Goal: Task Accomplishment & Management: Manage account settings

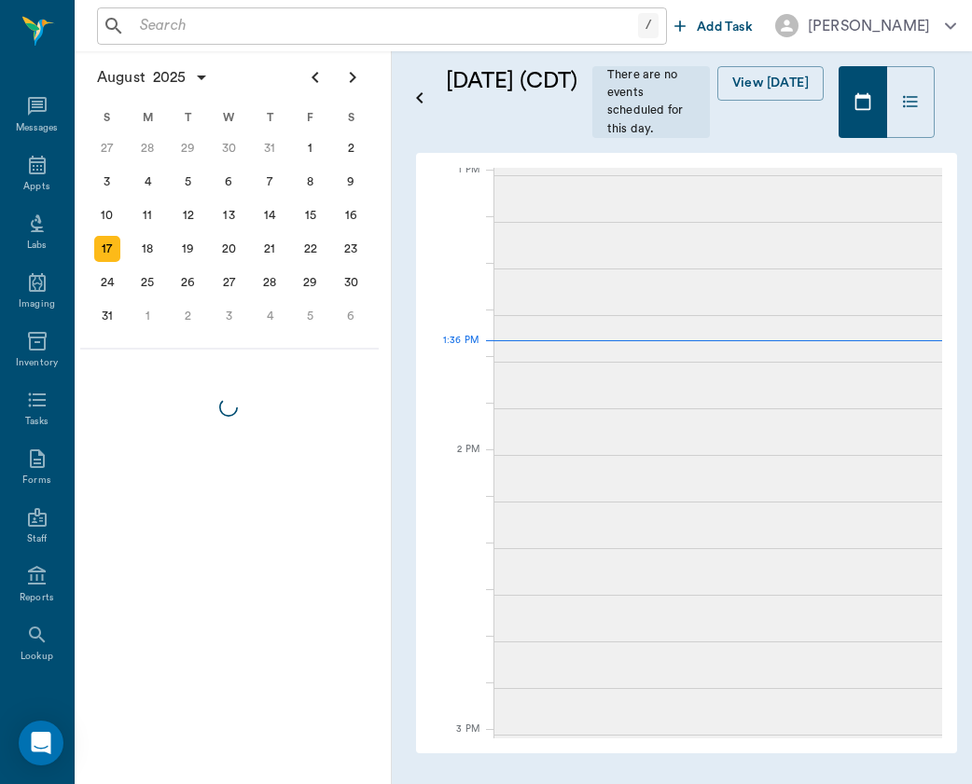
click at [237, 21] on input "text" at bounding box center [385, 26] width 506 height 26
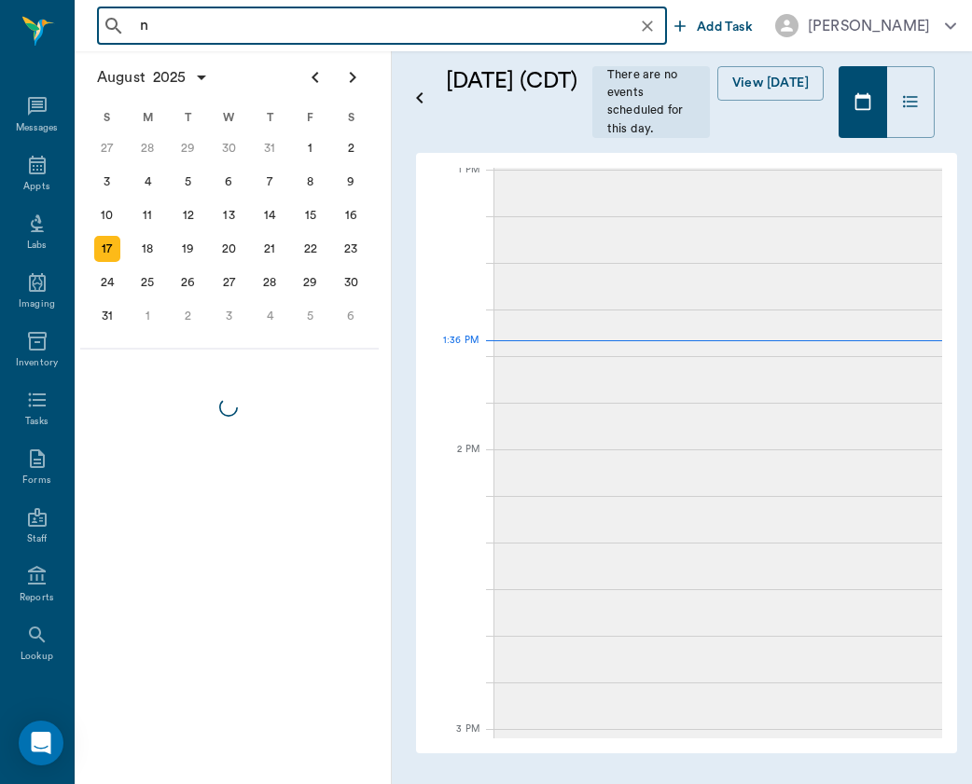
type input "n"
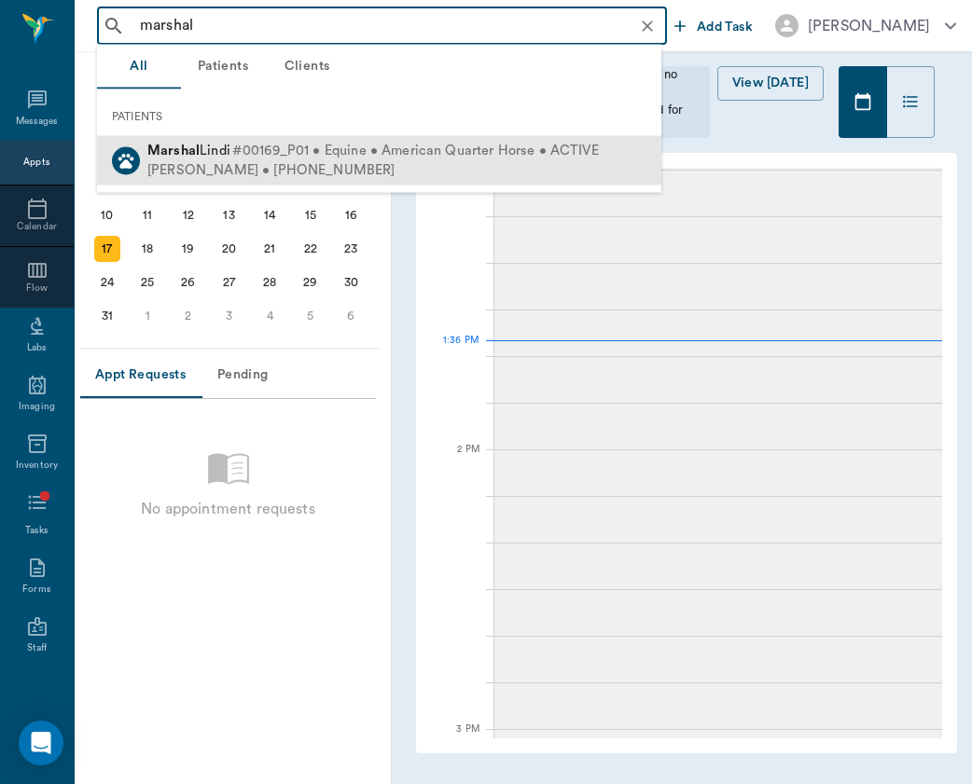
click at [251, 170] on div "[PERSON_NAME] • [PHONE_NUMBER]" at bounding box center [372, 170] width 451 height 20
type input "marshal"
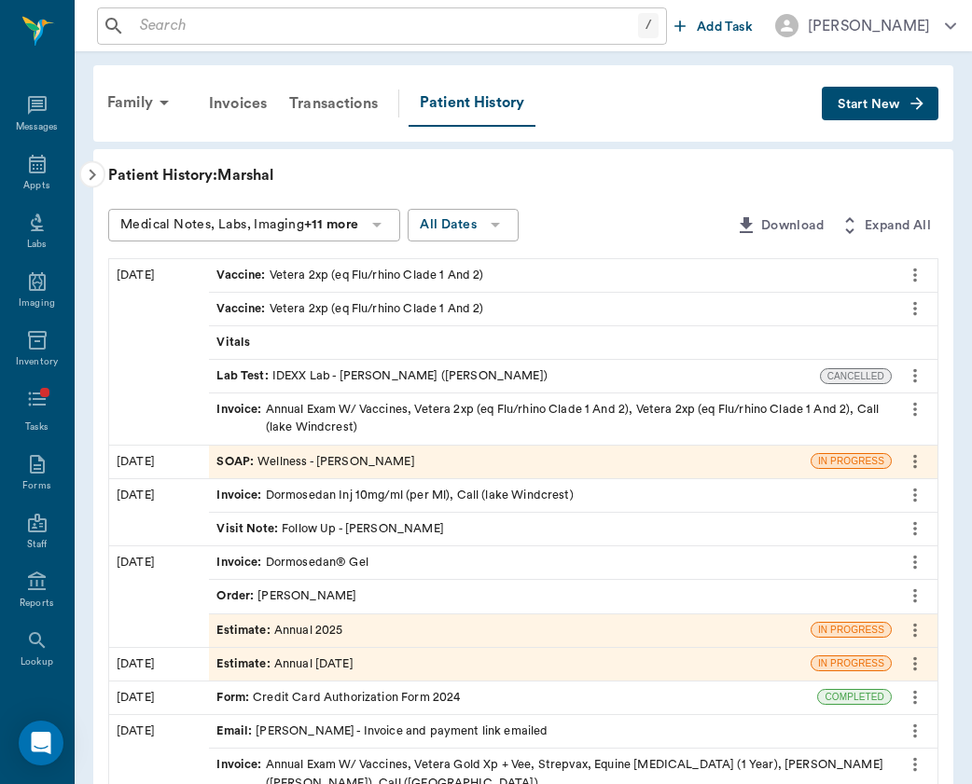
click at [382, 453] on div "SOAP : Wellness - [PERSON_NAME]" at bounding box center [315, 462] width 198 height 18
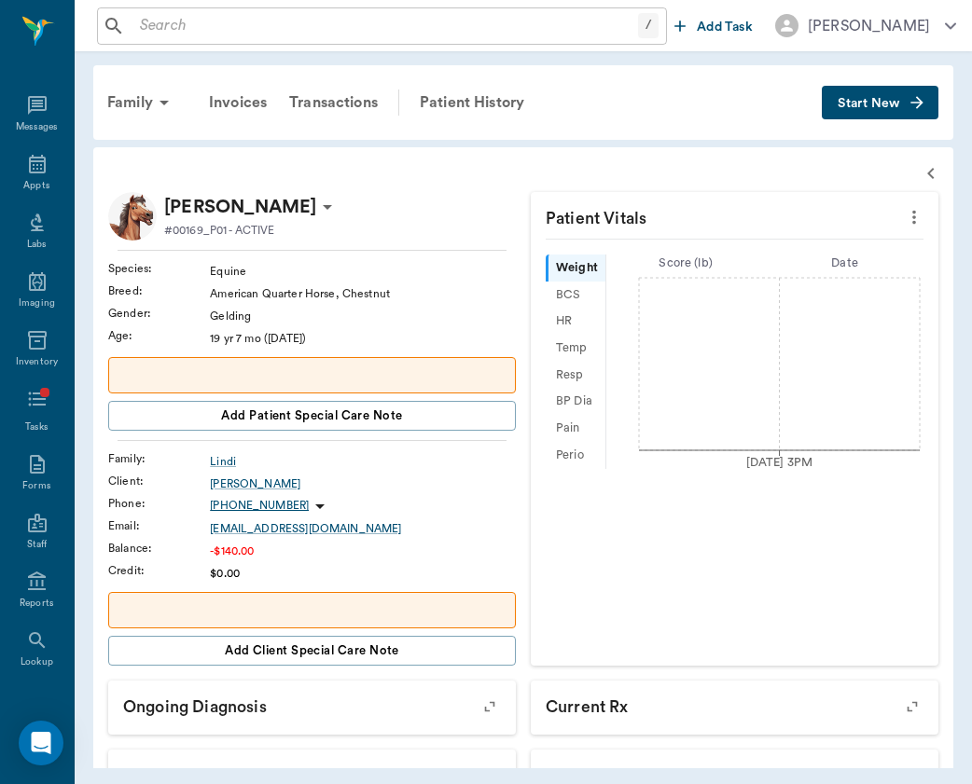
radio input "true"
type textarea "free from sores, crusting or ectoparasites - small haired, round, well demarcat…"
radio input "true"
type textarea "clear, PLR OU; mucoid discharge, mild peri ocular swelling, injected [MEDICAL_D…"
radio input "true"
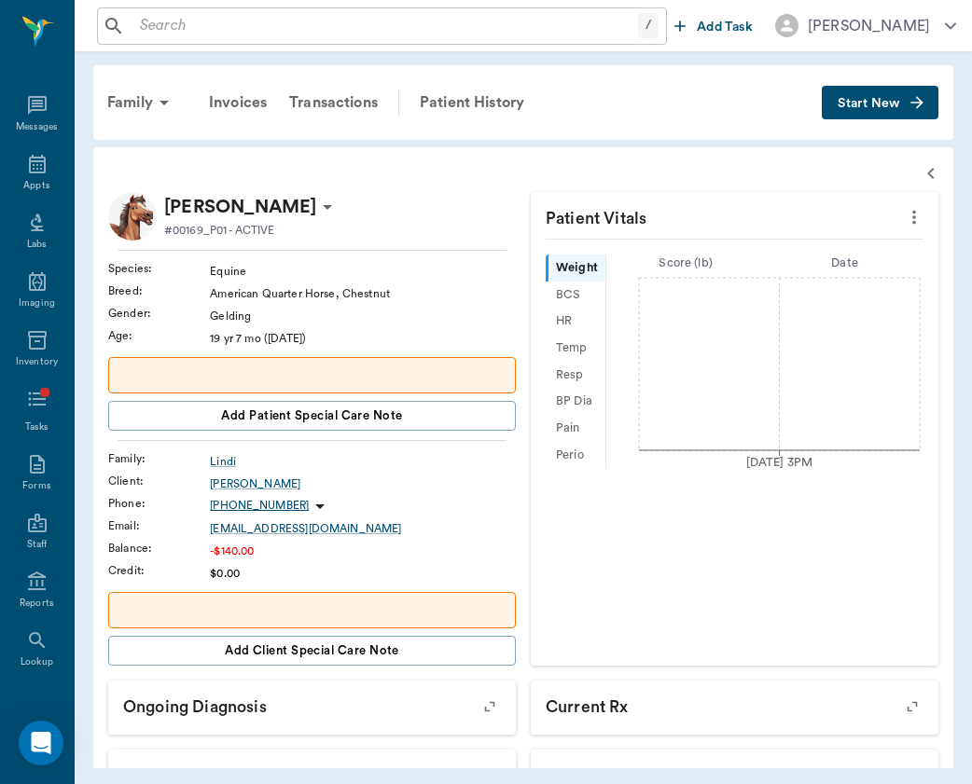
type textarea "unhaired, round, firm, well demarcated mass coming from the [MEDICAL_DATA] L ear"
radio input "true"
type textarea "no signs of nasal discharge or crusting"
radio input "true"
type textarea "mm pk <2, moist; no signs of ulceration along the gums or buccal surface; no [M…"
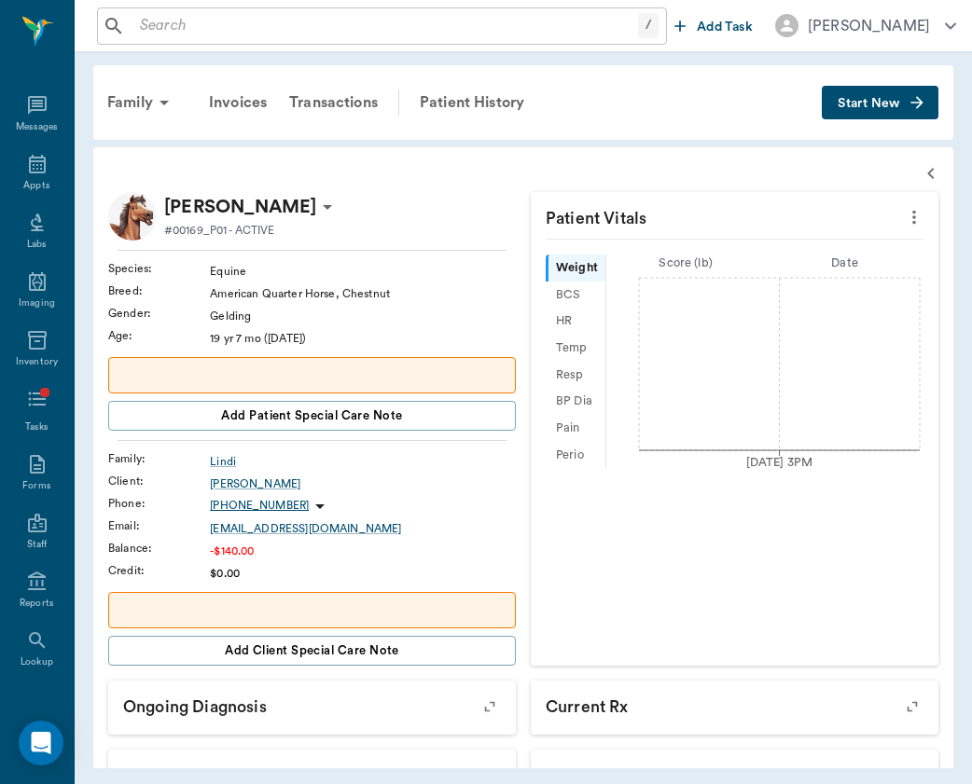
radio input "true"
type textarea "no [MEDICAL_DATA] present on exam, sinus rythmn"
radio input "true"
type textarea "no crackles or wheezes bilaterally, no cough on exam"
radio input "true"
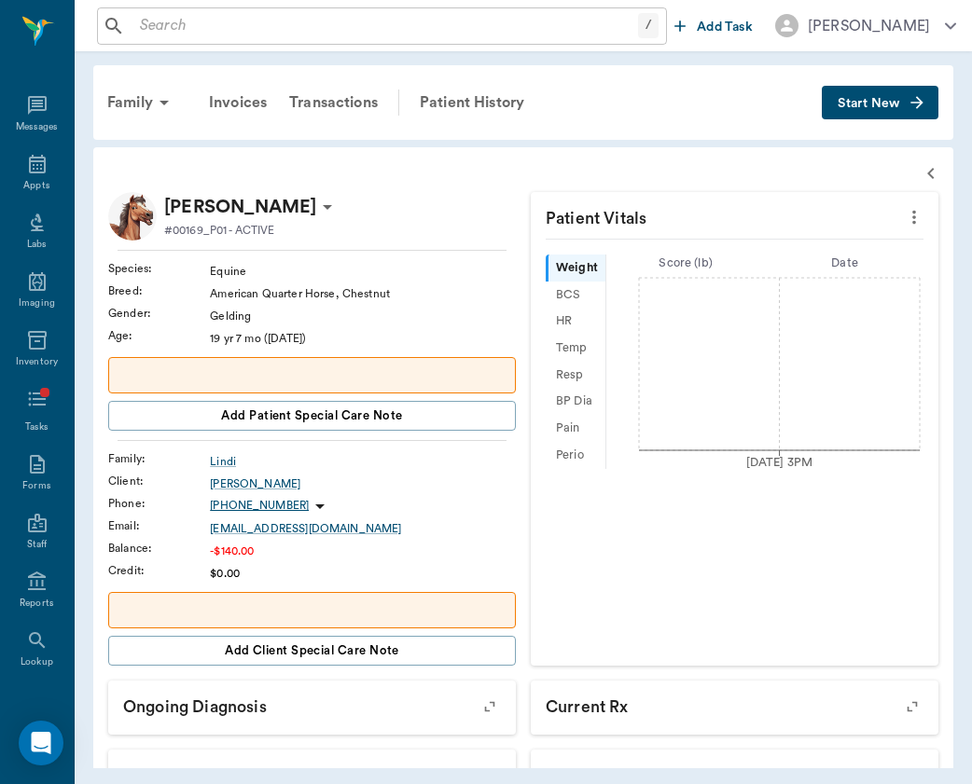
type textarea "PLN wnl"
radio input "true"
type textarea "Borborygmi present x4, wnl (1/4)"
radio input "true"
type textarea "external genitalia wnl"
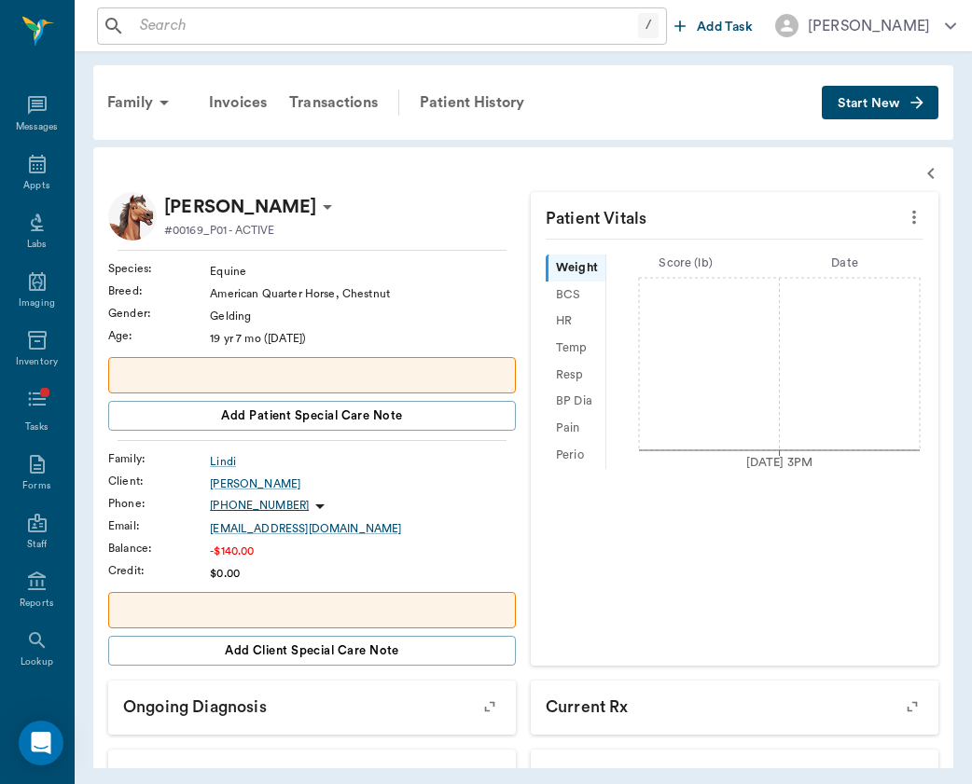
radio input "true"
type textarea "ambulatory x4, no lameness seen or noted by O; DP 1/4 x4 (wnl)"
radio input "true"
type textarea "no [MEDICAL_DATA] present on exam"
type input "[DATE]"
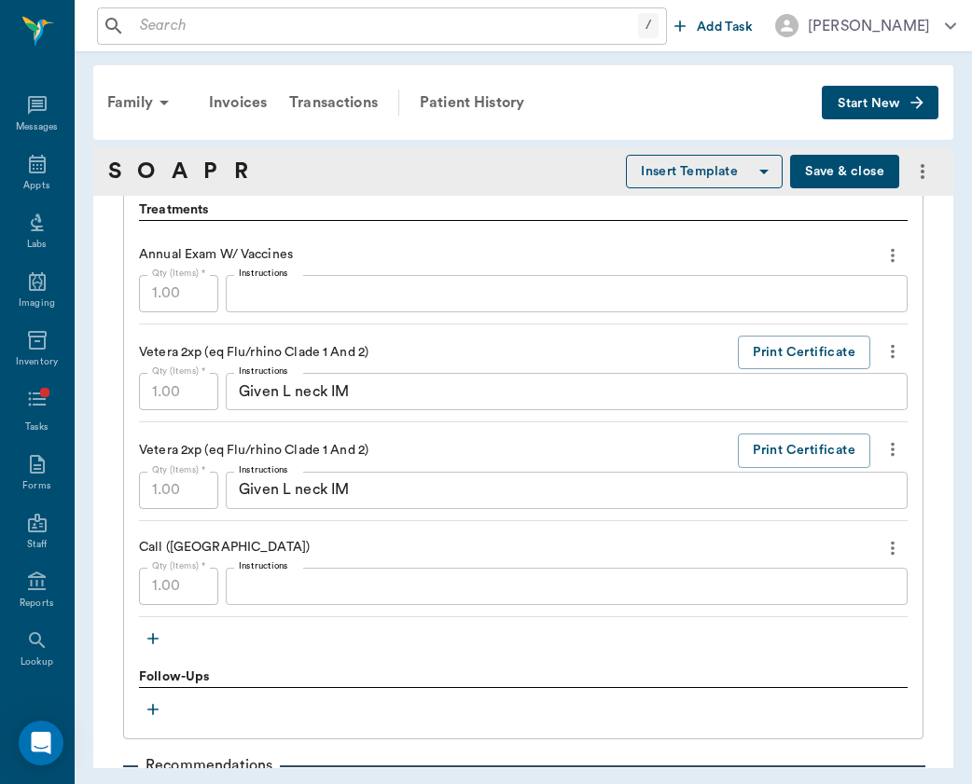
scroll to position [2391, 0]
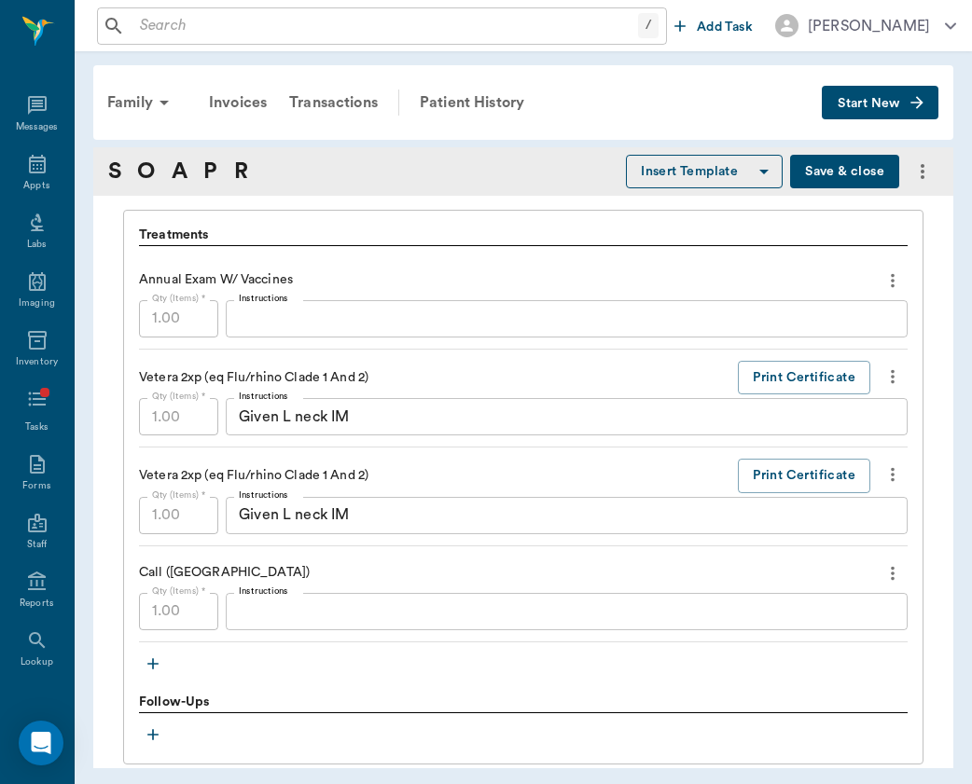
click at [891, 376] on icon "more" at bounding box center [892, 377] width 21 height 22
click at [876, 404] on ul "Decline Delete" at bounding box center [814, 423] width 187 height 69
click at [652, 244] on div at bounding box center [486, 392] width 972 height 784
click at [911, 166] on icon "more" at bounding box center [922, 171] width 22 height 22
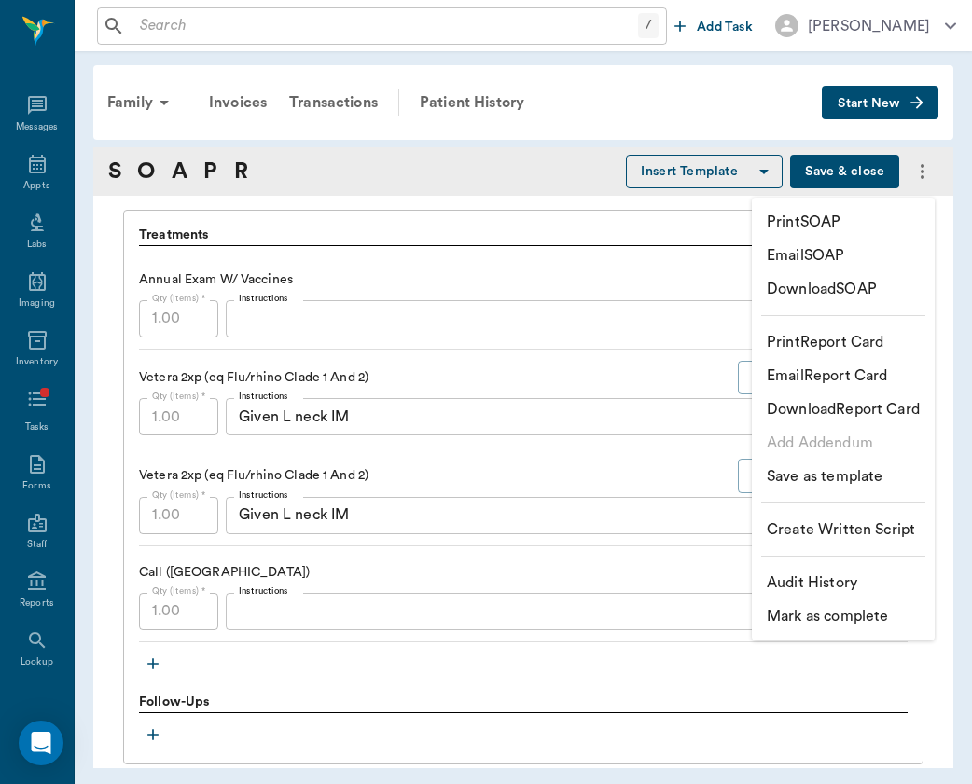
click at [672, 450] on div at bounding box center [486, 392] width 972 height 784
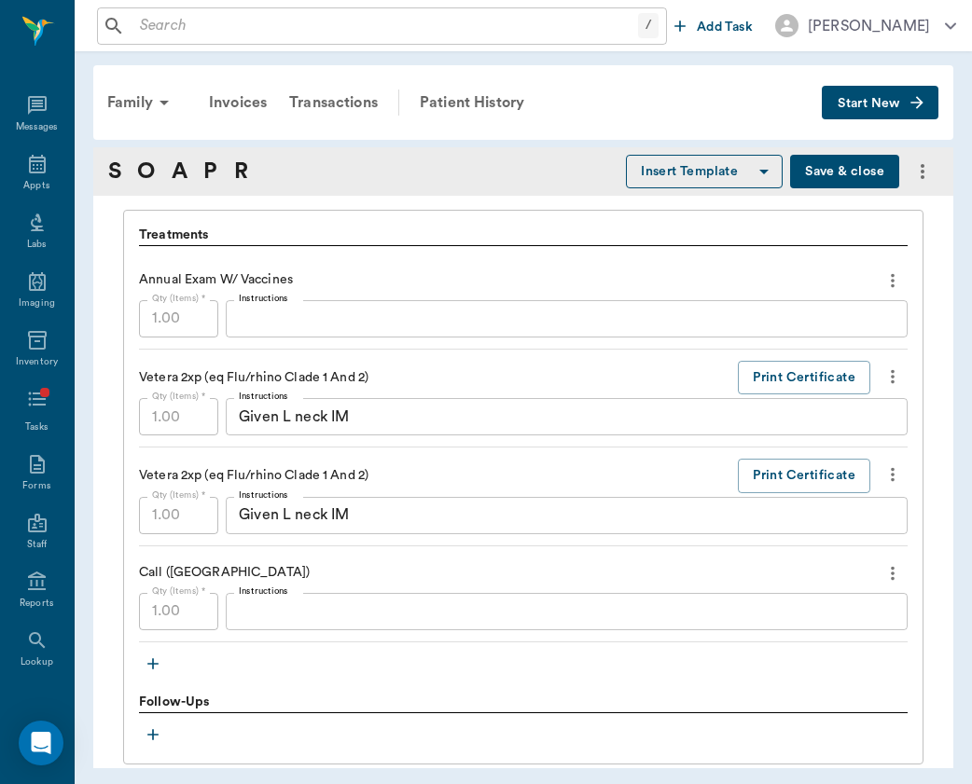
click at [894, 274] on icon "more" at bounding box center [893, 281] width 4 height 14
click at [894, 272] on div at bounding box center [486, 392] width 972 height 784
click at [325, 310] on textarea "Instructions" at bounding box center [567, 318] width 656 height 21
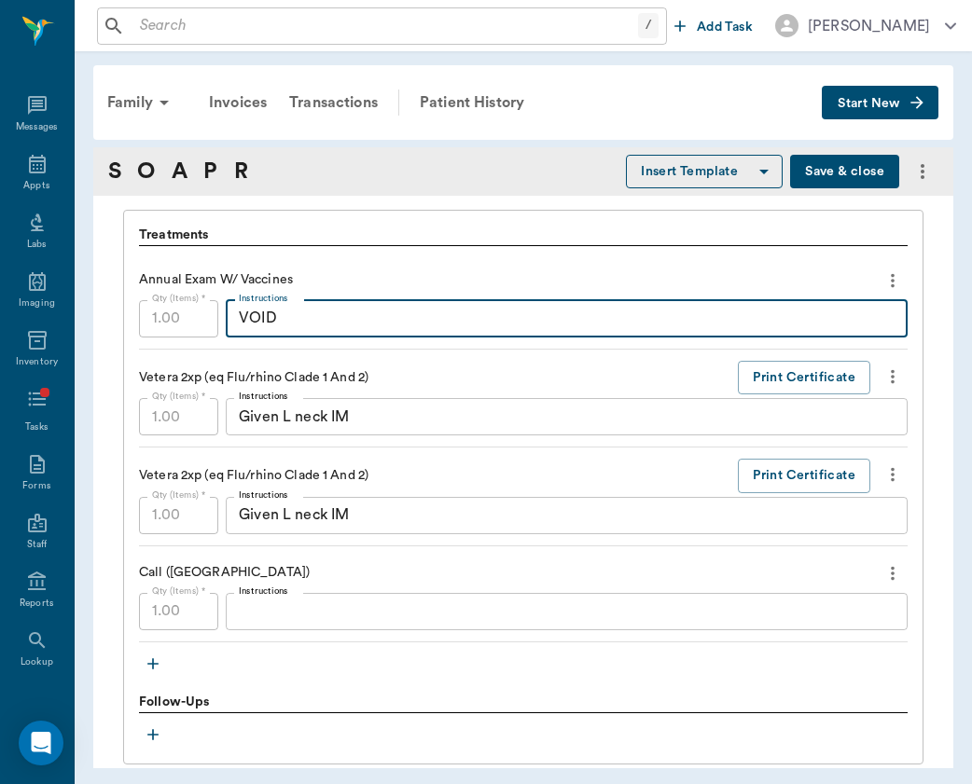
type textarea "VOID"
click at [394, 407] on textarea "Given L neck IM" at bounding box center [567, 417] width 656 height 21
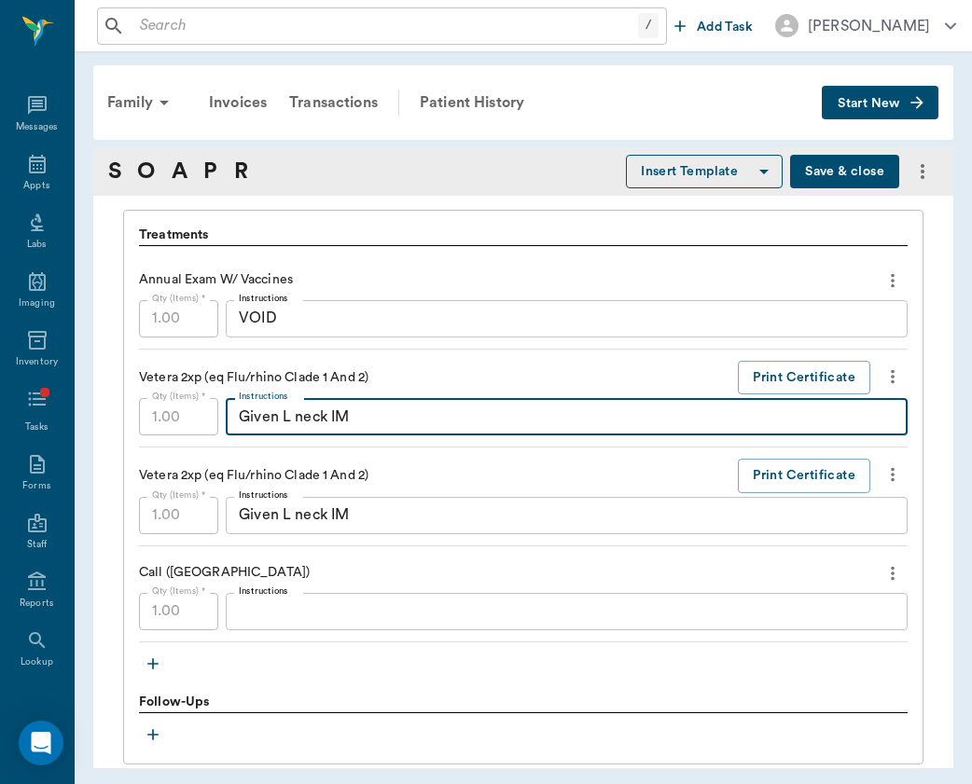
click at [394, 407] on textarea "Given L neck IM" at bounding box center [567, 417] width 656 height 21
type textarea "VOID"
click at [450, 497] on div "Given L neck IM x Instructions" at bounding box center [567, 515] width 682 height 37
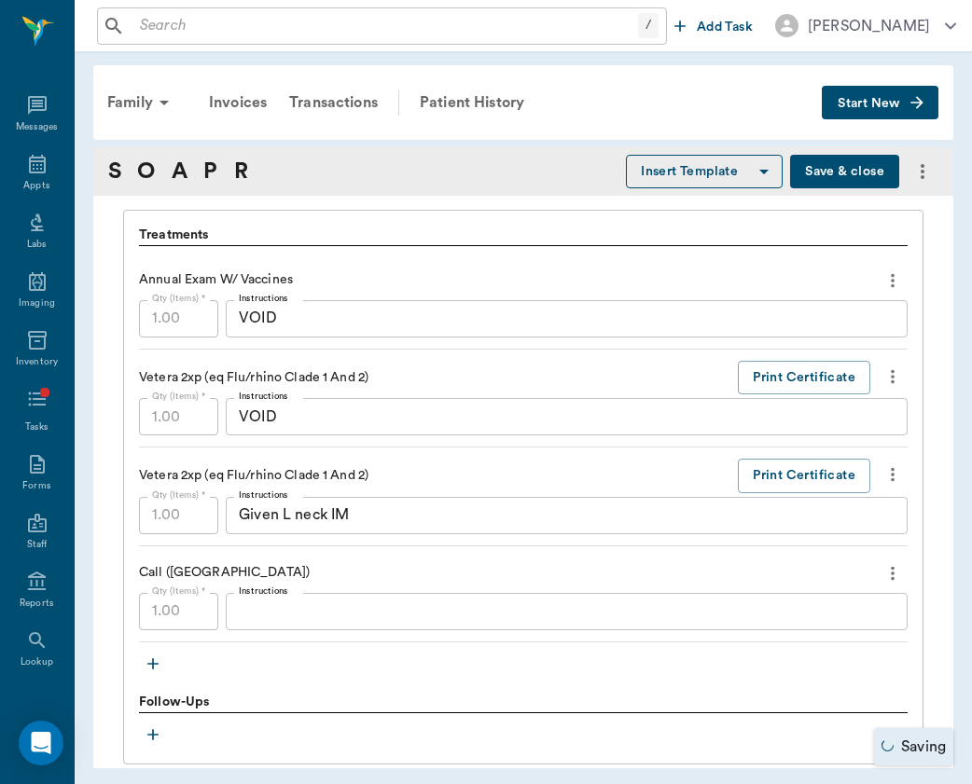
click at [450, 497] on div "Given L neck IM x Instructions" at bounding box center [567, 515] width 682 height 37
click at [172, 518] on div "Qty (Items) * 1.00 Qty (Items) * Instructions Given L neck IM x Instructions" at bounding box center [523, 515] width 769 height 37
click at [336, 526] on div "Given L neck IM x Instructions" at bounding box center [567, 515] width 682 height 37
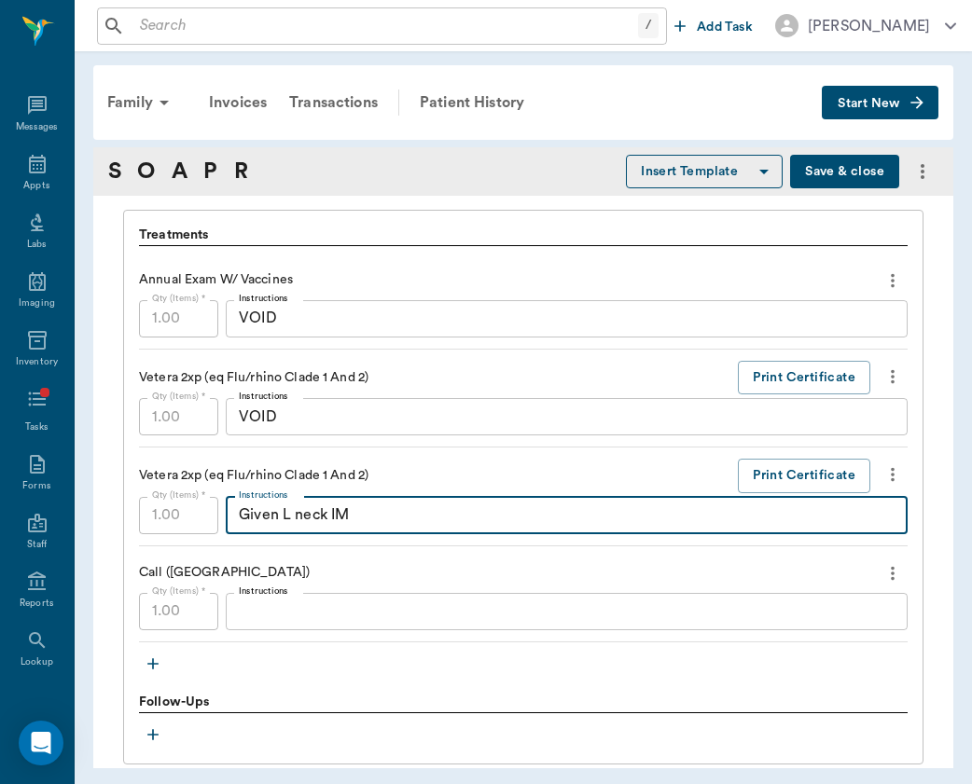
click at [366, 516] on textarea "Given L neck IM" at bounding box center [567, 515] width 656 height 21
type textarea "VOID"
click at [359, 616] on textarea "Instructions" at bounding box center [567, 611] width 656 height 21
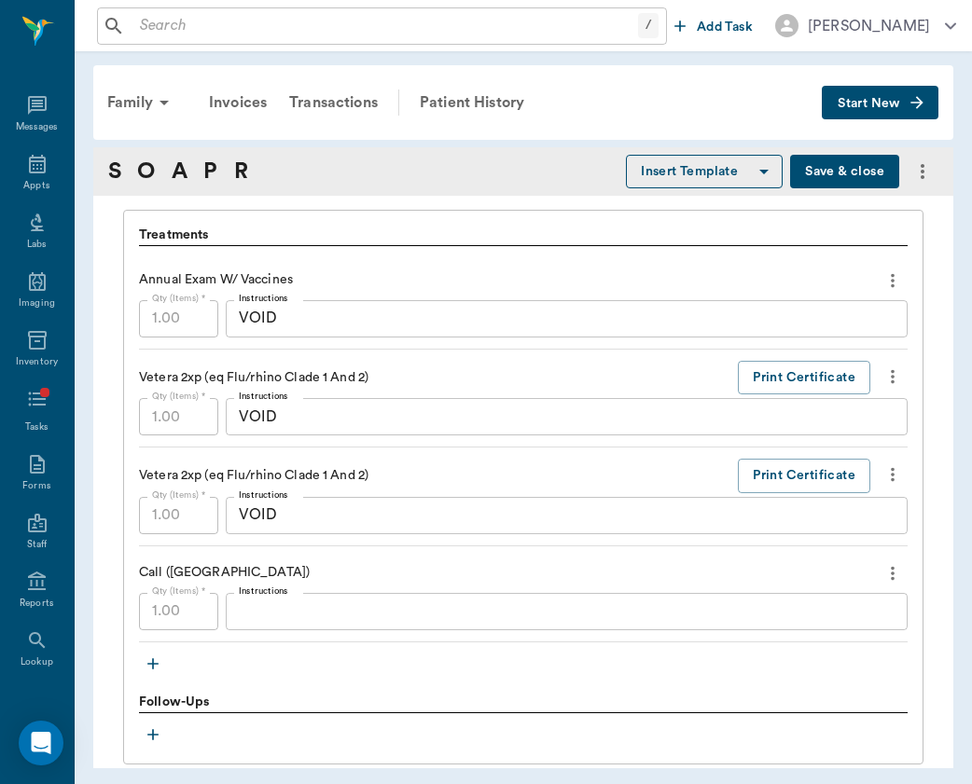
click at [158, 657] on icon "button" at bounding box center [153, 664] width 19 height 19
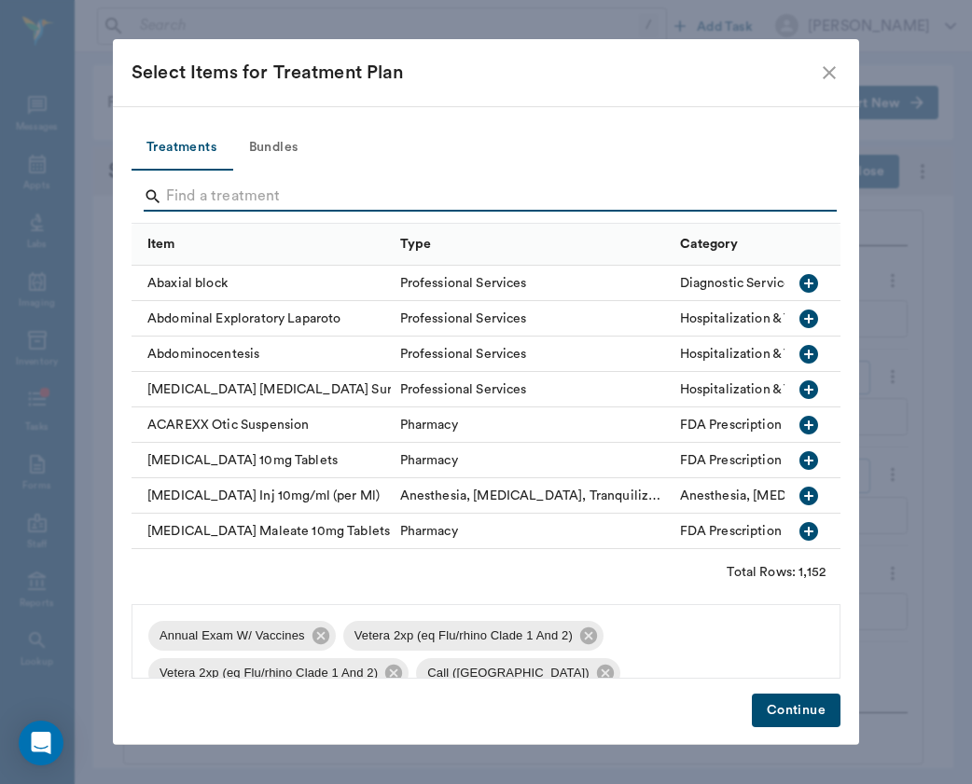
click at [241, 201] on input "Search" at bounding box center [487, 197] width 643 height 30
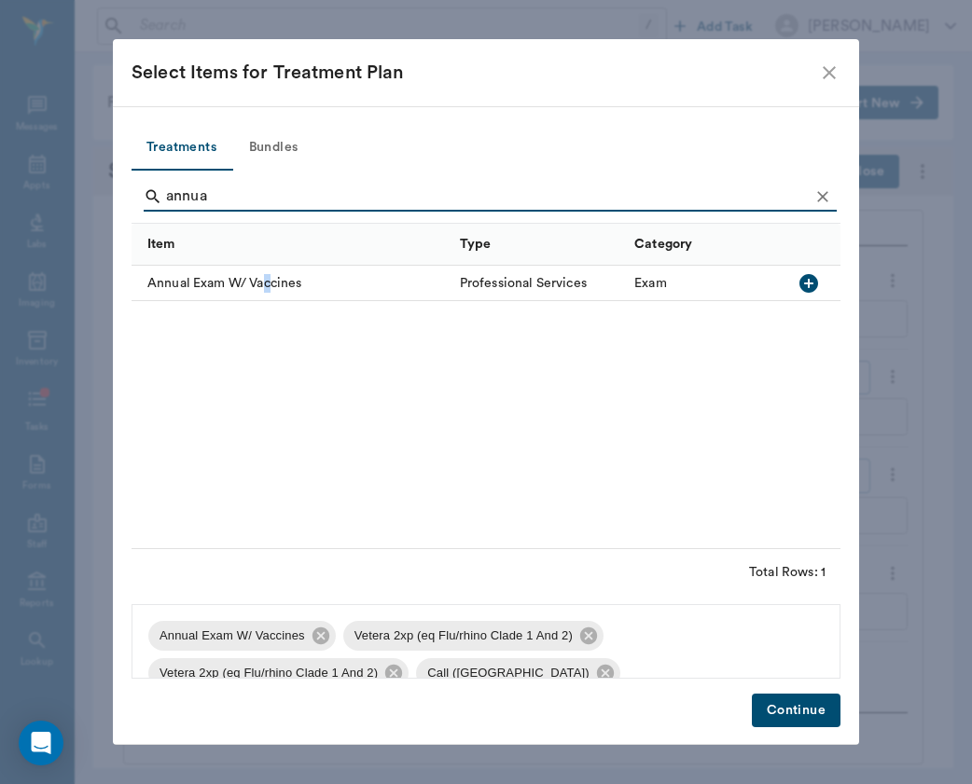
click at [269, 285] on div "Annual Exam W/ Vaccines" at bounding box center [291, 283] width 319 height 35
click at [313, 636] on icon at bounding box center [320, 636] width 17 height 17
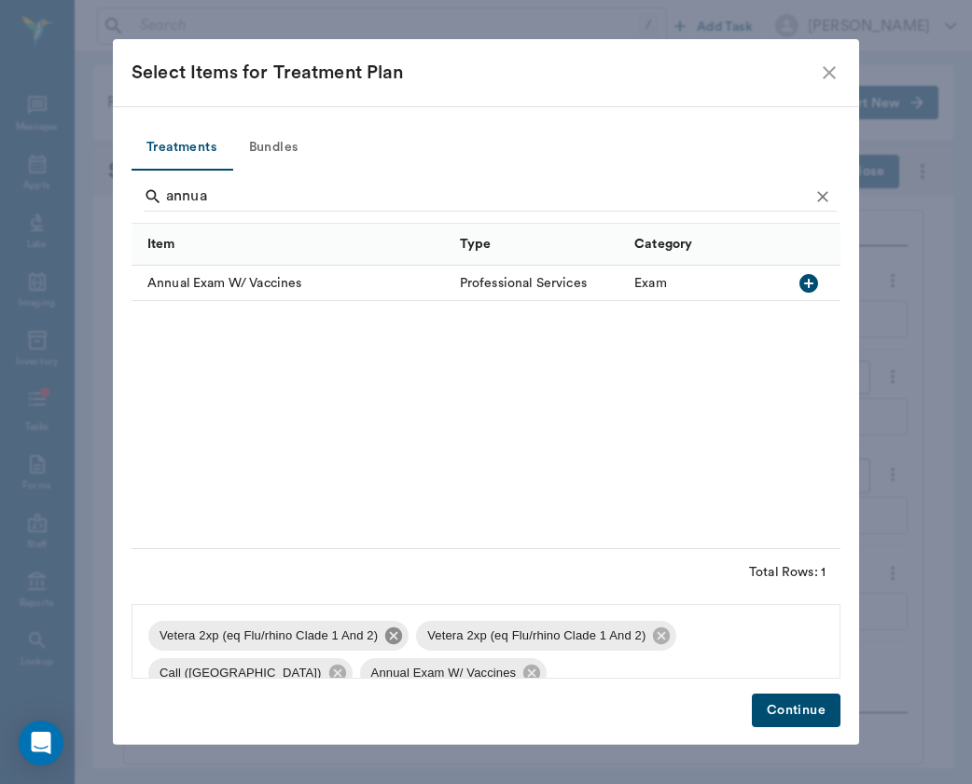
click at [393, 636] on icon at bounding box center [393, 636] width 17 height 17
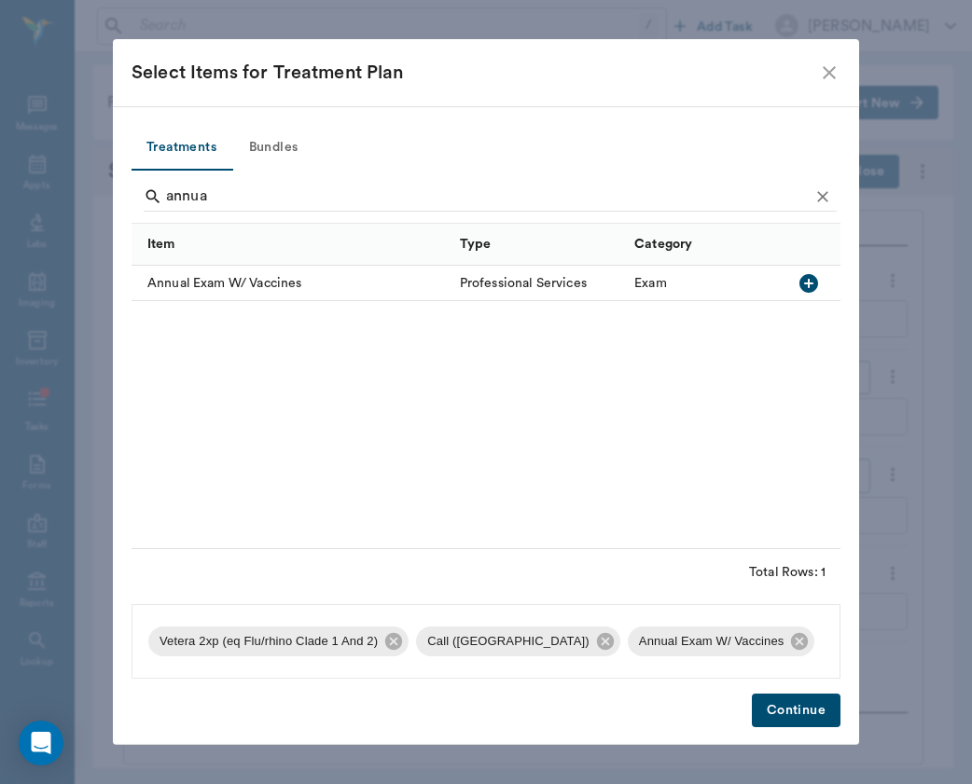
click at [393, 636] on icon at bounding box center [393, 641] width 17 height 17
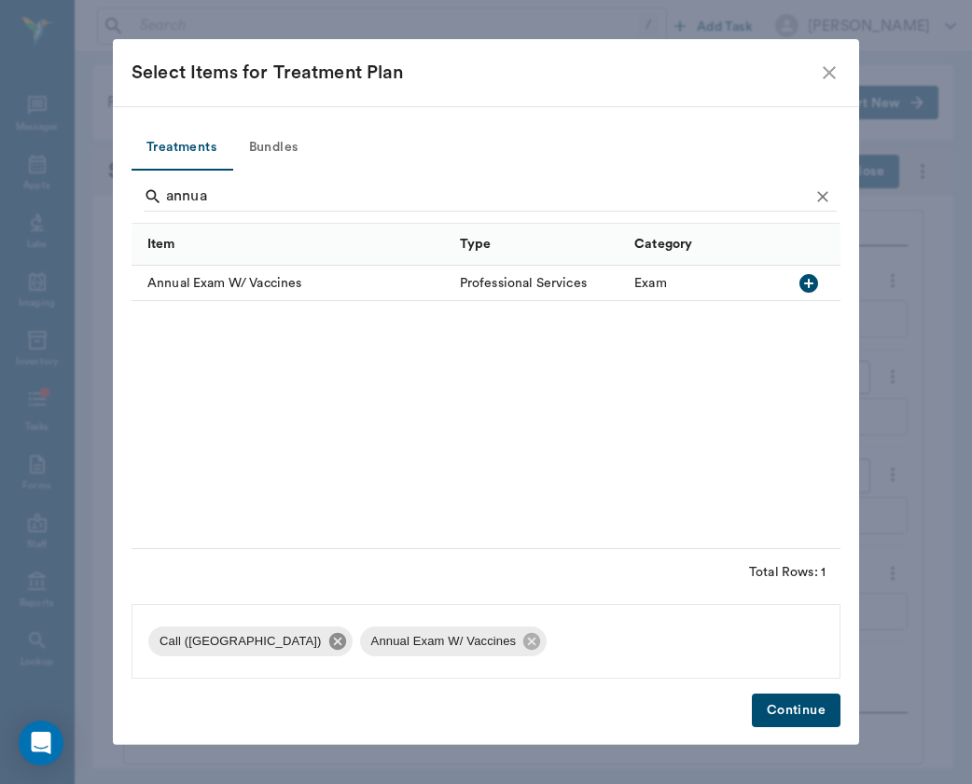
click at [328, 639] on icon at bounding box center [336, 641] width 17 height 17
click at [224, 205] on input "annua" at bounding box center [487, 197] width 643 height 30
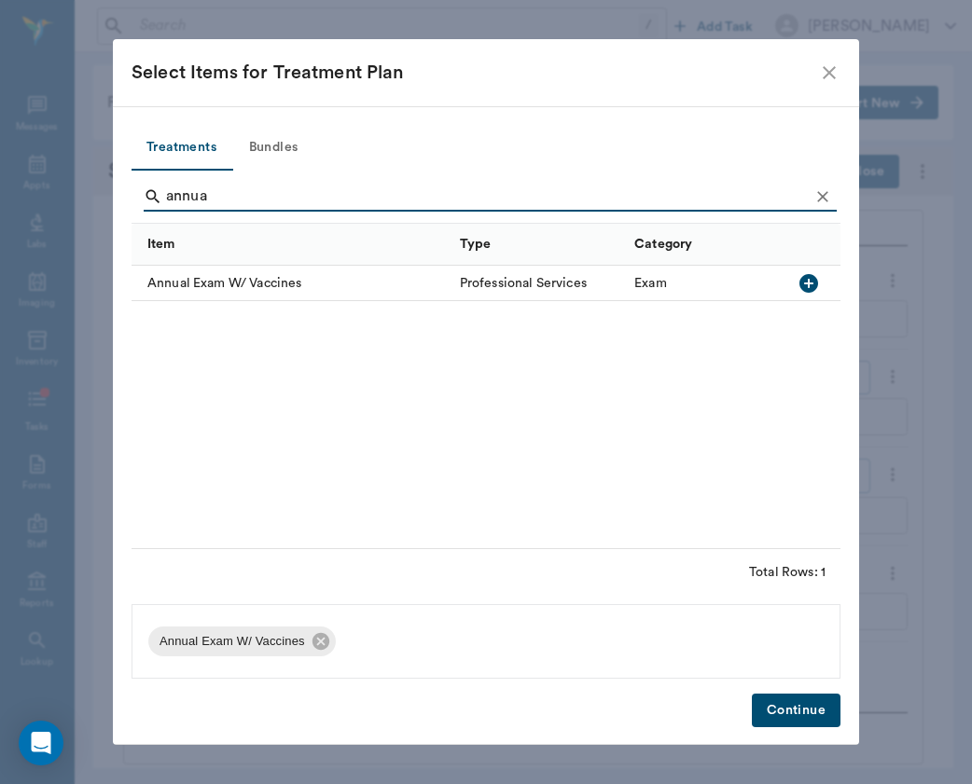
click at [224, 205] on input "annua" at bounding box center [487, 197] width 643 height 30
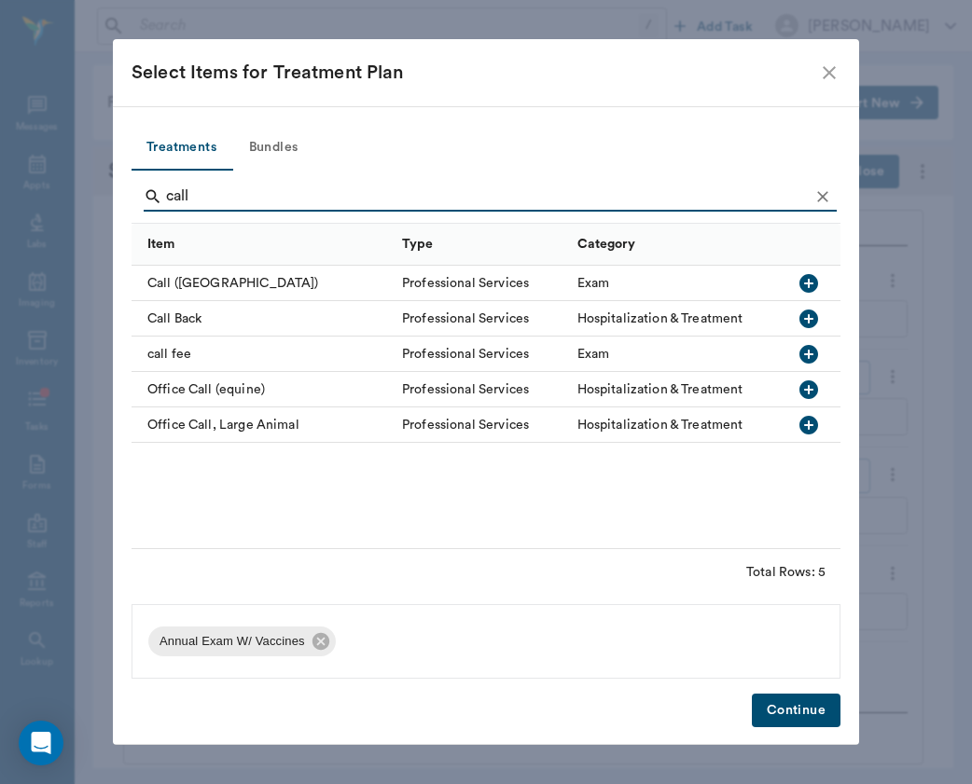
click at [173, 358] on div "call fee" at bounding box center [262, 354] width 261 height 35
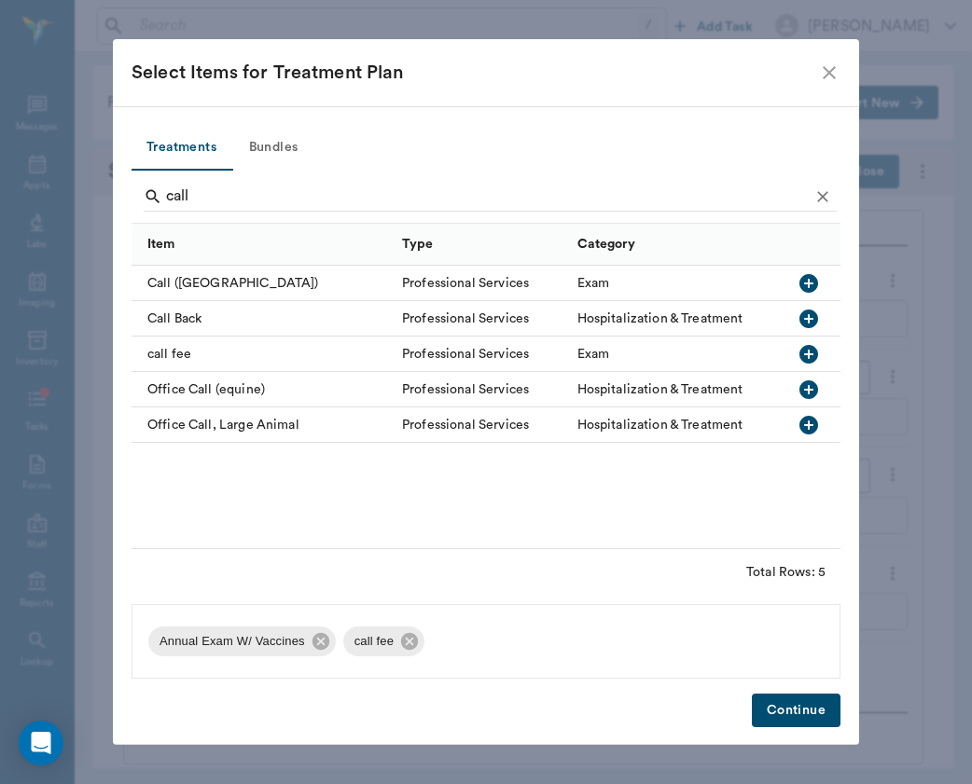
click at [234, 289] on div "Call ([GEOGRAPHIC_DATA])" at bounding box center [262, 283] width 261 height 35
click at [410, 640] on icon at bounding box center [409, 641] width 21 height 21
click at [212, 187] on input "call" at bounding box center [487, 197] width 643 height 30
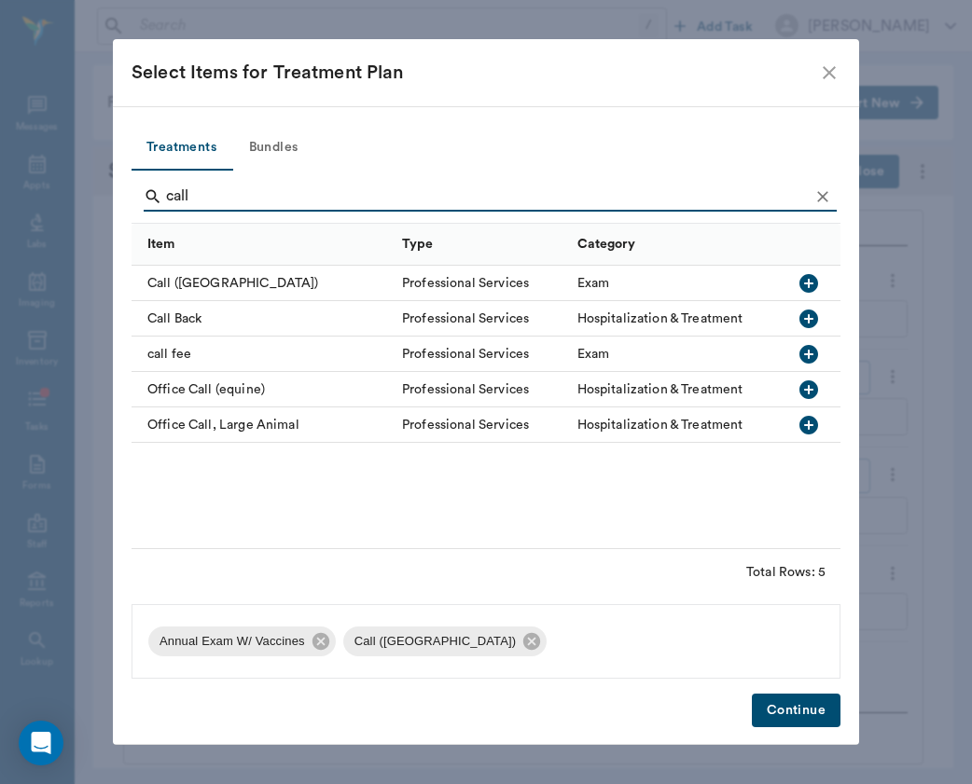
click at [212, 187] on input "call" at bounding box center [487, 197] width 643 height 30
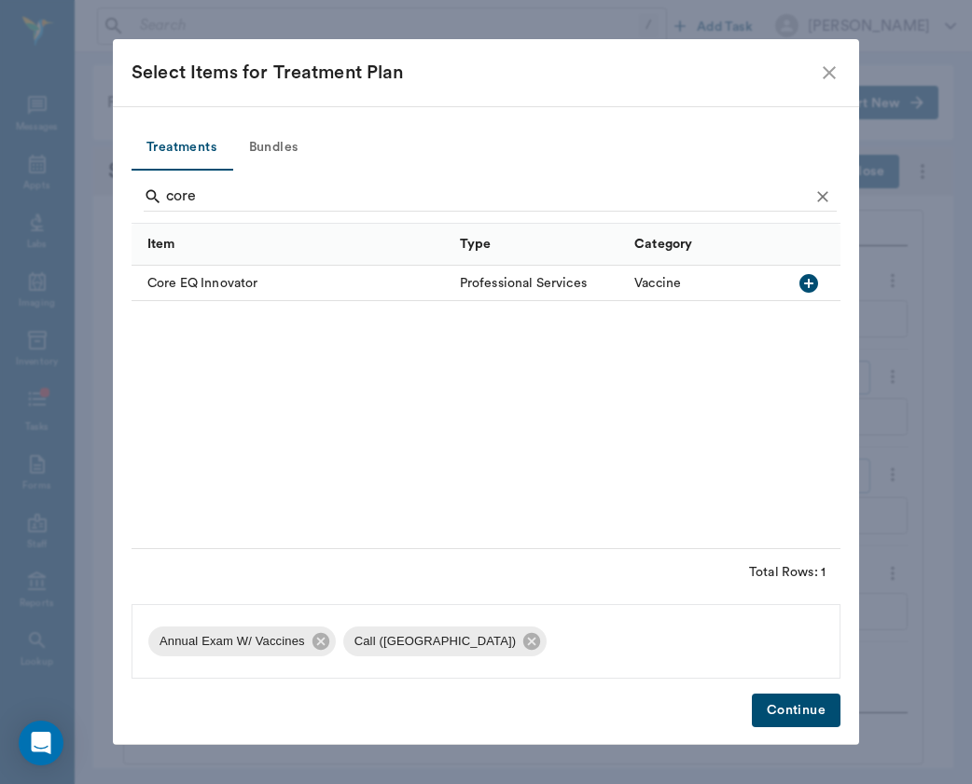
click at [174, 284] on div "Core EQ Innovator" at bounding box center [291, 283] width 319 height 35
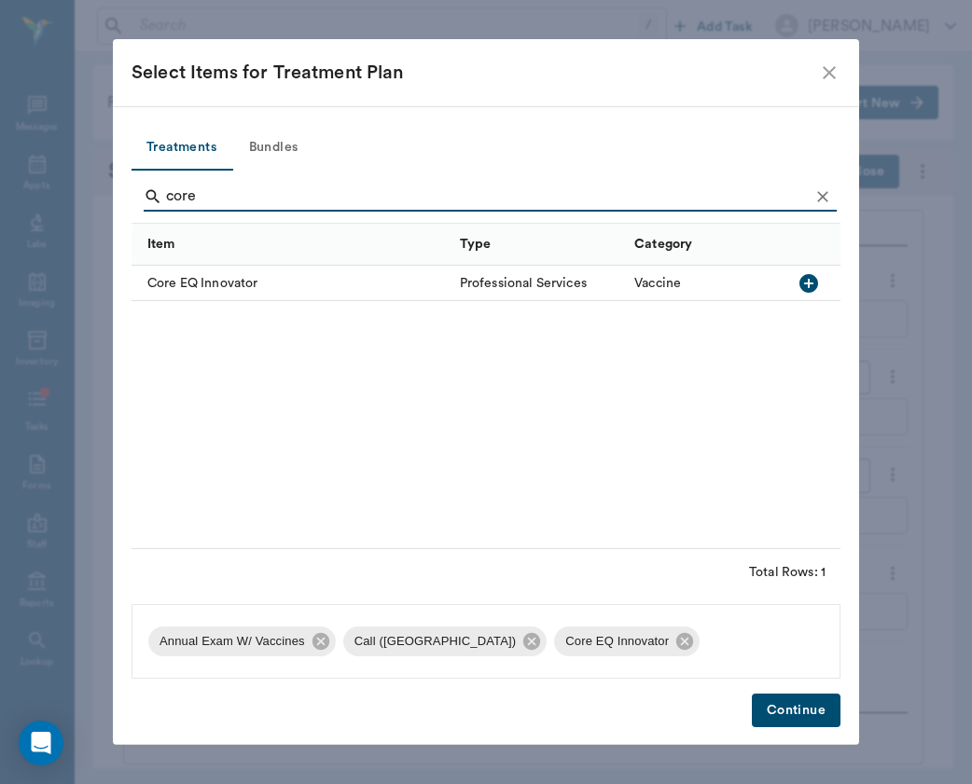
click at [241, 192] on input "core" at bounding box center [487, 197] width 643 height 30
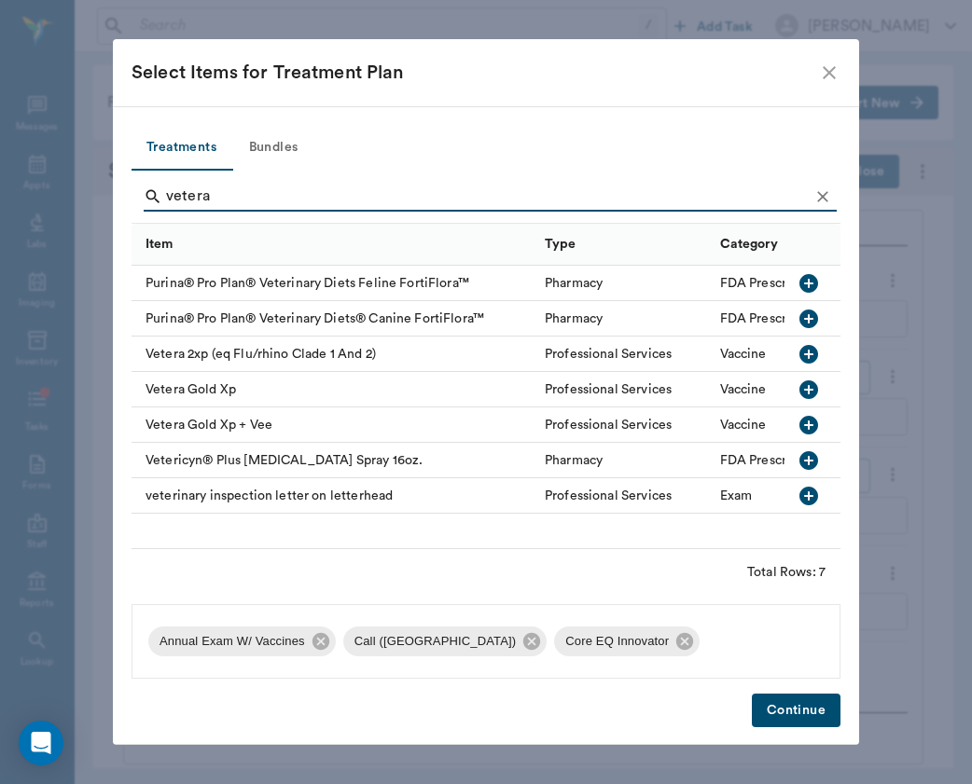
scroll to position [0, 0]
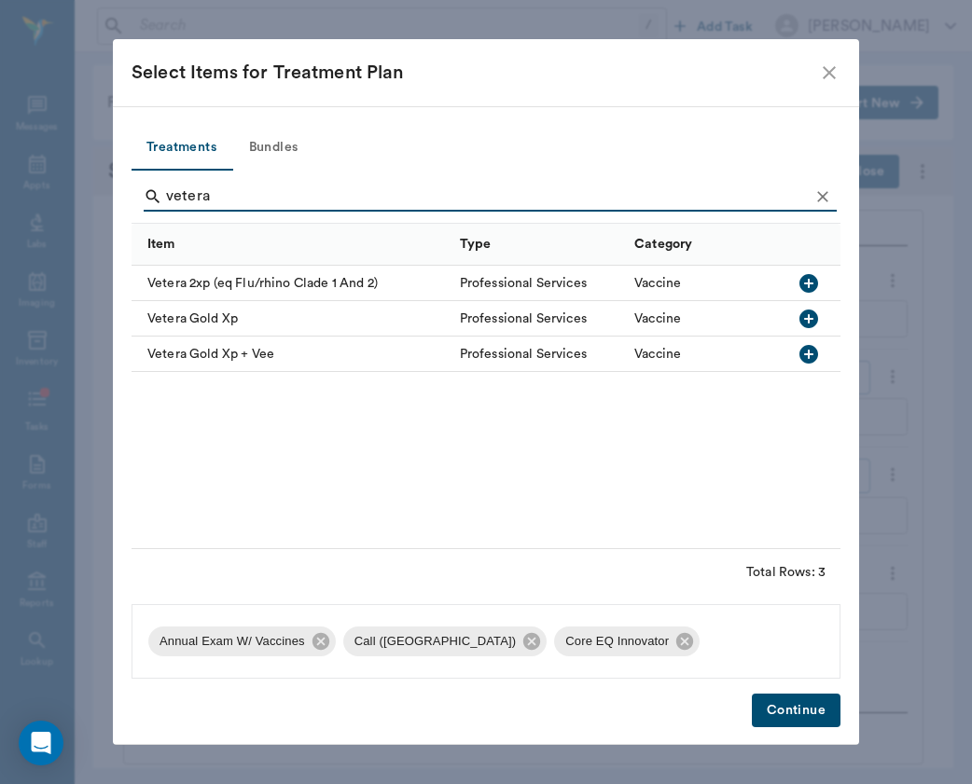
type input "vetera"
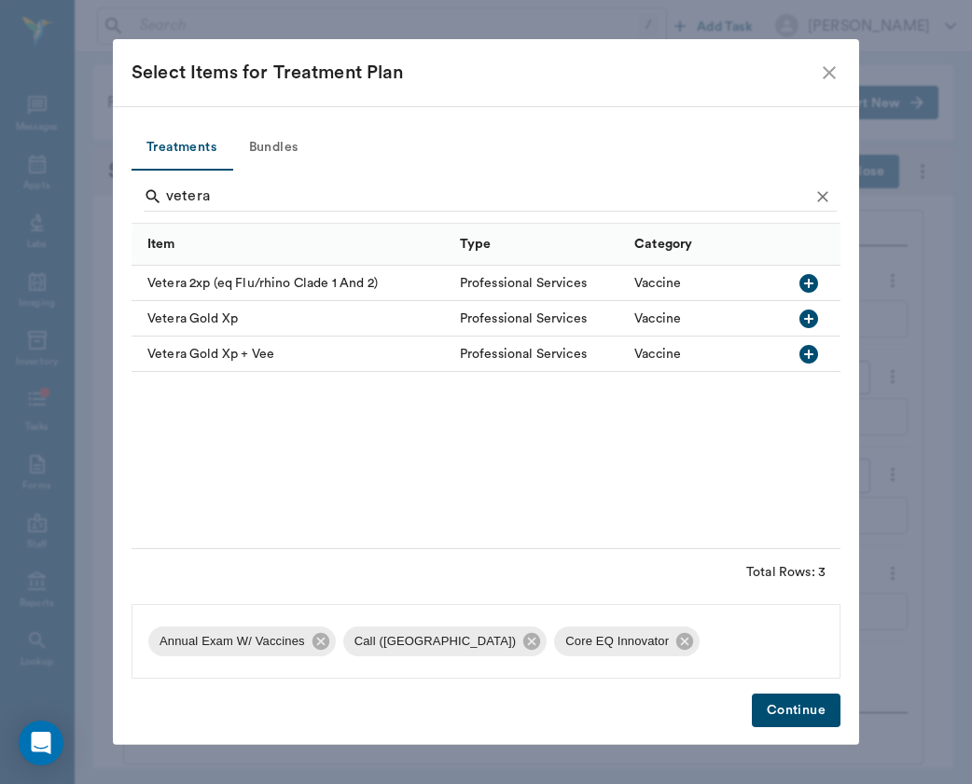
click at [257, 273] on div "Vetera 2xp (eq Flu/rhino Clade 1 And 2)" at bounding box center [291, 283] width 319 height 35
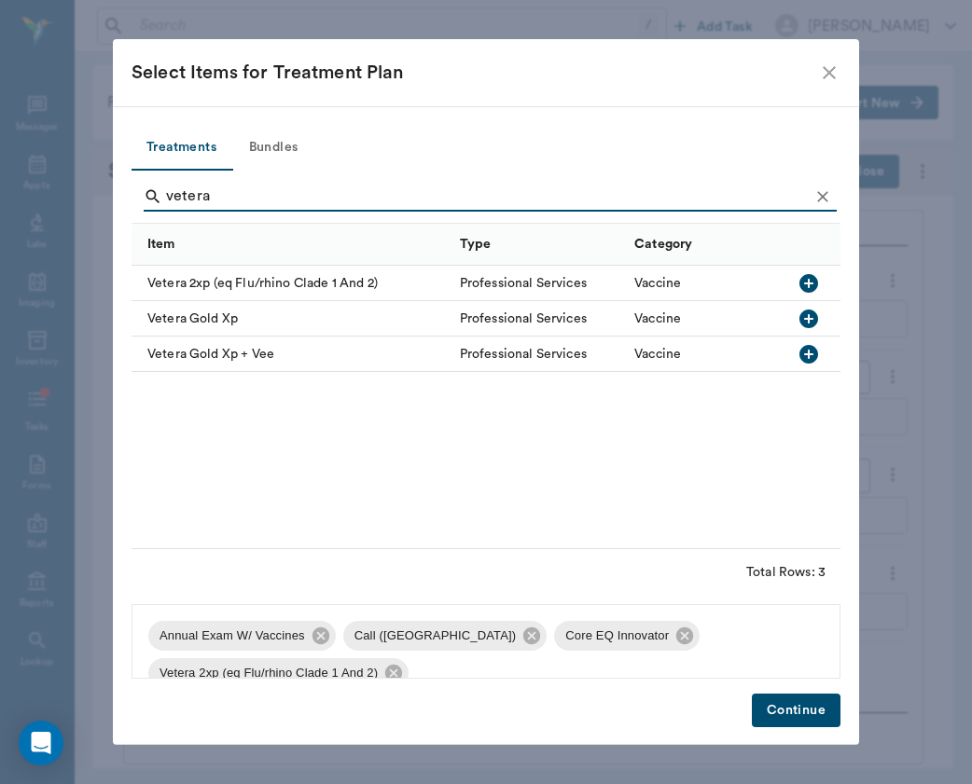
click at [778, 709] on button "Continue" at bounding box center [796, 711] width 89 height 35
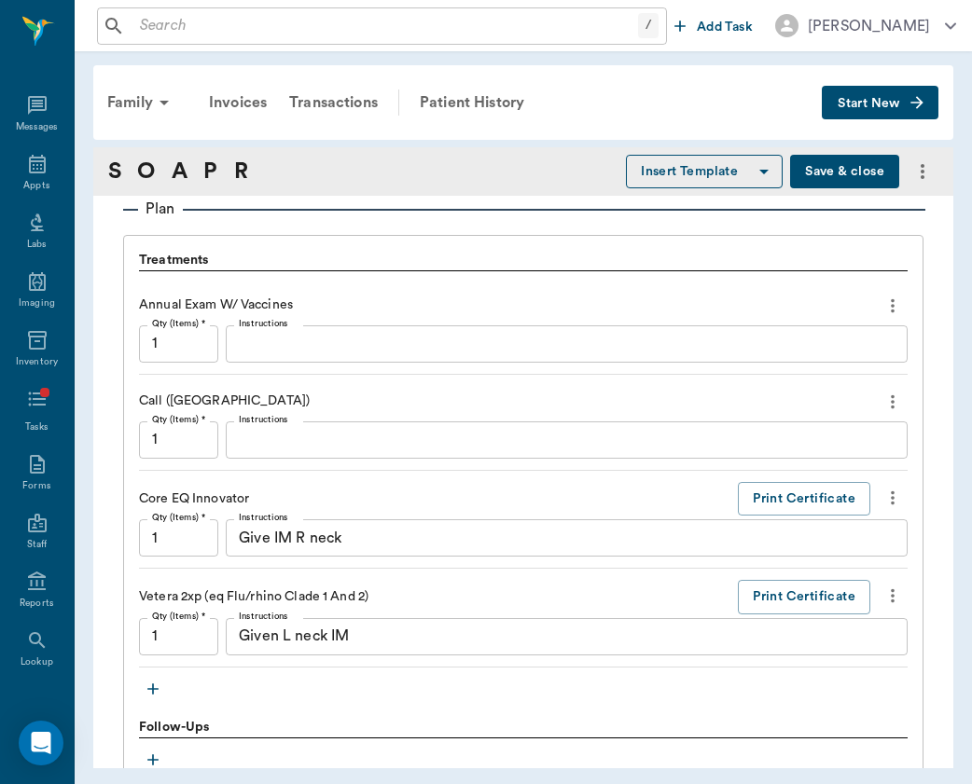
scroll to position [2351, 0]
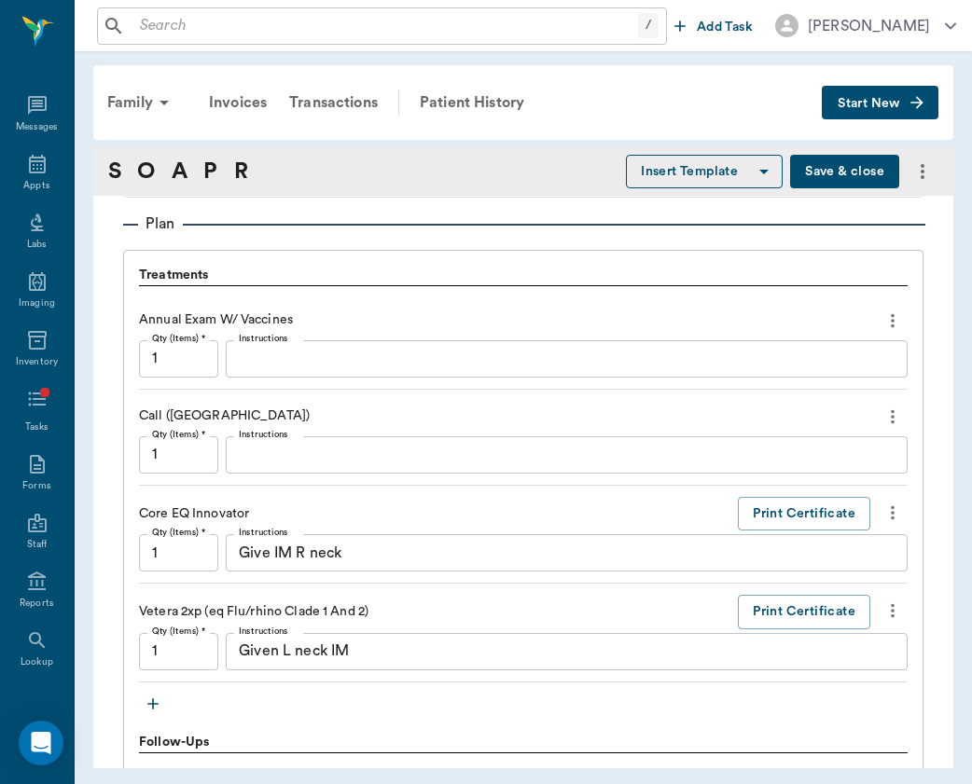
click at [154, 698] on icon "button" at bounding box center [153, 704] width 19 height 19
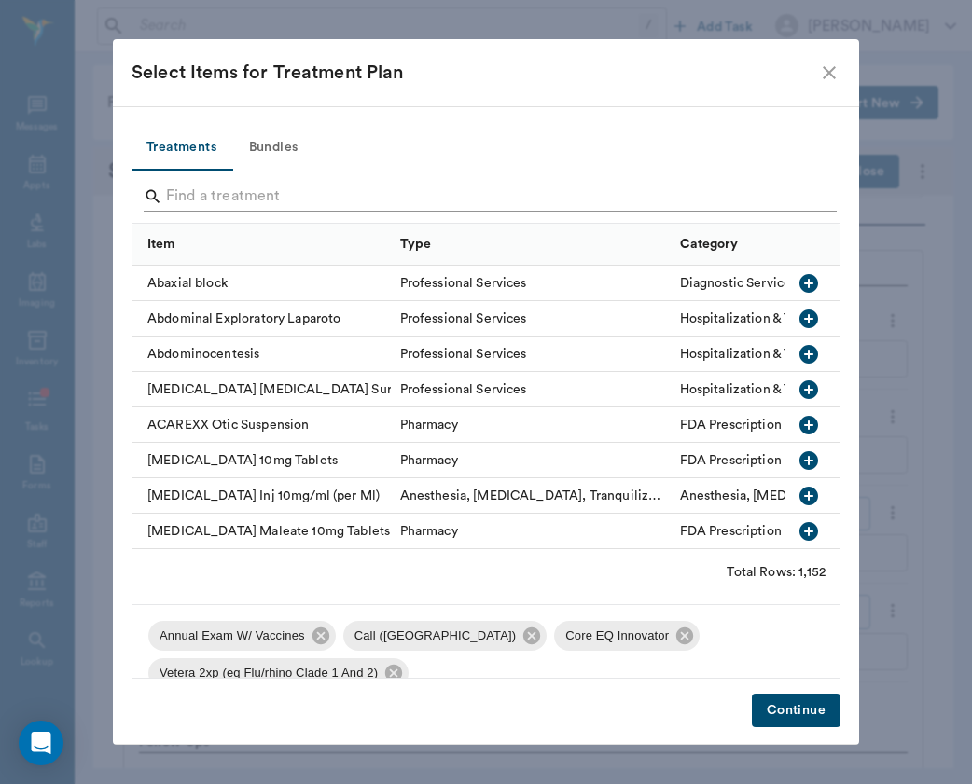
click at [327, 194] on input "Search" at bounding box center [487, 197] width 643 height 30
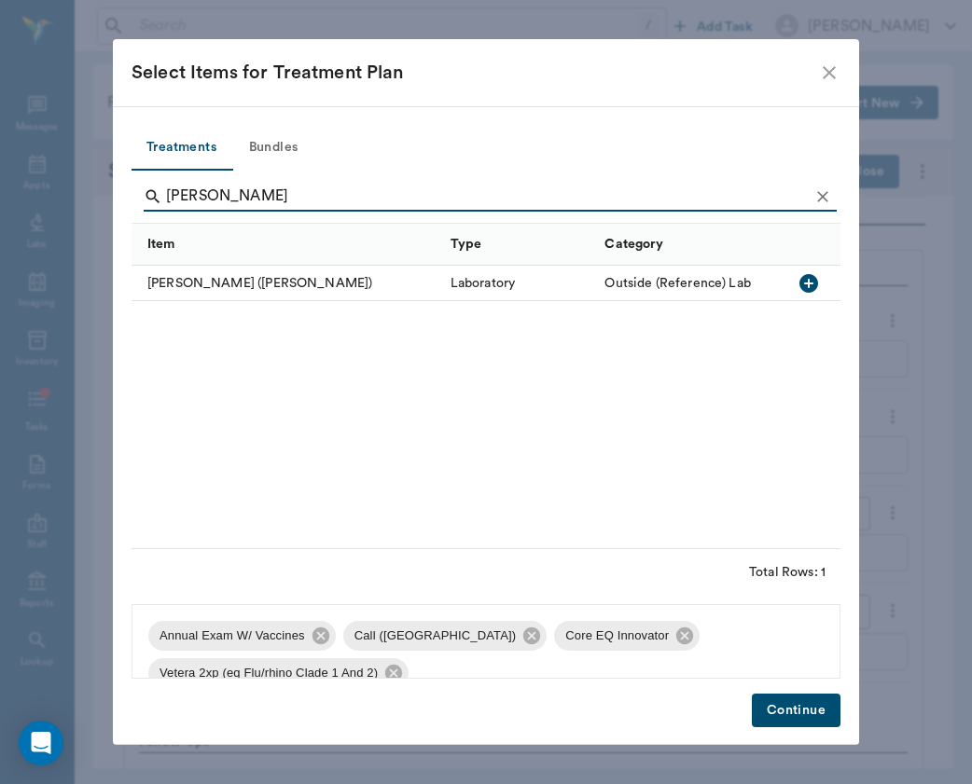
click at [215, 273] on div "[PERSON_NAME] ([PERSON_NAME])" at bounding box center [287, 283] width 310 height 35
click at [278, 197] on input "[PERSON_NAME]" at bounding box center [487, 197] width 643 height 30
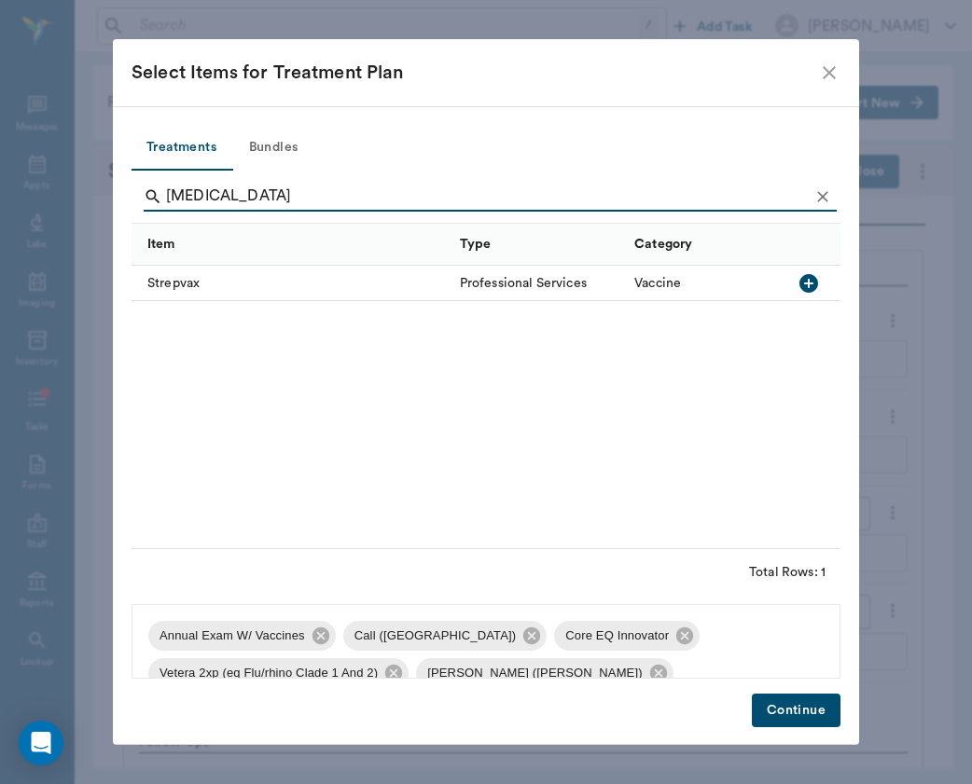
type input "[MEDICAL_DATA]"
click at [162, 285] on div "Strepvax" at bounding box center [291, 283] width 319 height 35
click at [808, 709] on button "Continue" at bounding box center [796, 711] width 89 height 35
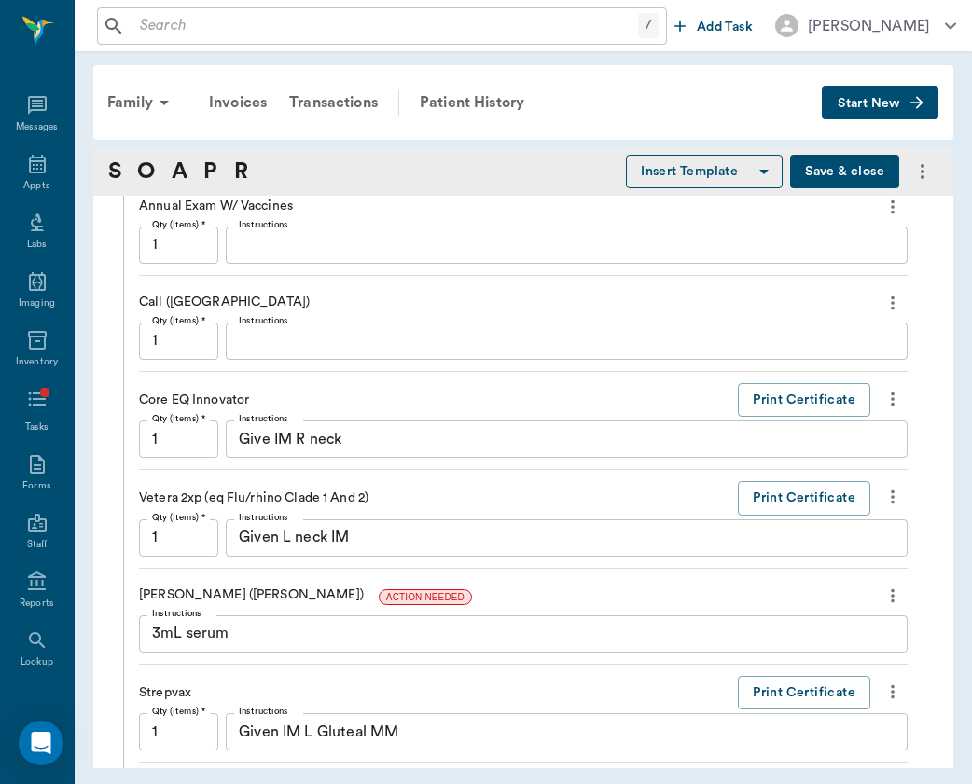
scroll to position [2620, 0]
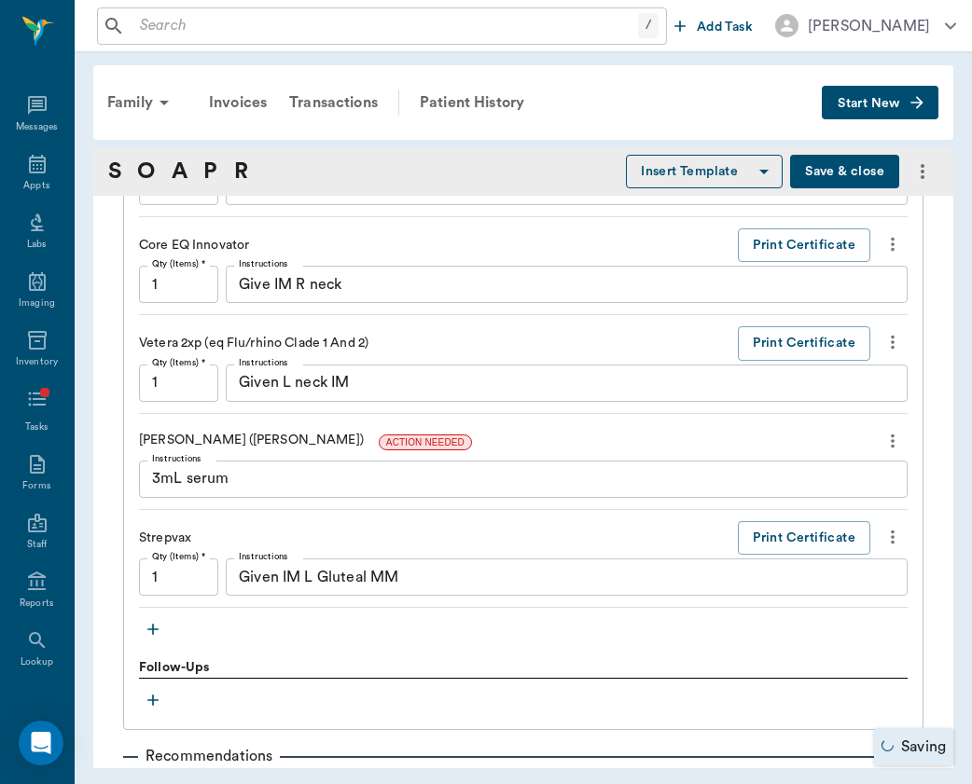
click at [894, 435] on icon "more" at bounding box center [892, 441] width 21 height 22
click at [877, 466] on span "Decline" at bounding box center [814, 470] width 157 height 20
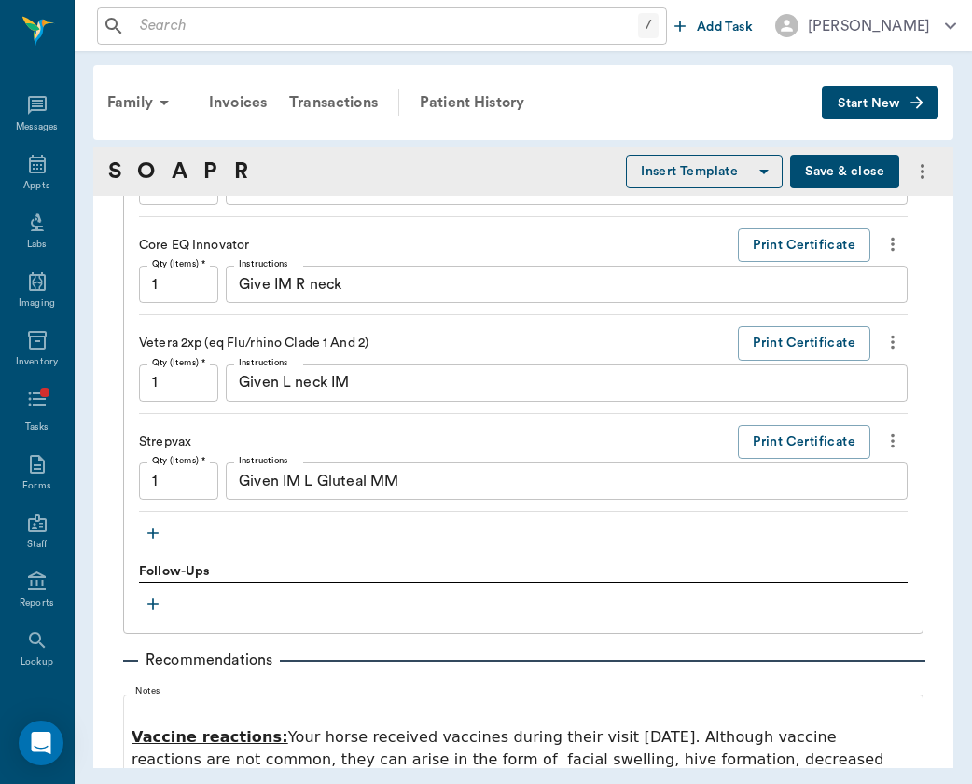
click at [892, 438] on icon "more" at bounding box center [893, 442] width 4 height 14
click at [874, 473] on span "Decline" at bounding box center [814, 470] width 157 height 20
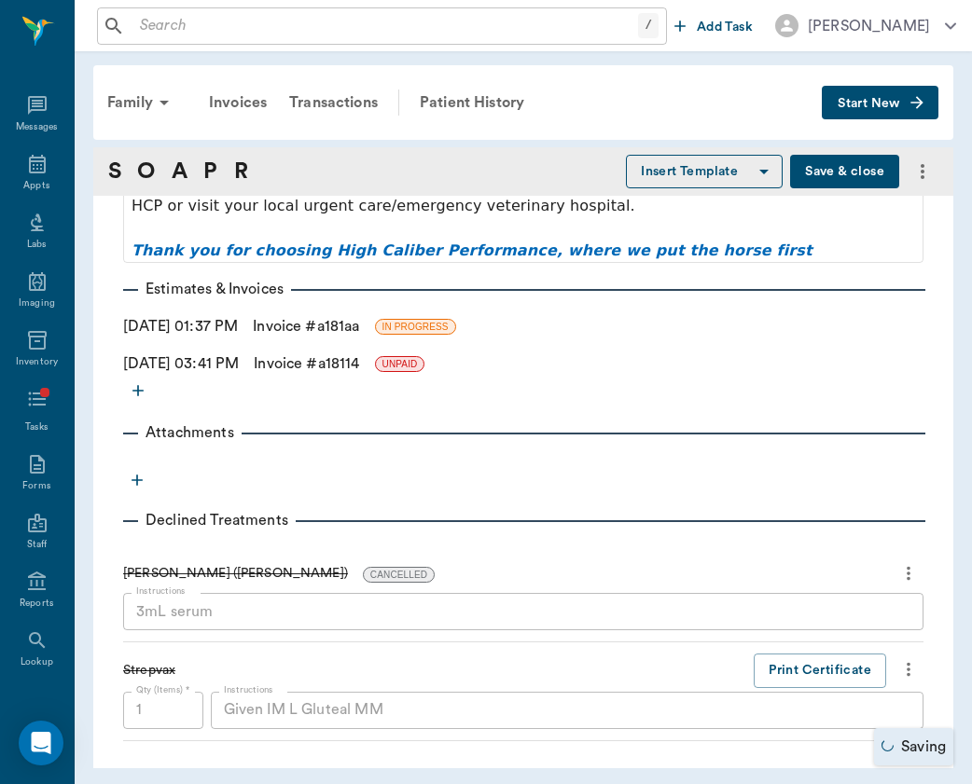
scroll to position [3118, 0]
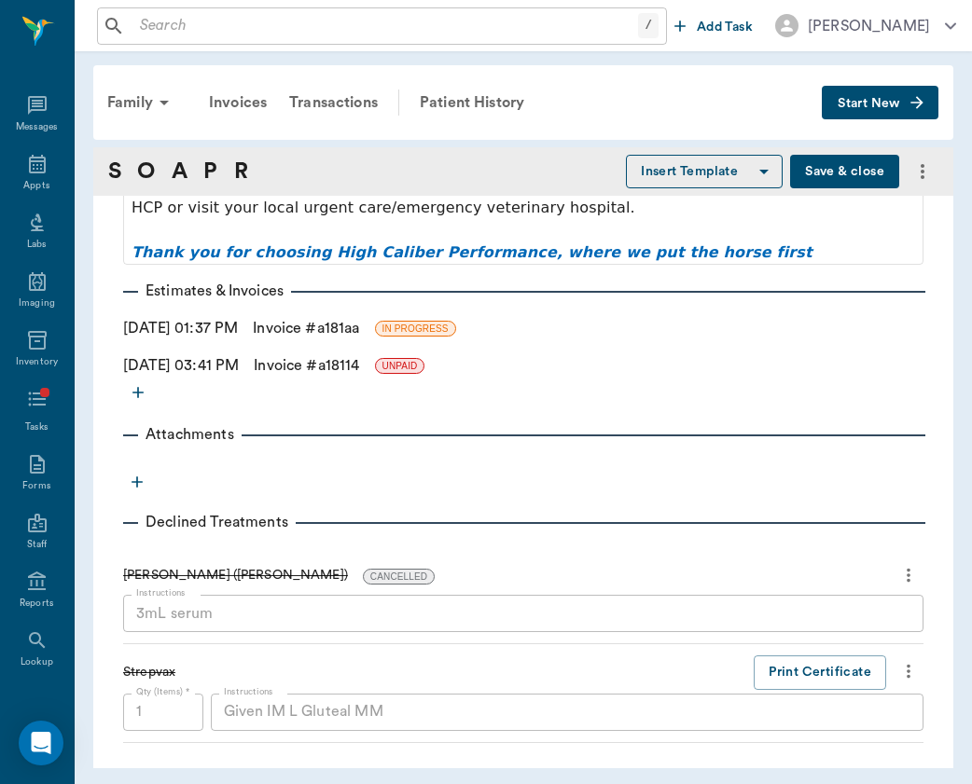
click at [313, 321] on link "Invoice # a181aa" at bounding box center [306, 328] width 106 height 22
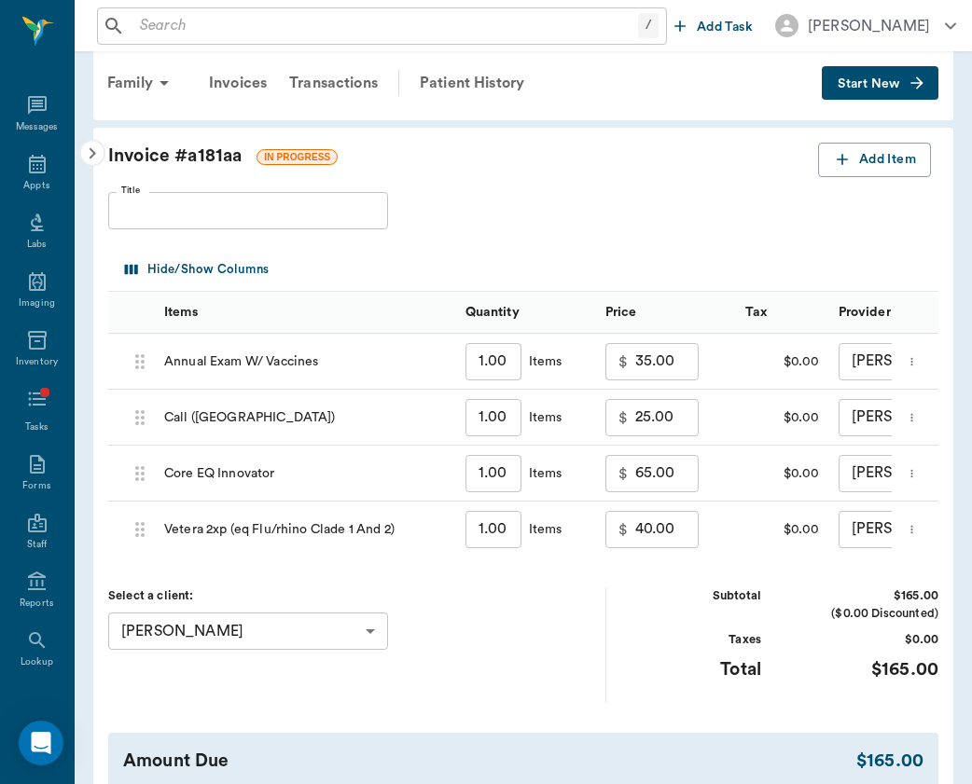
scroll to position [22, 0]
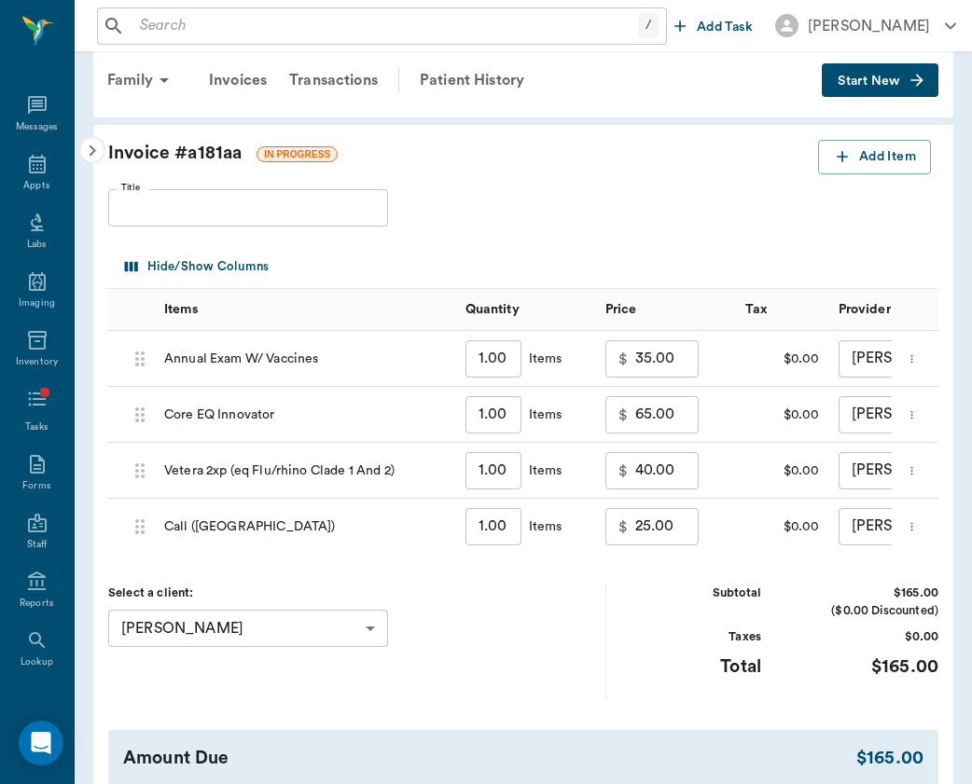
click at [537, 160] on div "Invoice # a181aa IN PROGRESS" at bounding box center [463, 153] width 710 height 27
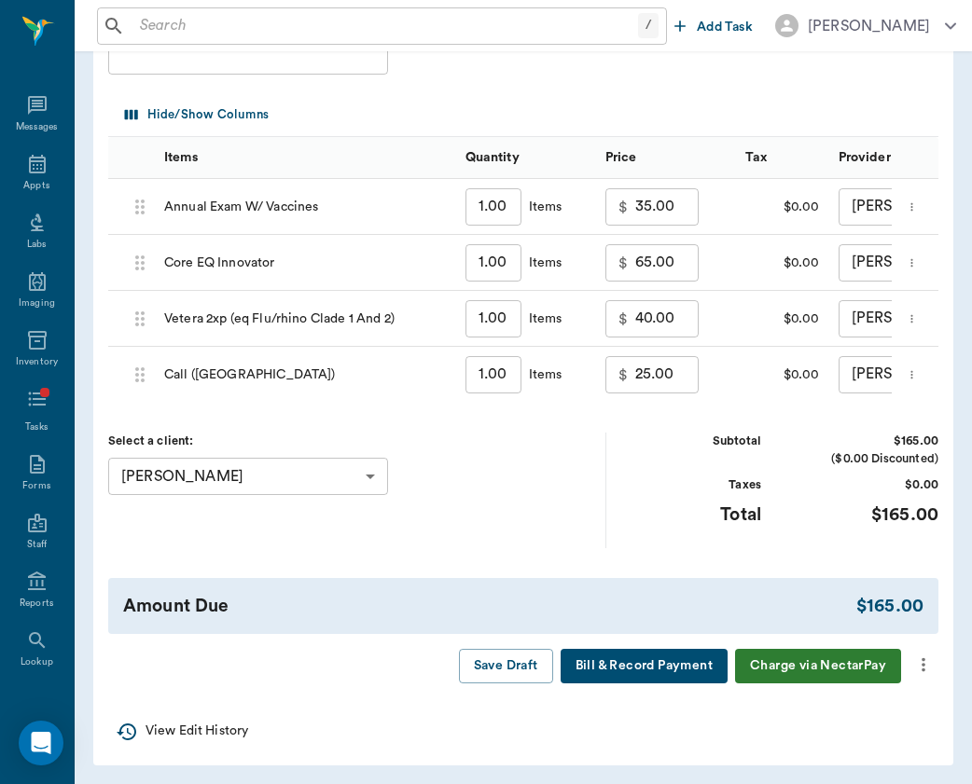
scroll to position [173, 0]
click at [924, 675] on button "more" at bounding box center [923, 666] width 30 height 32
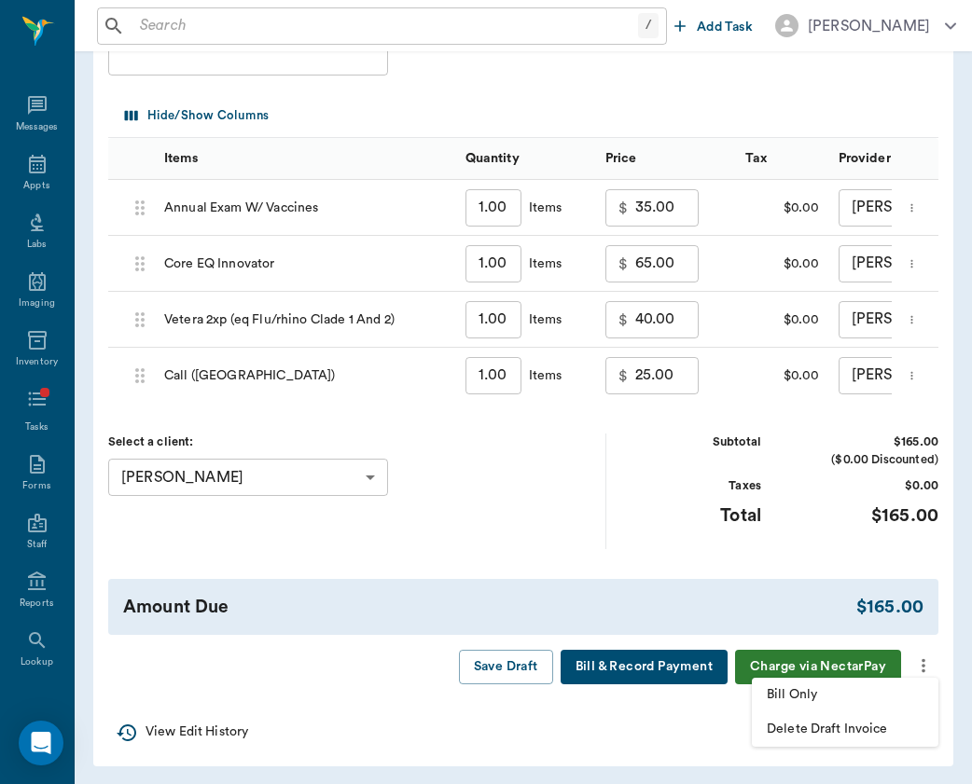
click at [899, 692] on span "Bill Only" at bounding box center [845, 696] width 157 height 20
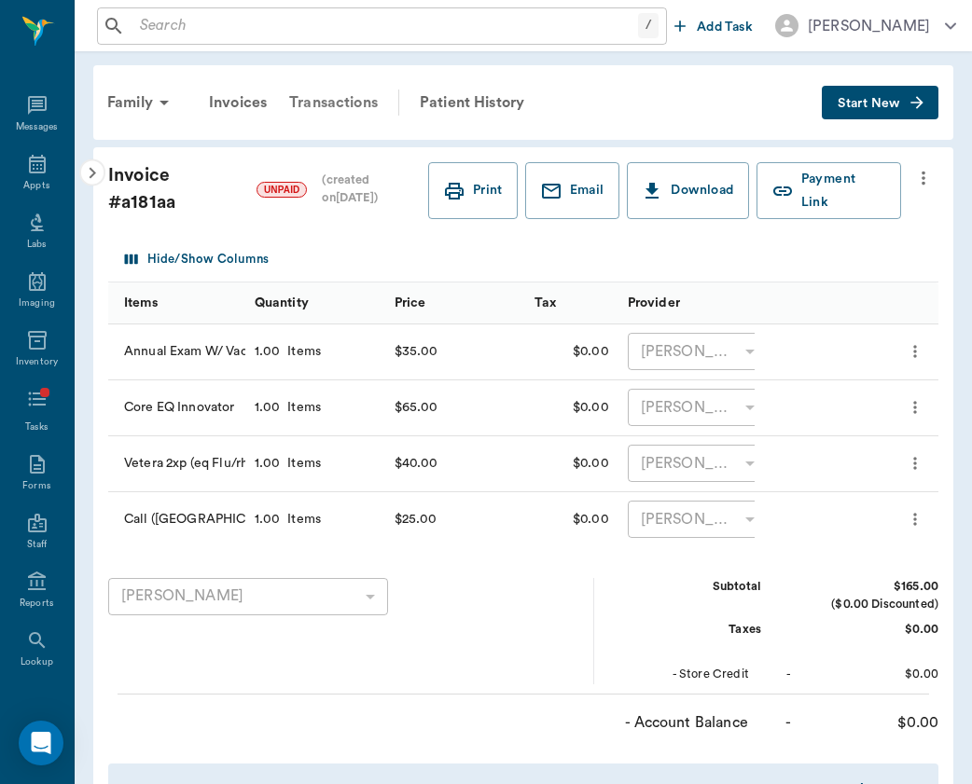
scroll to position [0, 0]
click at [236, 113] on div "Invoices" at bounding box center [238, 102] width 80 height 45
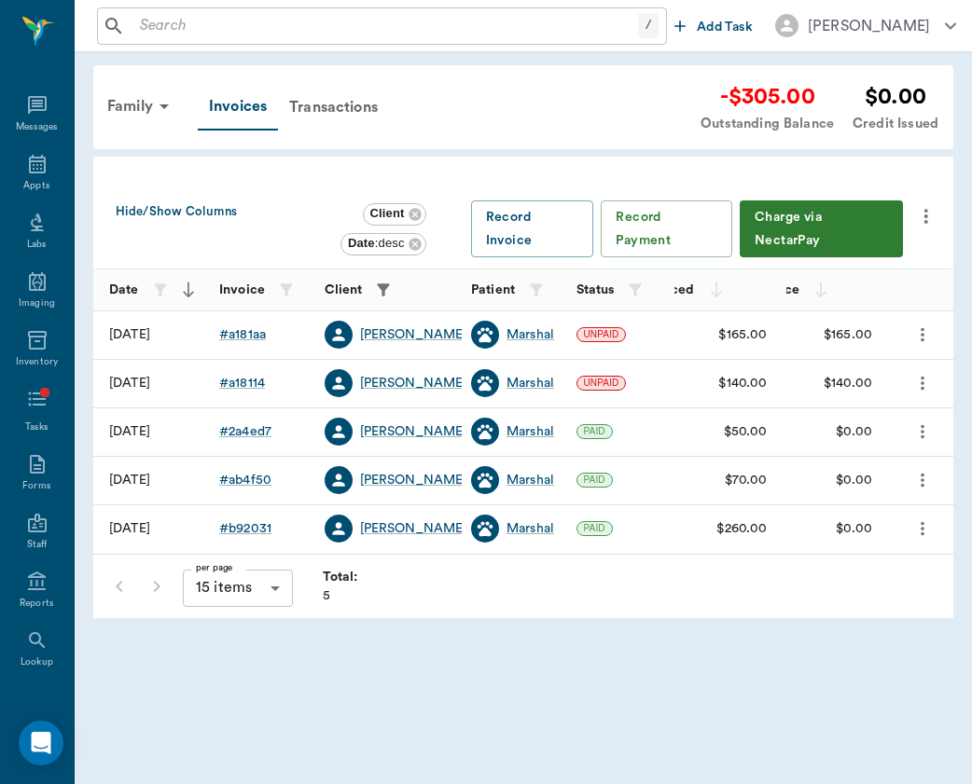
click at [909, 382] on button "more" at bounding box center [923, 383] width 30 height 32
click at [882, 428] on li "View" at bounding box center [854, 415] width 206 height 35
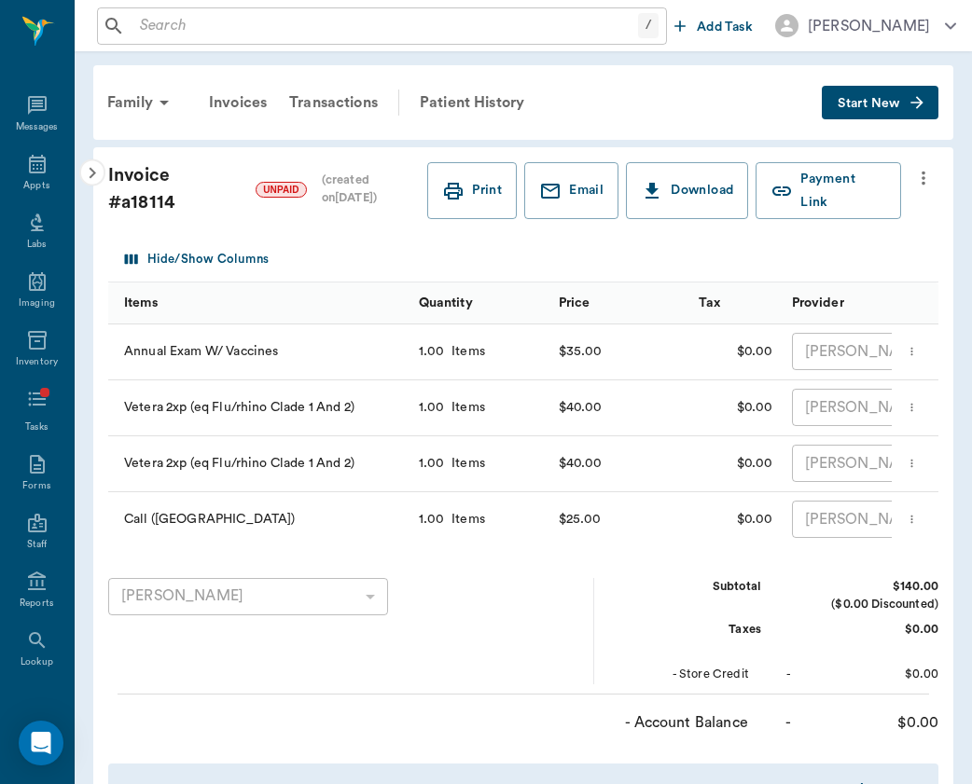
click at [922, 141] on div "Family Invoices Transactions Patient History Start New Invoice # a18114 UNPAID …" at bounding box center [523, 624] width 897 height 1147
click at [922, 203] on span at bounding box center [923, 190] width 30 height 57
click at [922, 183] on icon "more" at bounding box center [924, 179] width 4 height 14
click at [903, 279] on span "Void Invoice" at bounding box center [845, 280] width 157 height 20
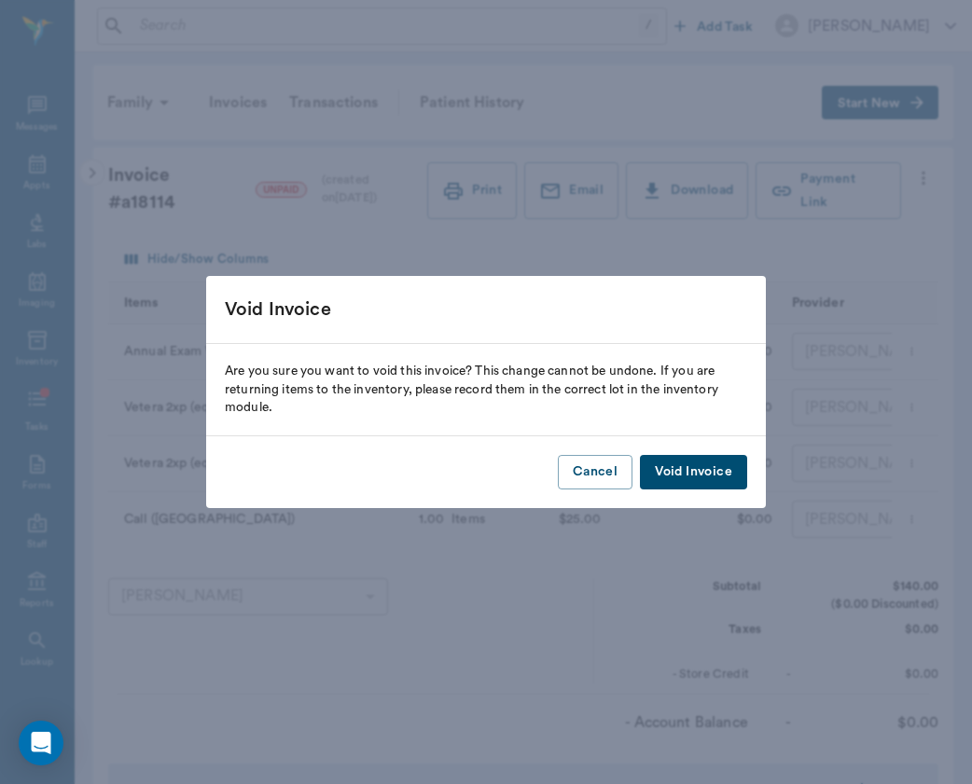
click at [696, 460] on button "Void Invoice" at bounding box center [693, 472] width 107 height 35
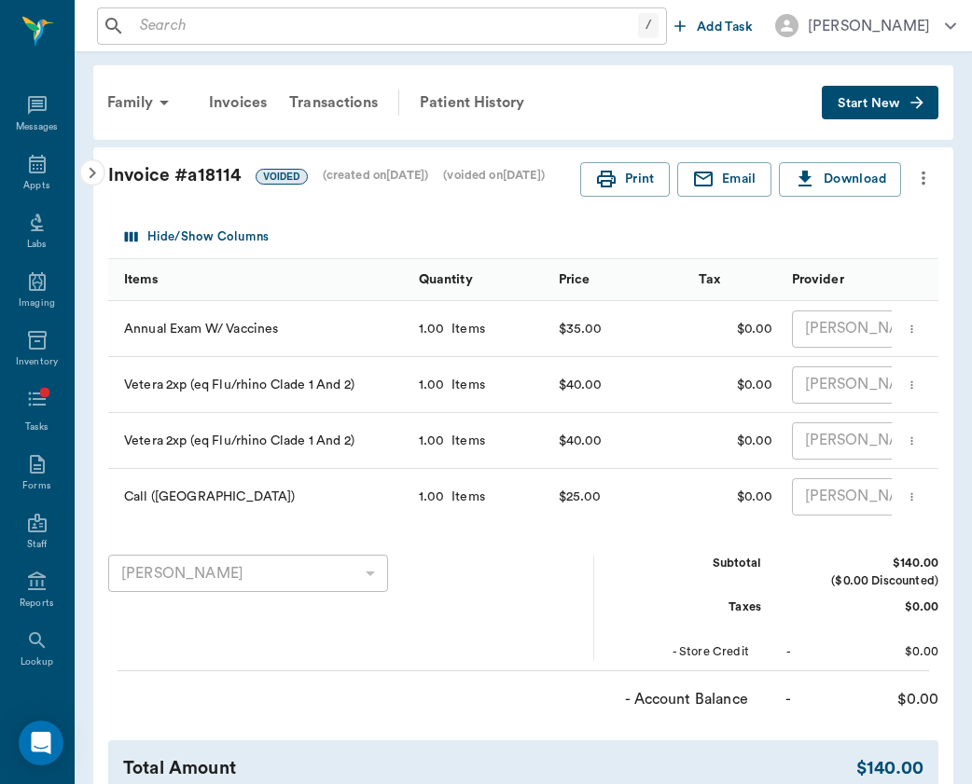
scroll to position [0, 2]
click at [49, 113] on div "Messages" at bounding box center [37, 116] width 74 height 59
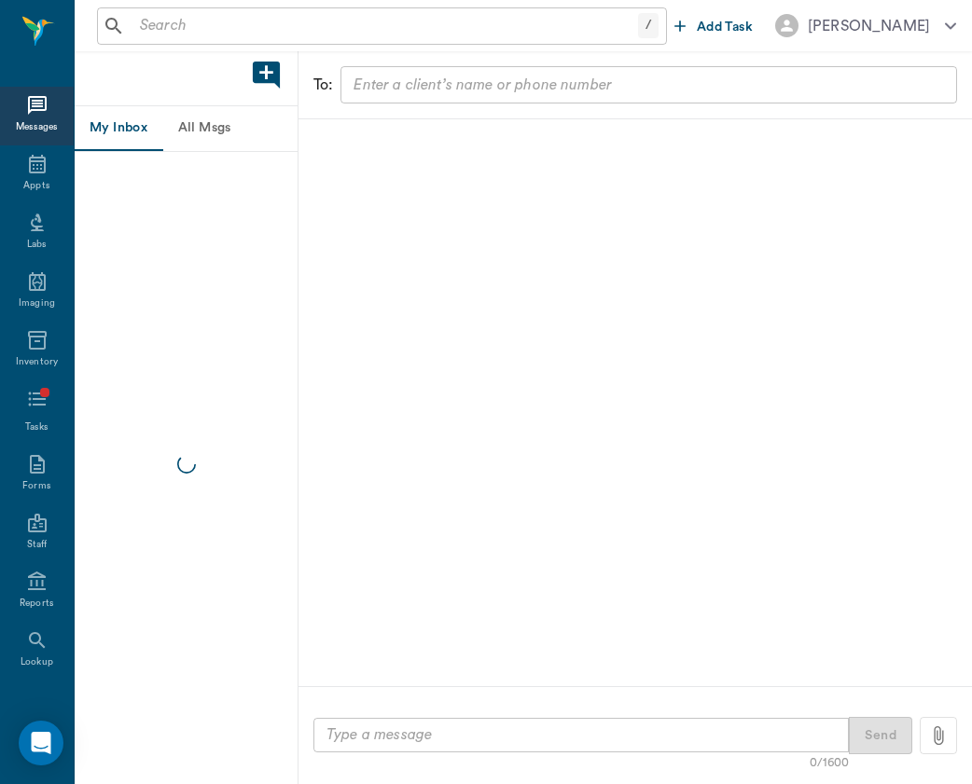
click at [238, 134] on button "All Msgs" at bounding box center [204, 128] width 84 height 45
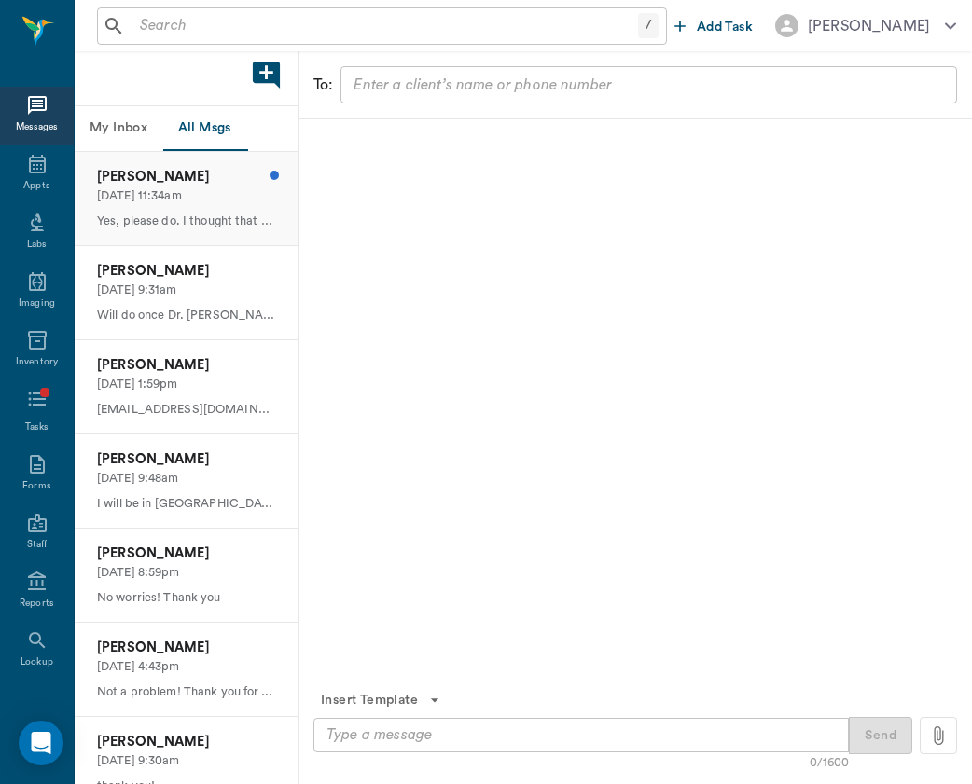
click at [205, 206] on div "[PERSON_NAME] [DATE] 11:34am Yes, please do. I thought that that was already do…" at bounding box center [186, 198] width 223 height 93
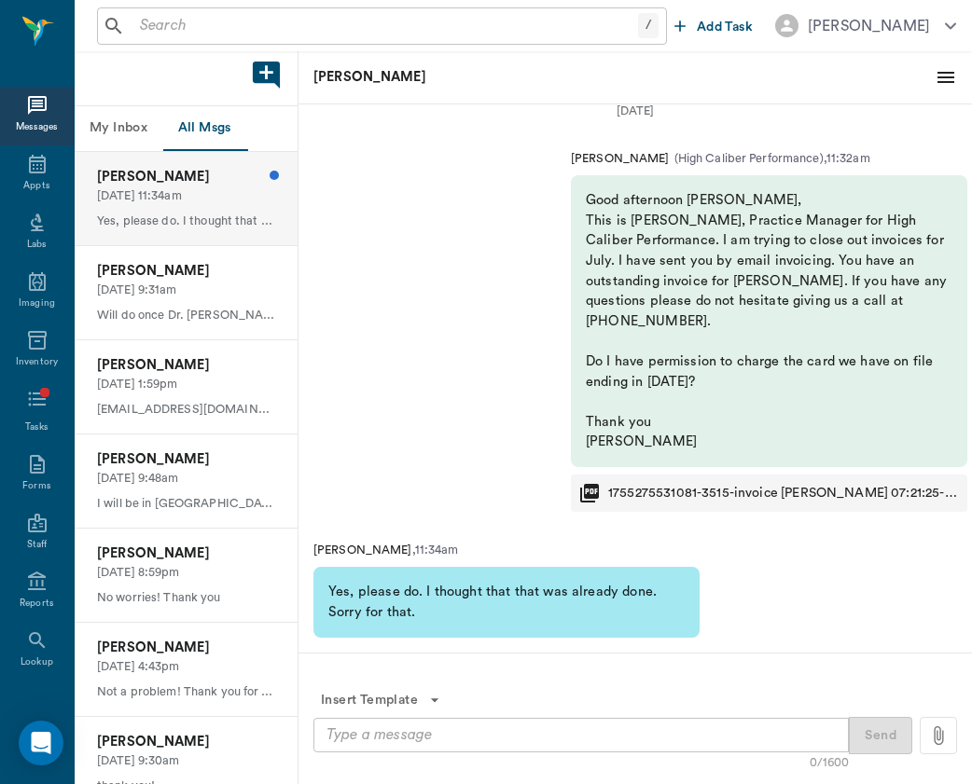
click at [509, 723] on div "x ​" at bounding box center [580, 735] width 535 height 35
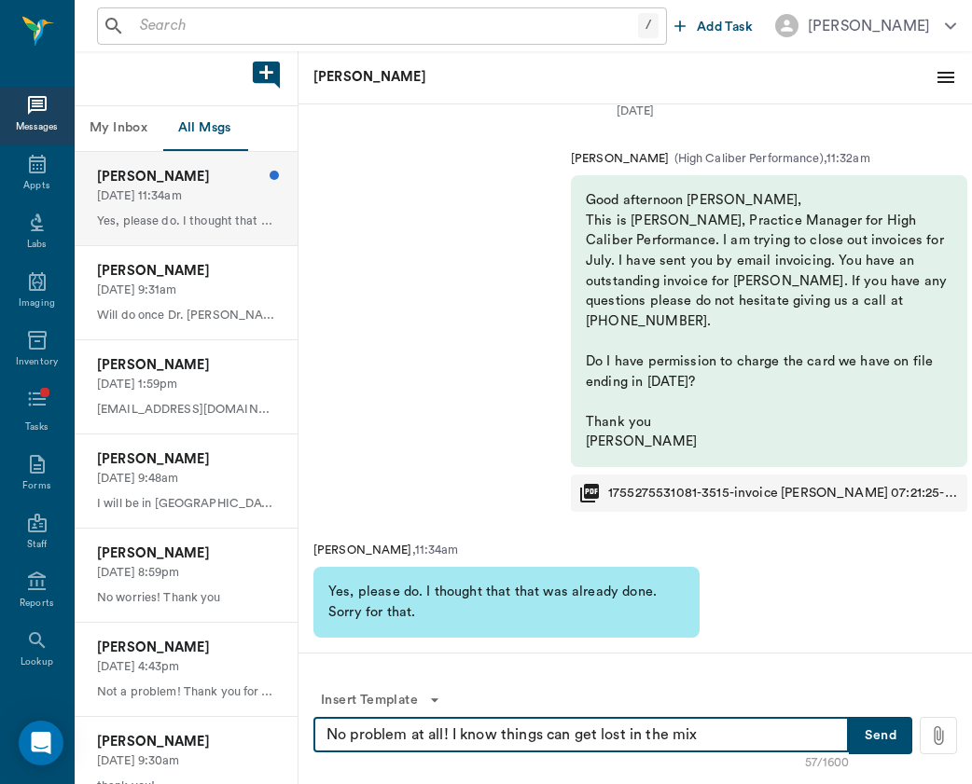
type textarea "No problem at all! I know things can get lost in the mix"
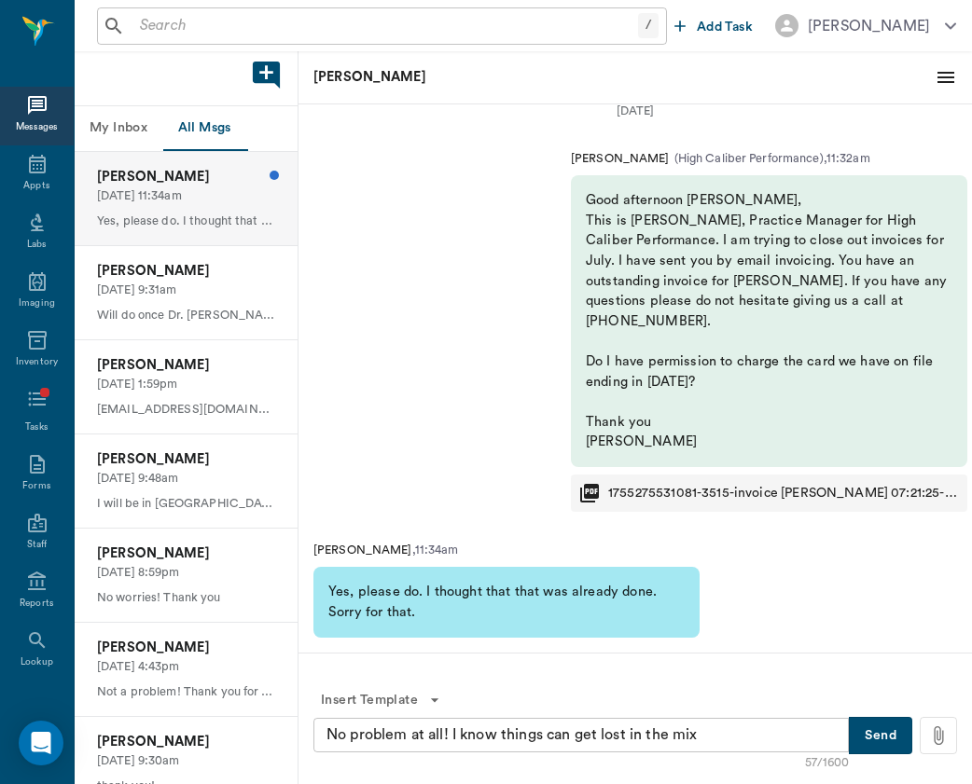
click at [884, 725] on button "Send" at bounding box center [880, 735] width 63 height 37
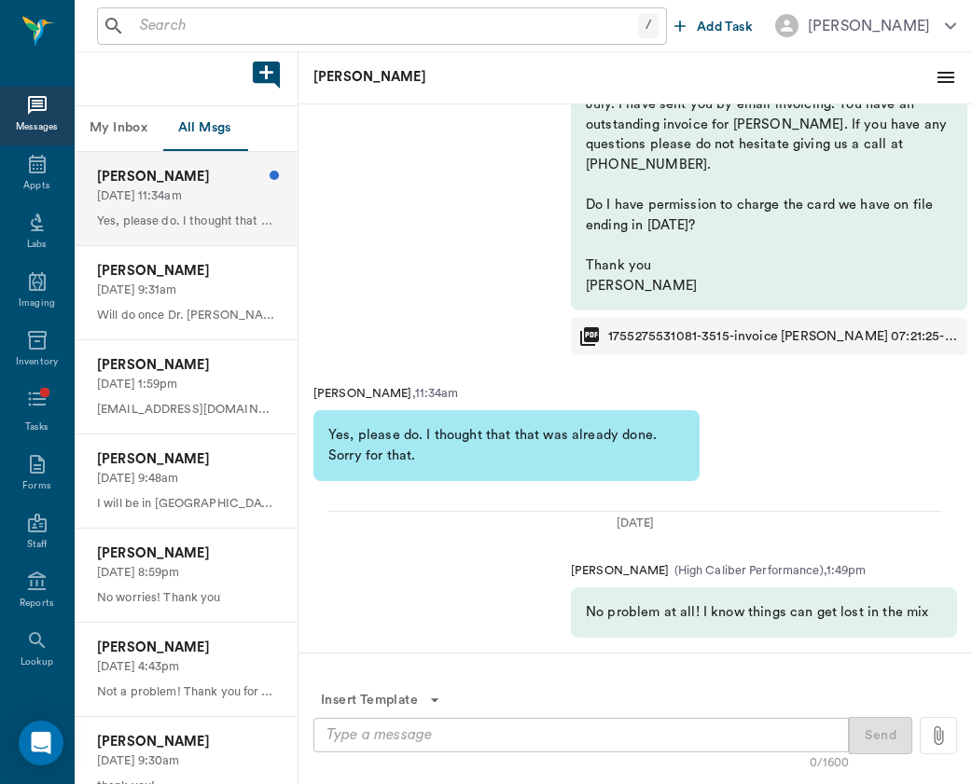
click at [204, 202] on p "[DATE] 11:34am" at bounding box center [186, 196] width 178 height 18
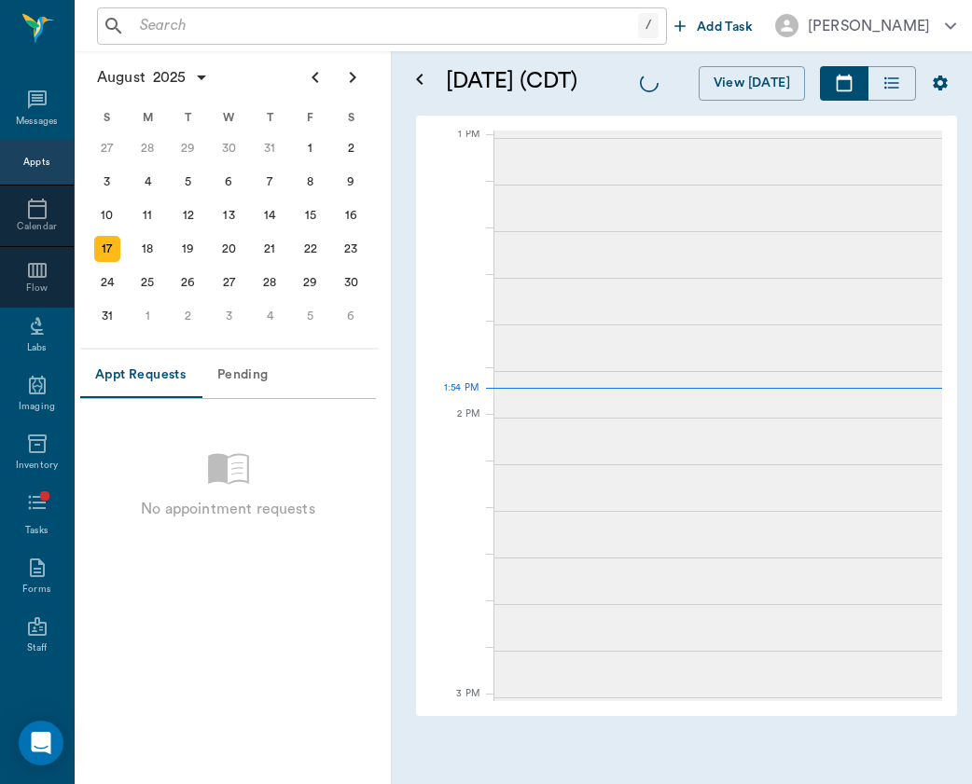
scroll to position [1123, 0]
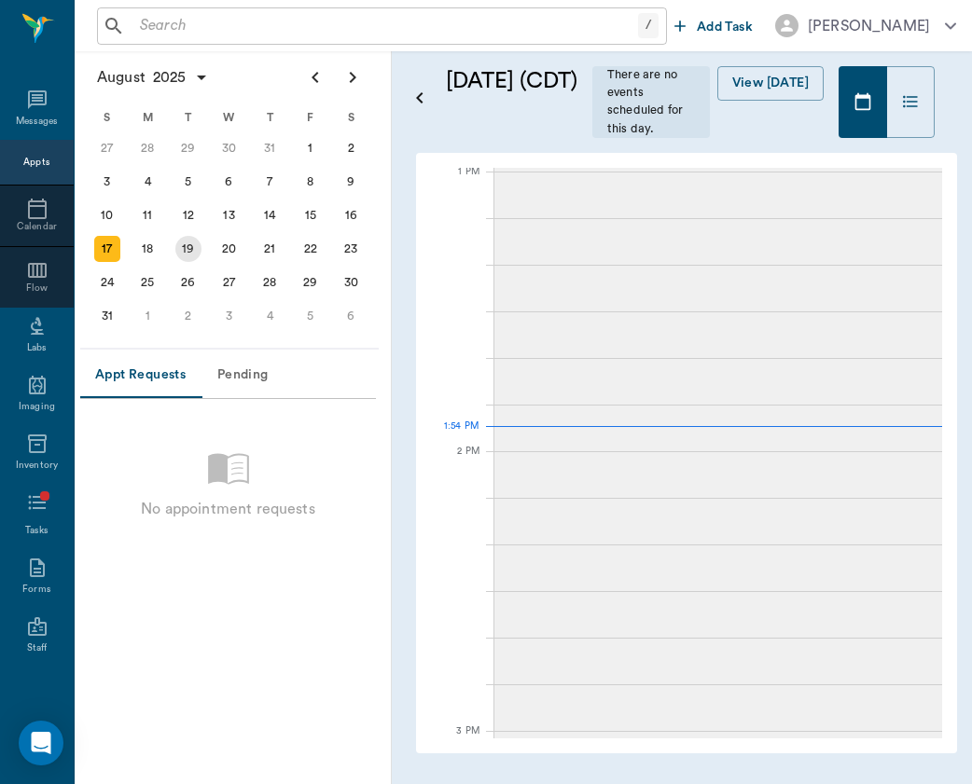
click at [156, 254] on div "18" at bounding box center [147, 249] width 26 height 26
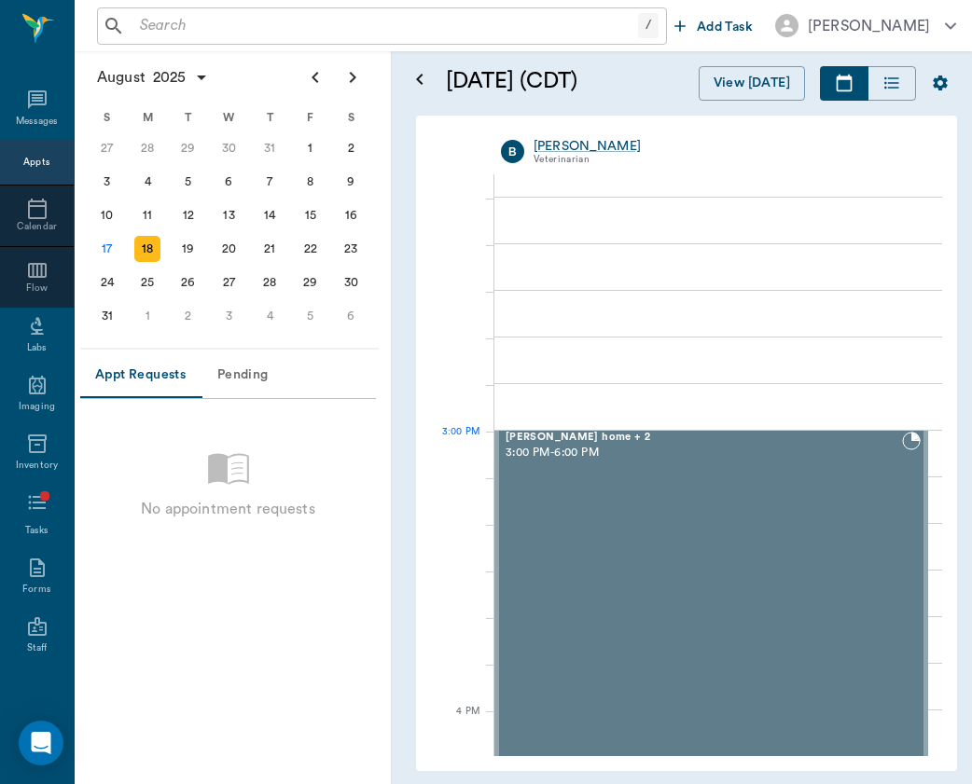
scroll to position [1712, 0]
click at [184, 252] on div "19" at bounding box center [188, 249] width 26 height 26
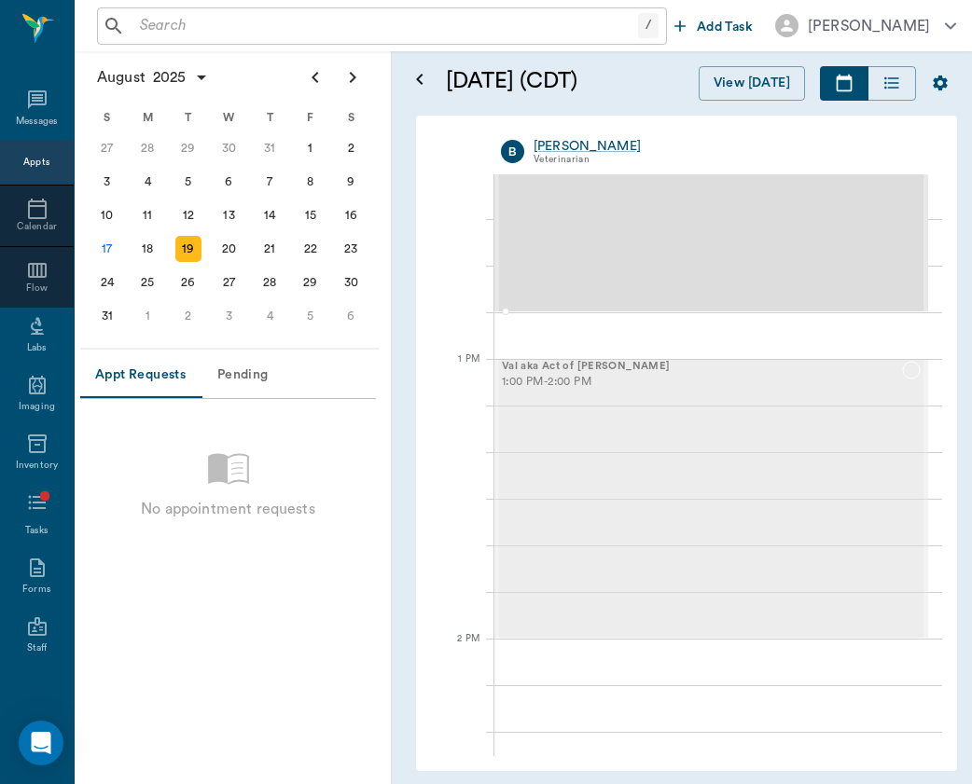
drag, startPoint x: 718, startPoint y: 589, endPoint x: 734, endPoint y: 251, distance: 338.9
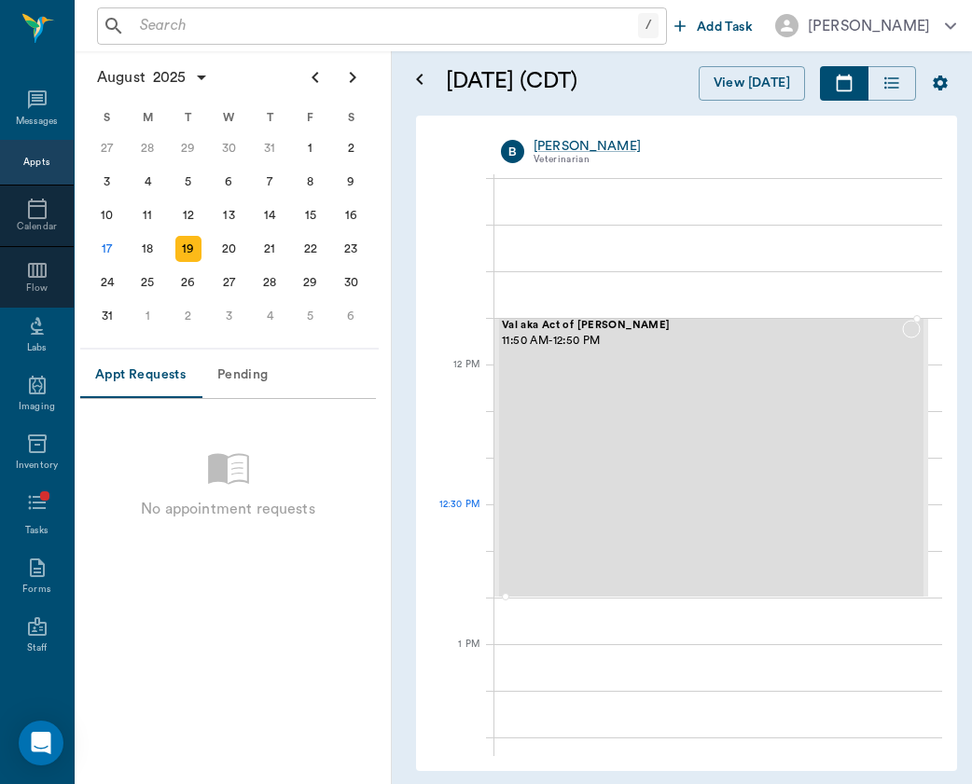
scroll to position [535, 0]
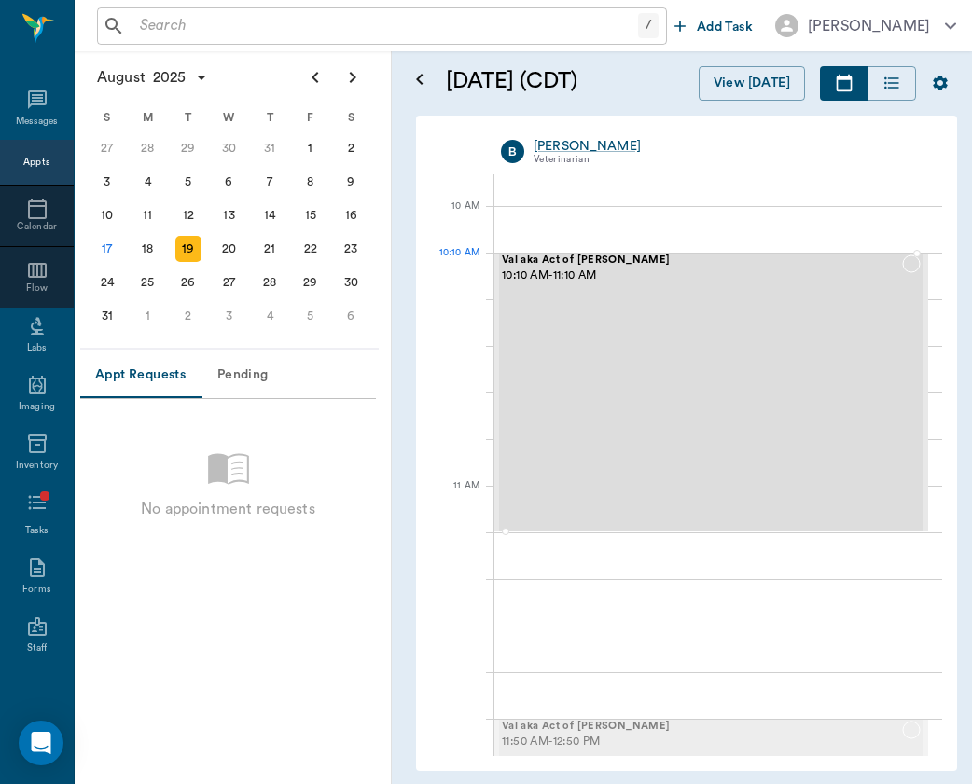
drag, startPoint x: 727, startPoint y: 729, endPoint x: 715, endPoint y: 260, distance: 469.3
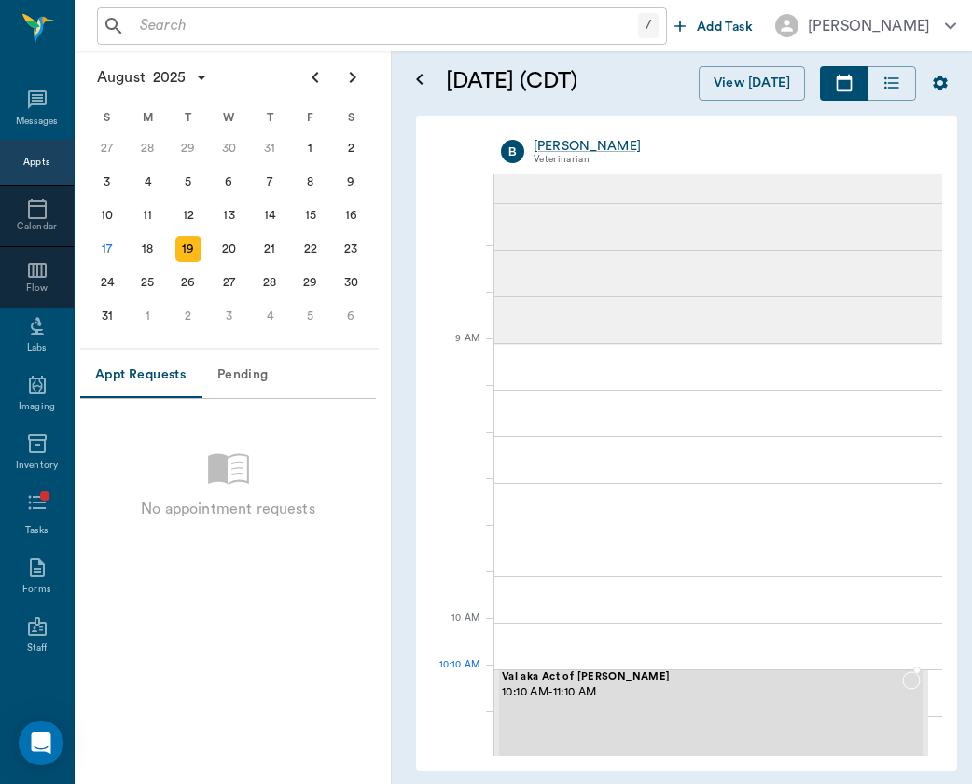
scroll to position [144, 0]
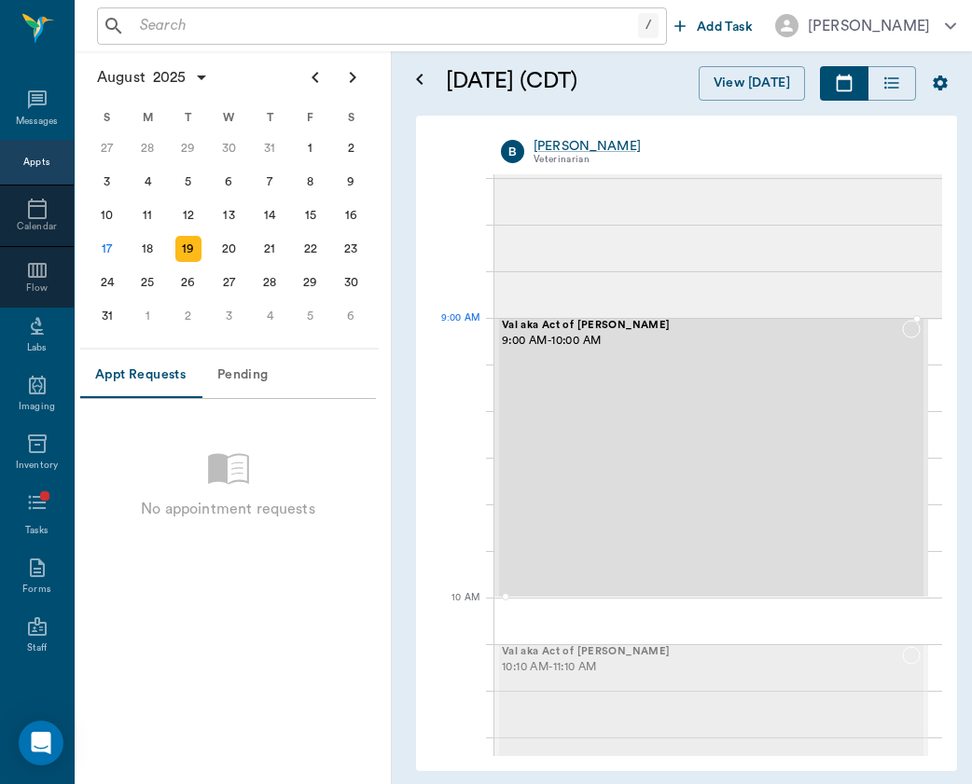
drag, startPoint x: 718, startPoint y: 717, endPoint x: 714, endPoint y: 394, distance: 323.7
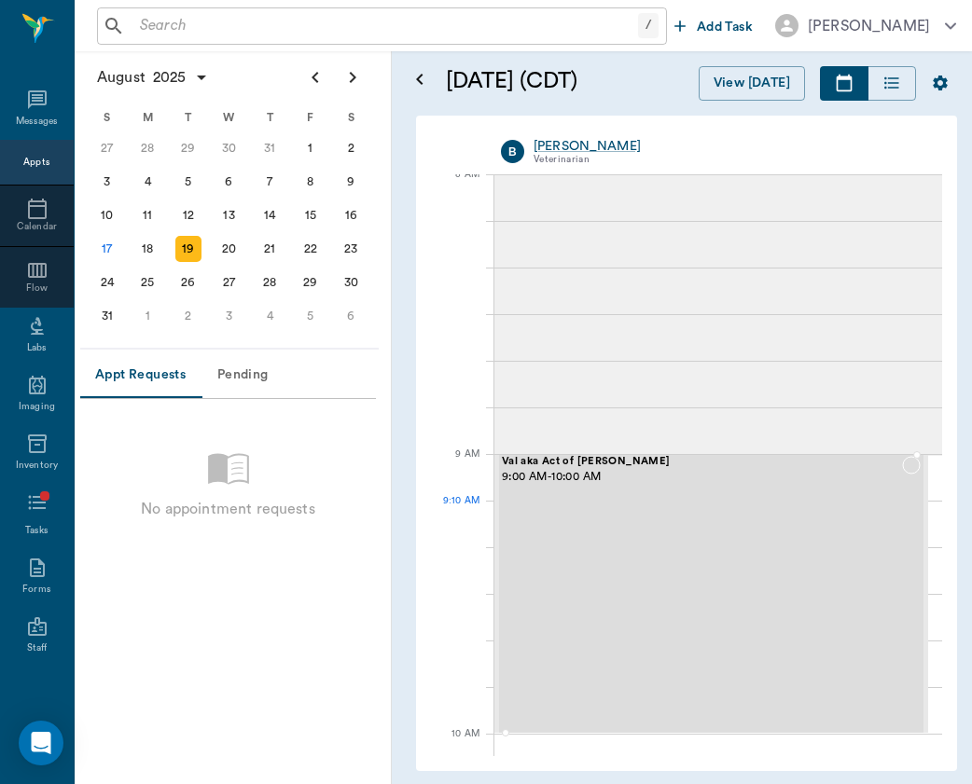
scroll to position [8, 0]
click at [641, 531] on div "Val aka Act of Valor PROCHASKA 9:00 AM - 10:00 AM" at bounding box center [702, 593] width 400 height 276
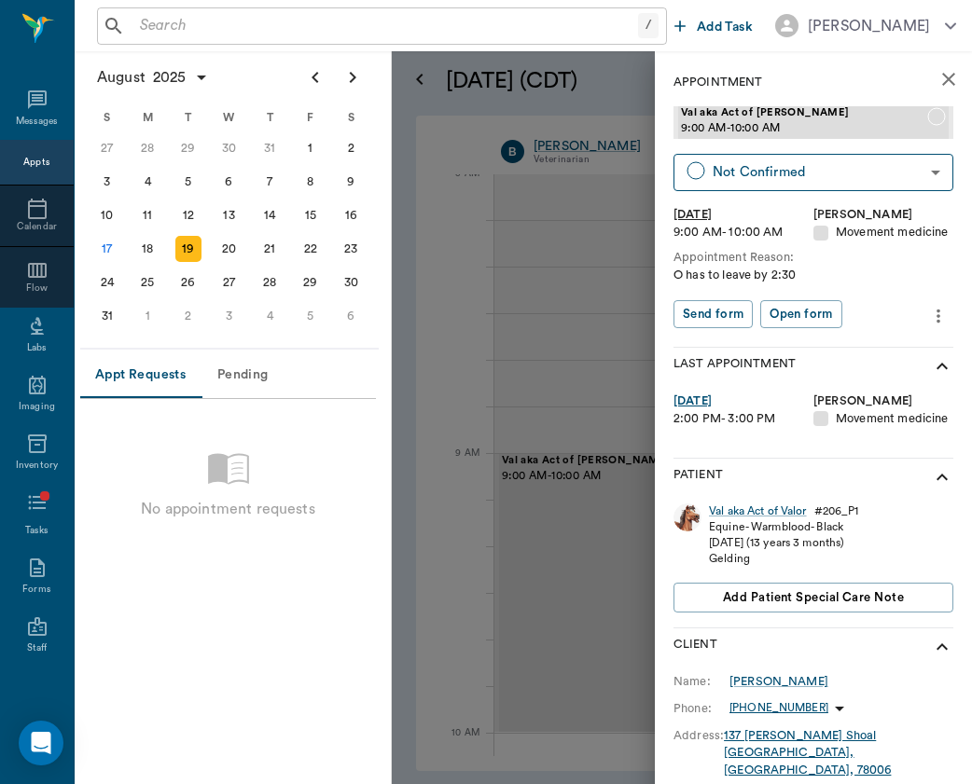
click at [940, 300] on button "more" at bounding box center [938, 316] width 30 height 32
click at [920, 336] on span "Edit appointment" at bounding box center [860, 346] width 157 height 20
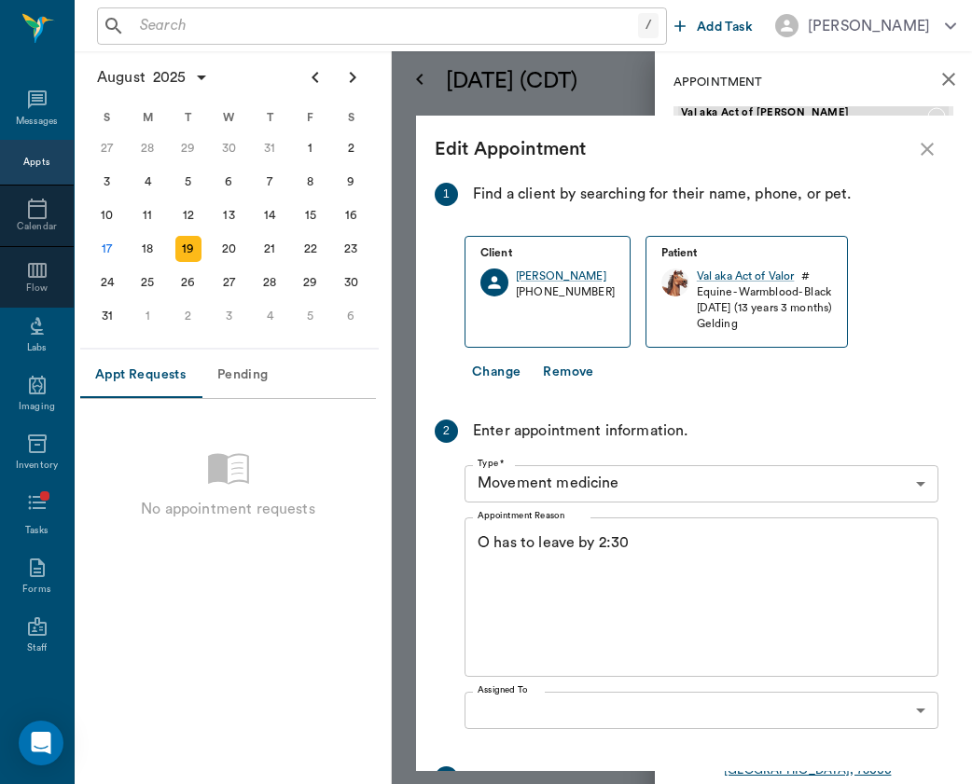
scroll to position [234, 0]
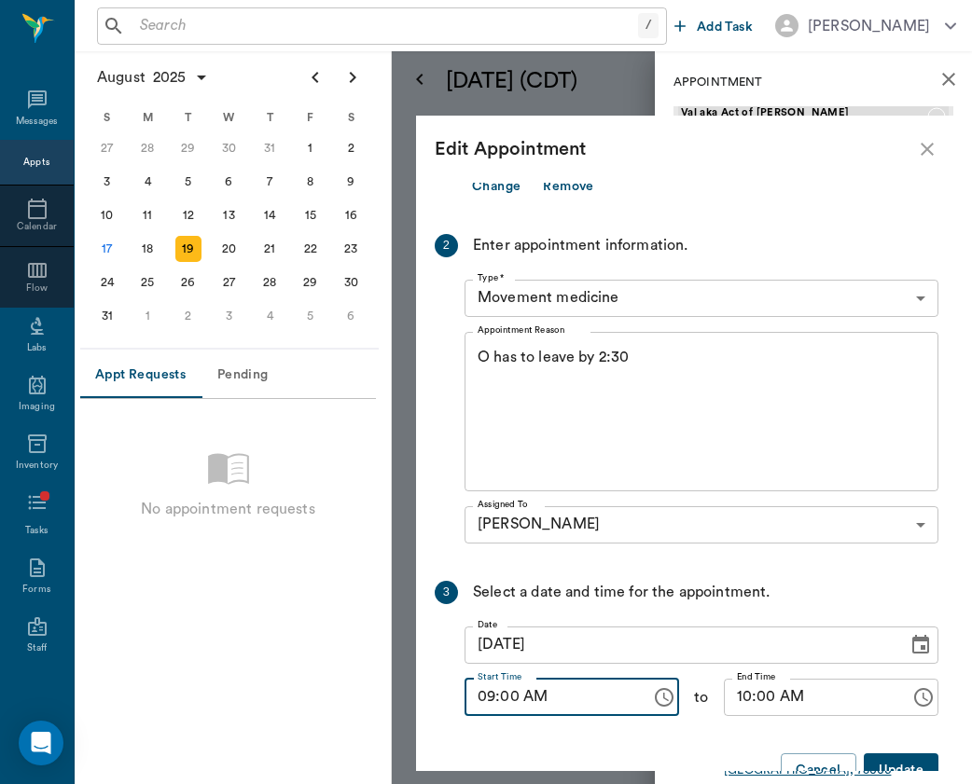
click at [485, 701] on input "09:00 AM" at bounding box center [550, 697] width 173 height 37
type input "08:00 AM"
click at [733, 693] on input "10:00 AM" at bounding box center [810, 697] width 173 height 37
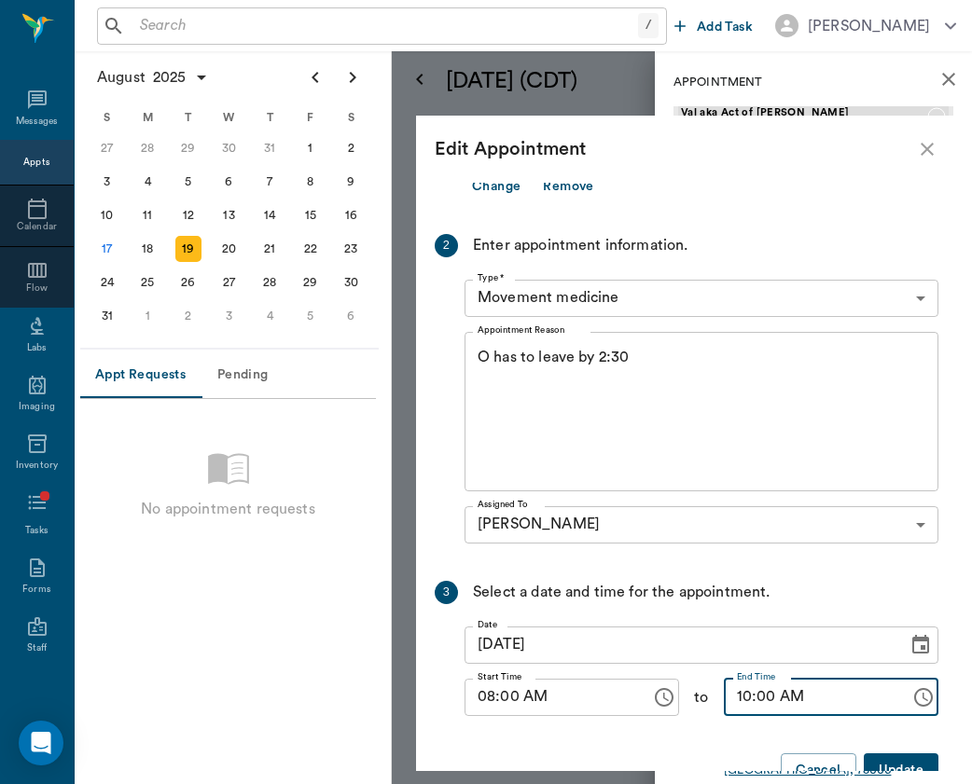
click at [739, 692] on input "10:00 AM" at bounding box center [810, 697] width 173 height 37
click at [740, 693] on input "10:00 AM" at bounding box center [810, 697] width 173 height 37
type input "09:00 AM"
click at [902, 768] on button "Update" at bounding box center [901, 771] width 75 height 35
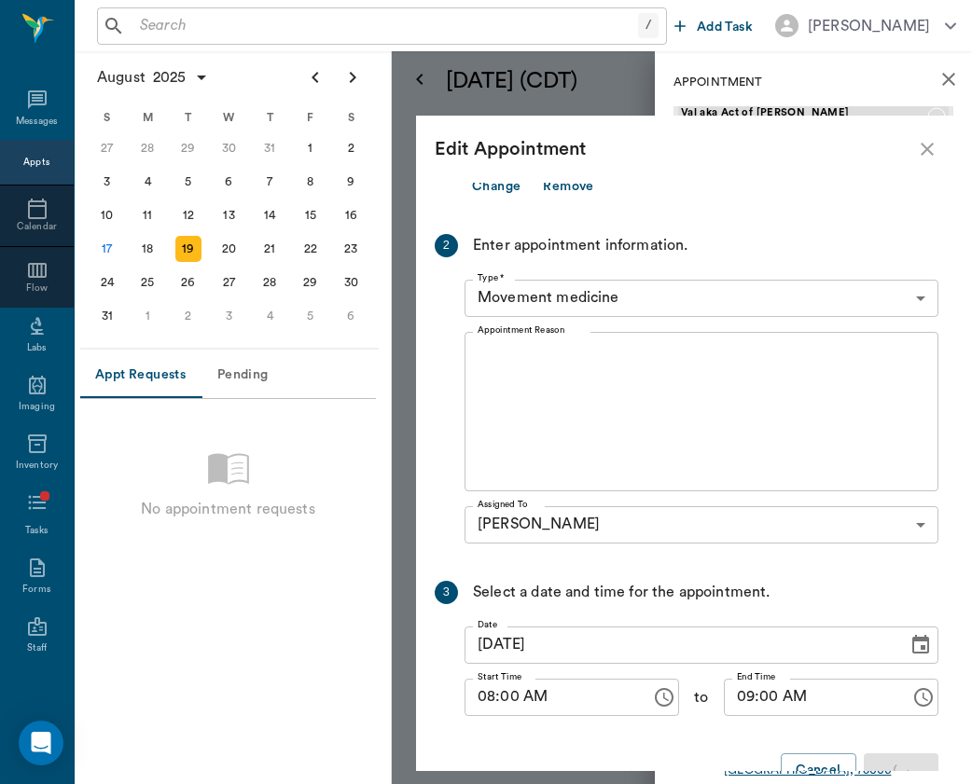
scroll to position [0, 0]
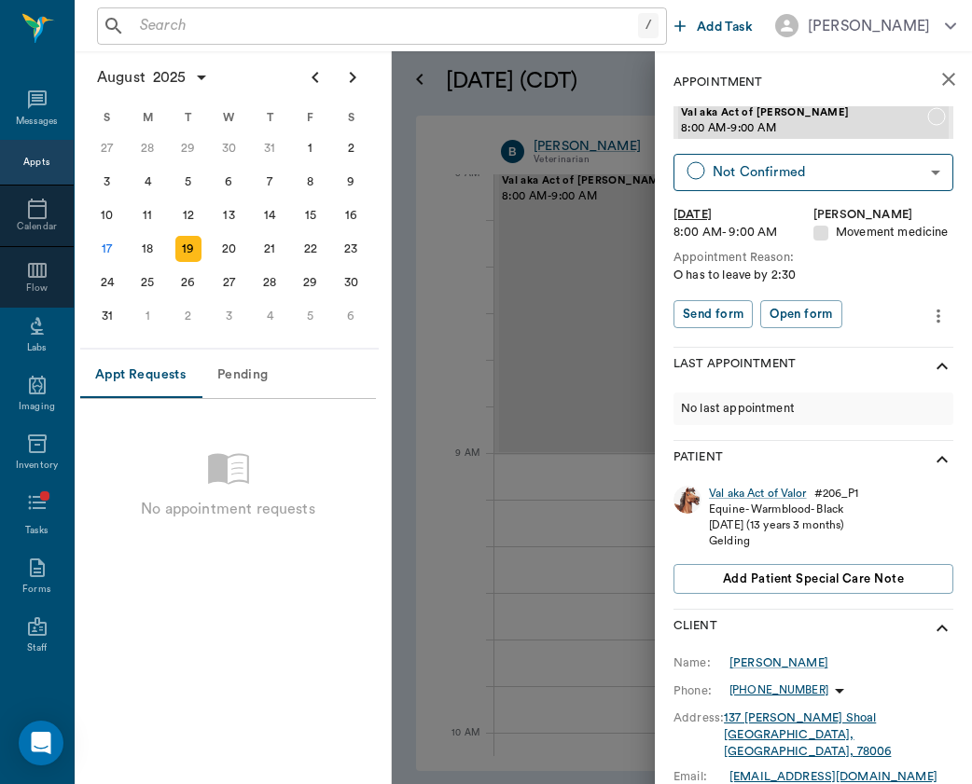
click at [512, 362] on div at bounding box center [486, 392] width 972 height 784
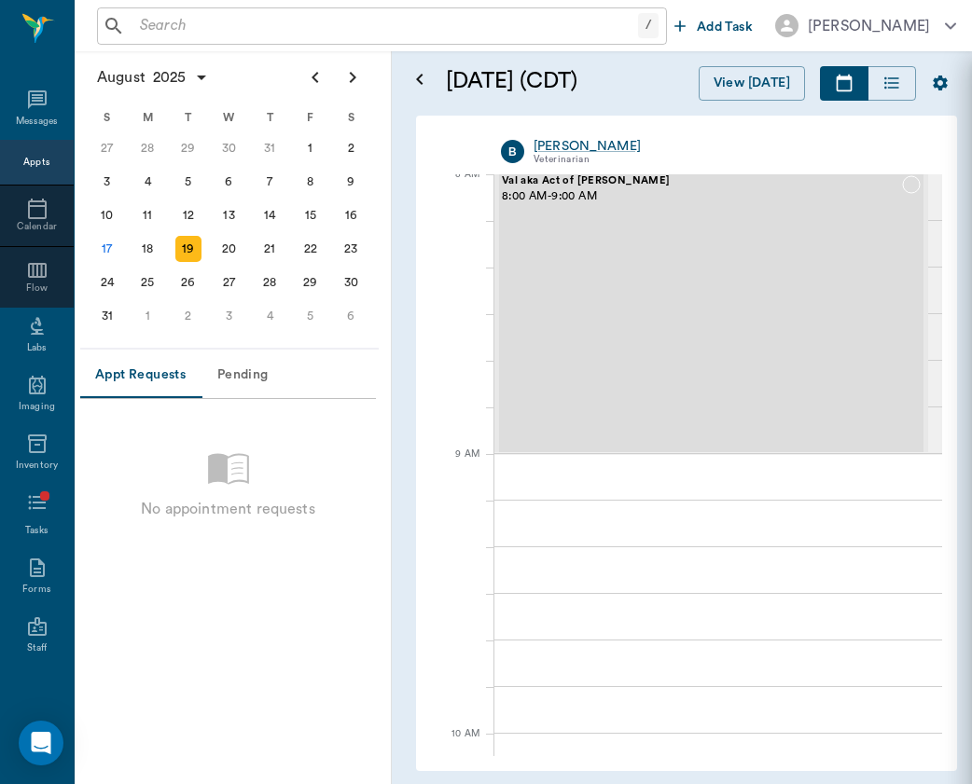
scroll to position [7, 0]
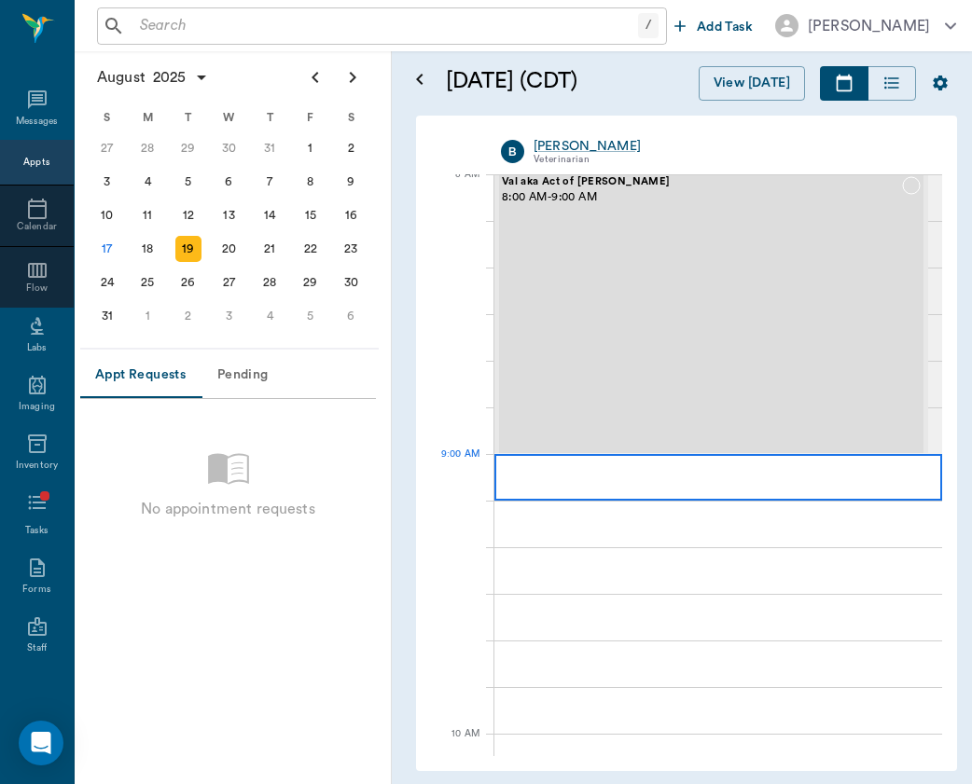
click at [565, 476] on div at bounding box center [718, 477] width 448 height 47
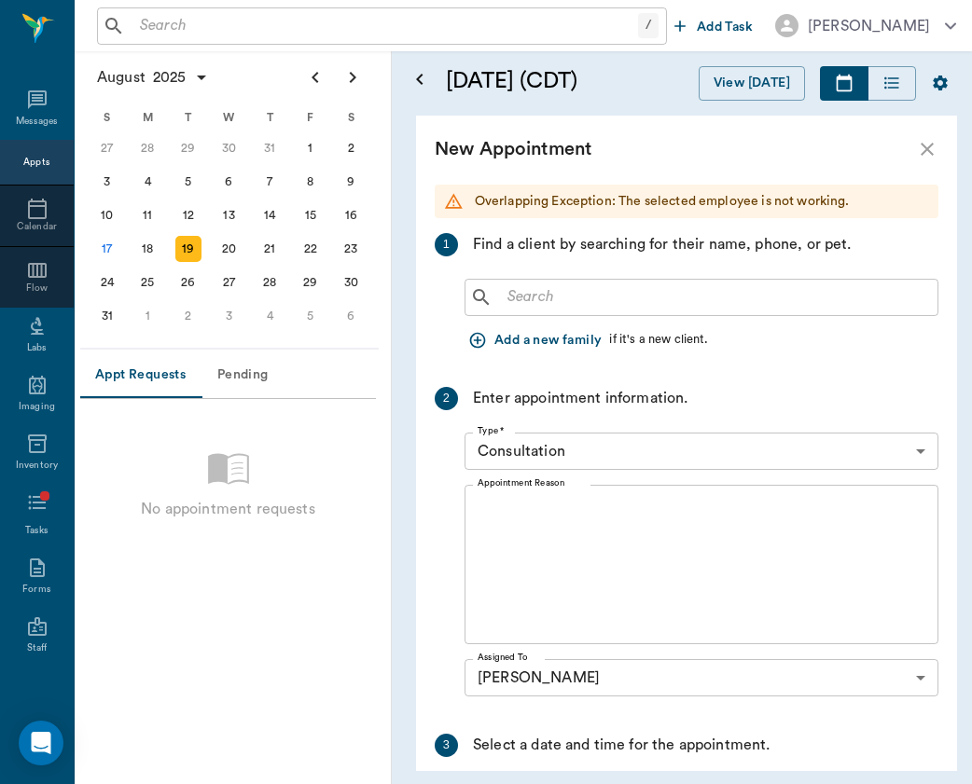
scroll to position [45, 0]
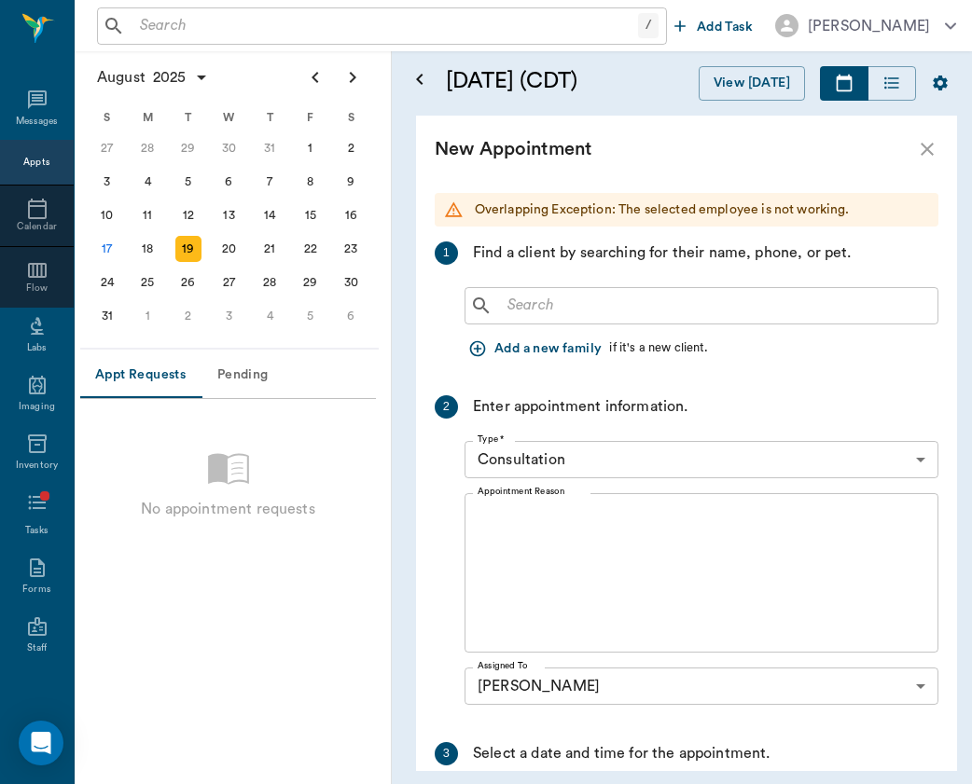
click at [588, 302] on input "text" at bounding box center [715, 306] width 430 height 26
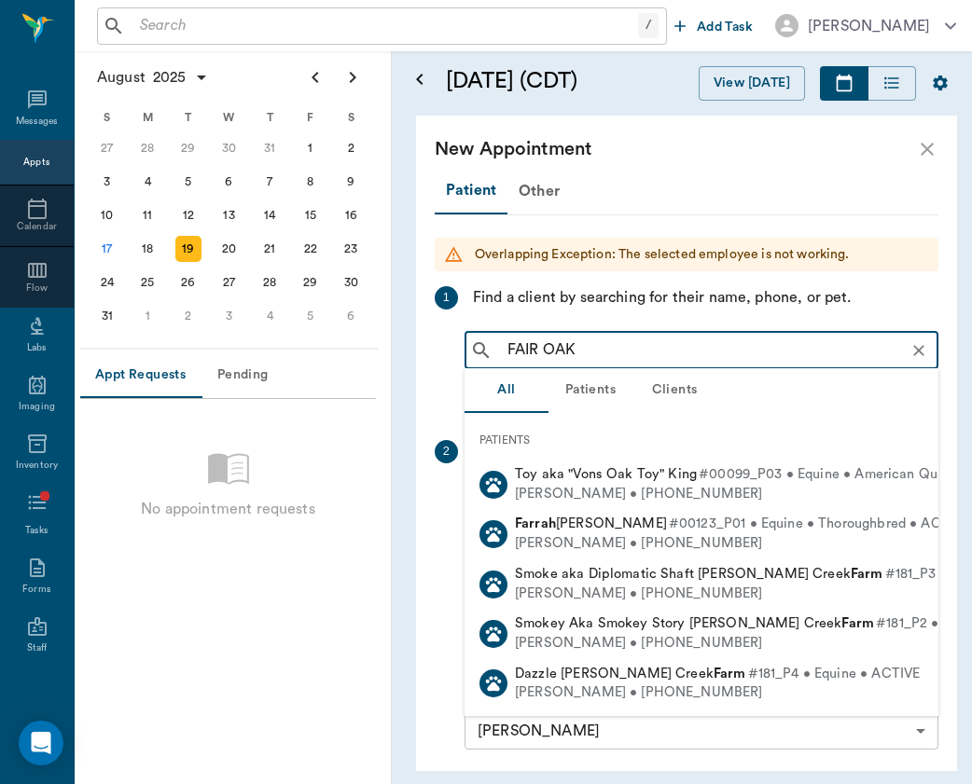
scroll to position [0, 0]
type input "FAIR OAK"
click at [545, 189] on div "Other" at bounding box center [538, 191] width 63 height 45
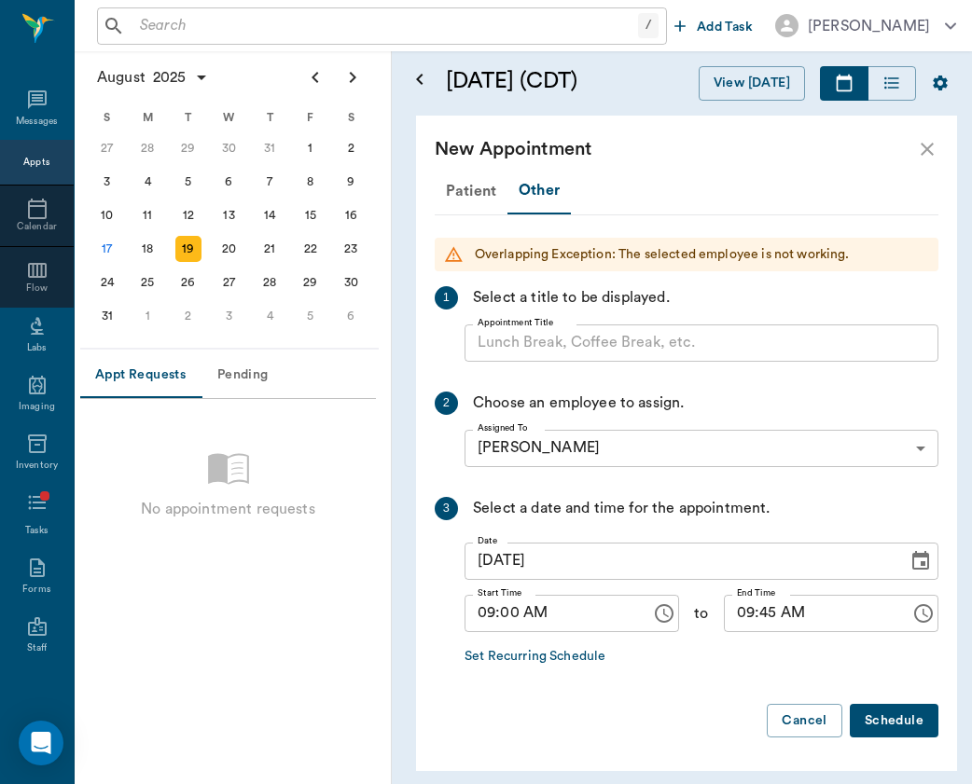
click at [550, 339] on input "Appointment Title" at bounding box center [701, 343] width 474 height 37
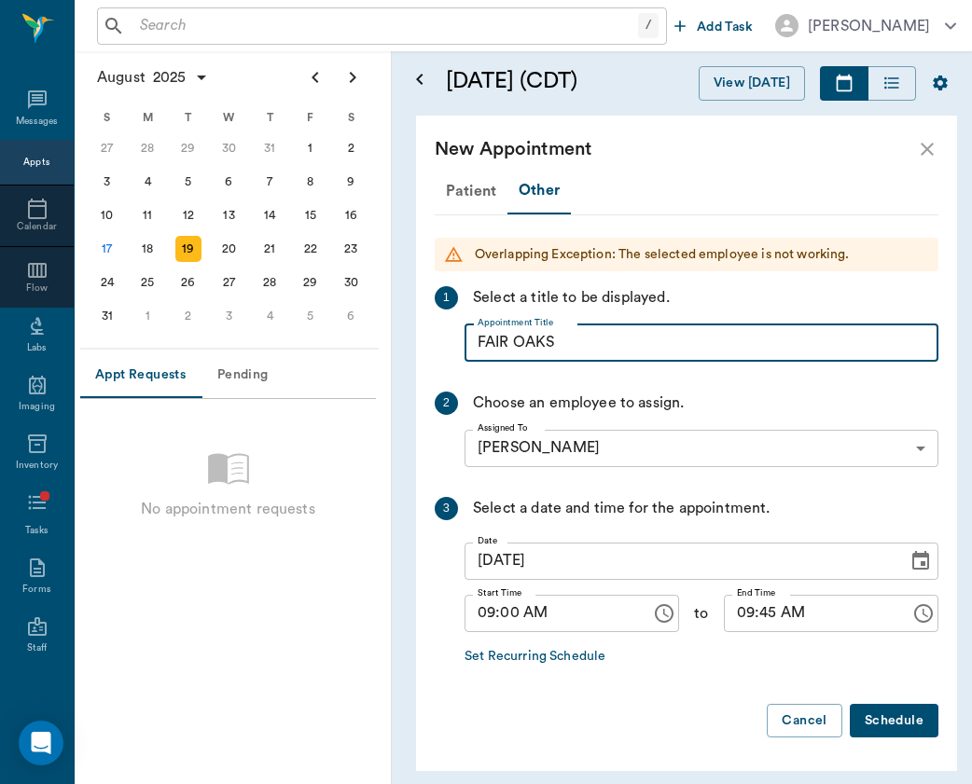
type input "FAIR OAKS"
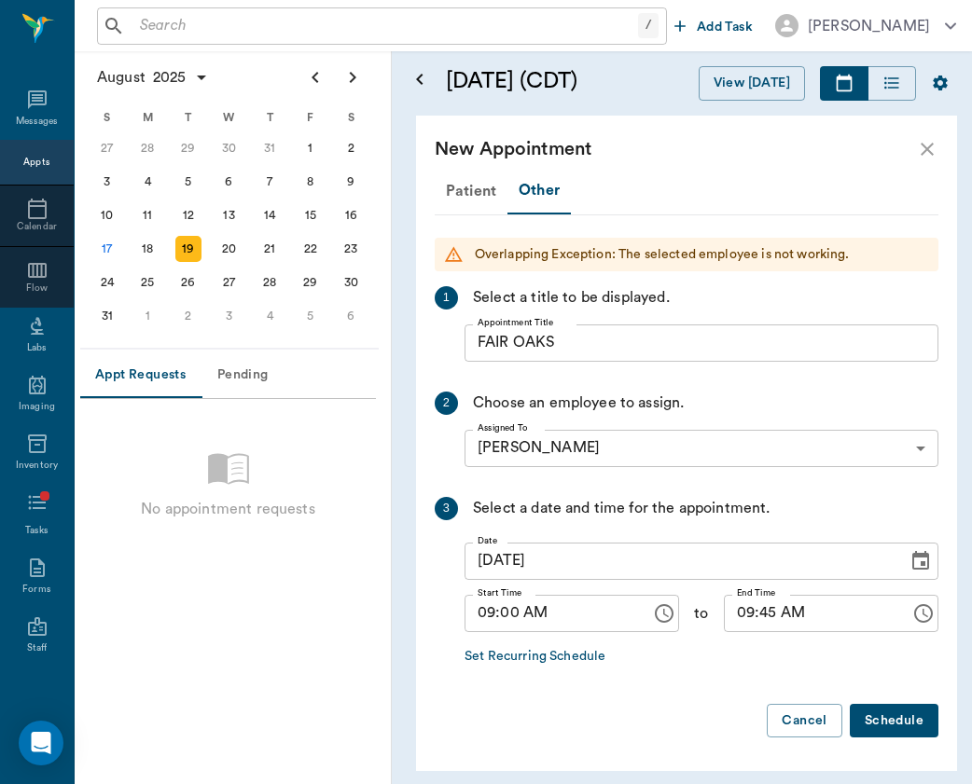
click at [924, 601] on button "Choose time, selected time is 9:45 AM" at bounding box center [923, 613] width 37 height 37
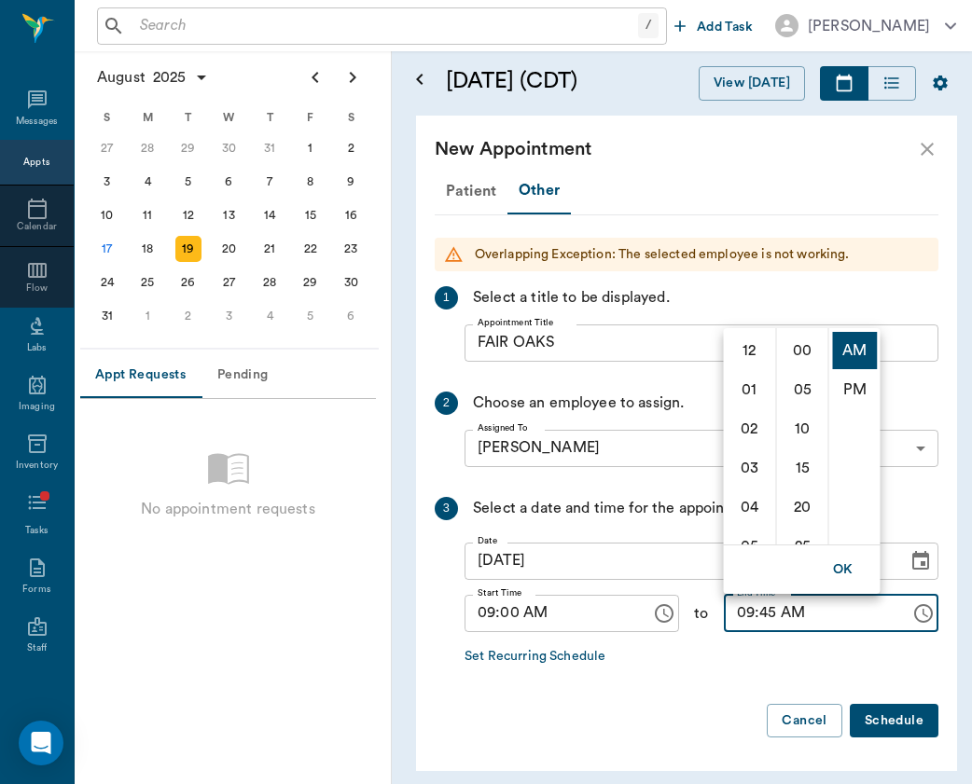
scroll to position [353, 0]
click at [843, 627] on input "09:45 AM" at bounding box center [810, 613] width 173 height 37
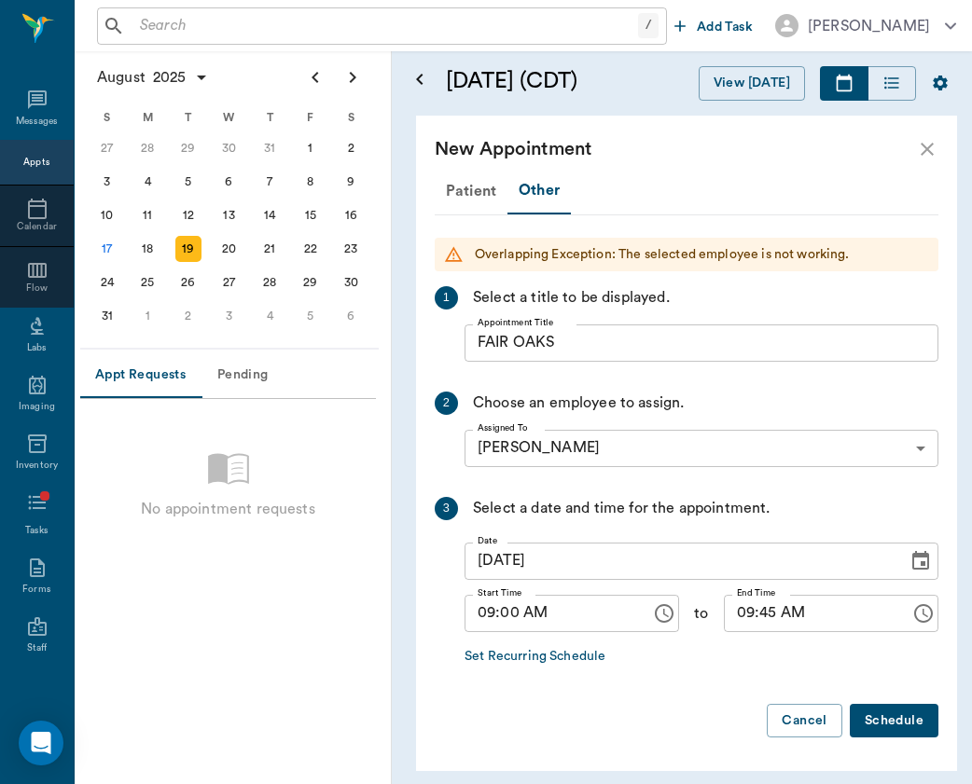
click at [737, 615] on input "09:45 AM" at bounding box center [810, 613] width 173 height 37
type input "11:00 AM"
click at [896, 719] on button "Schedule" at bounding box center [894, 721] width 89 height 35
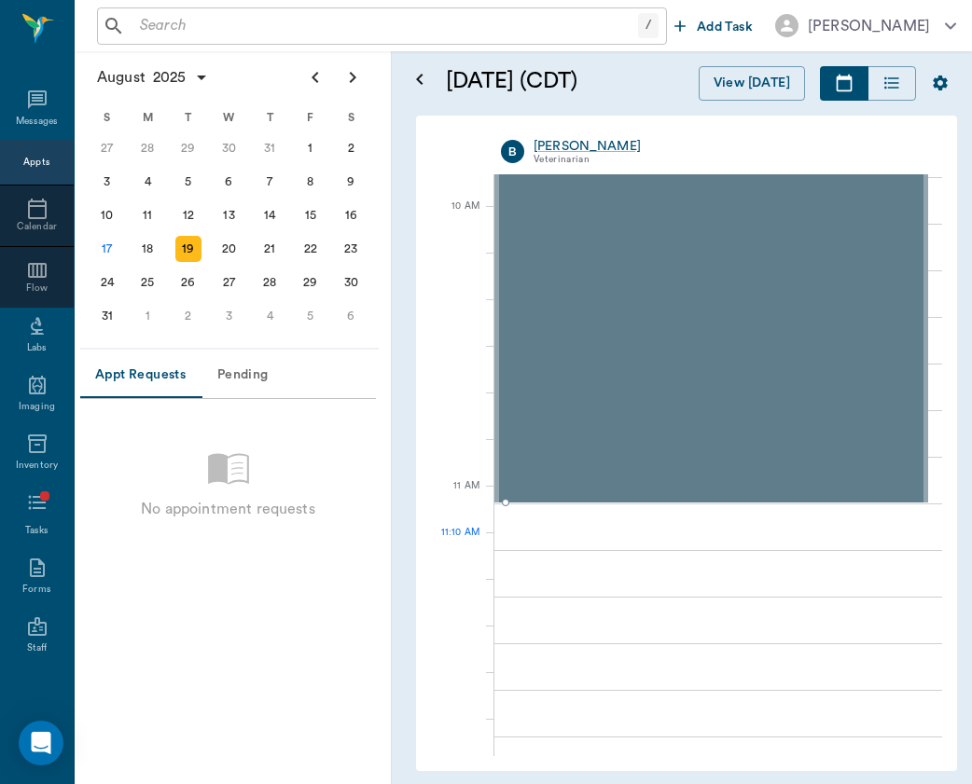
scroll to position [538, 0]
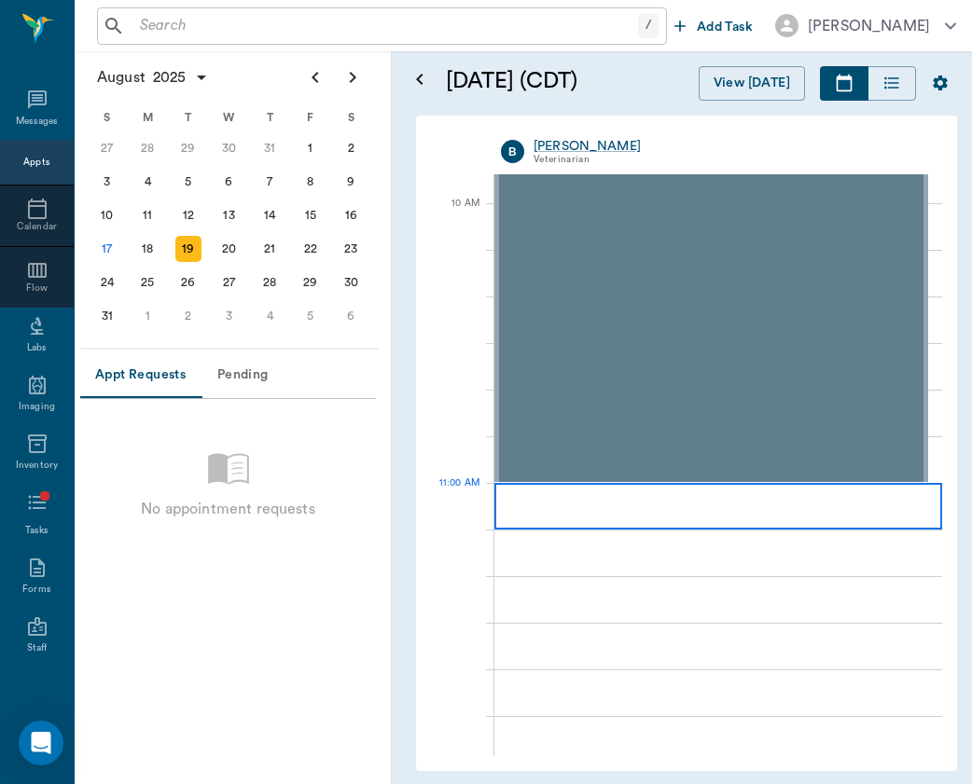
click at [755, 503] on div at bounding box center [718, 506] width 448 height 47
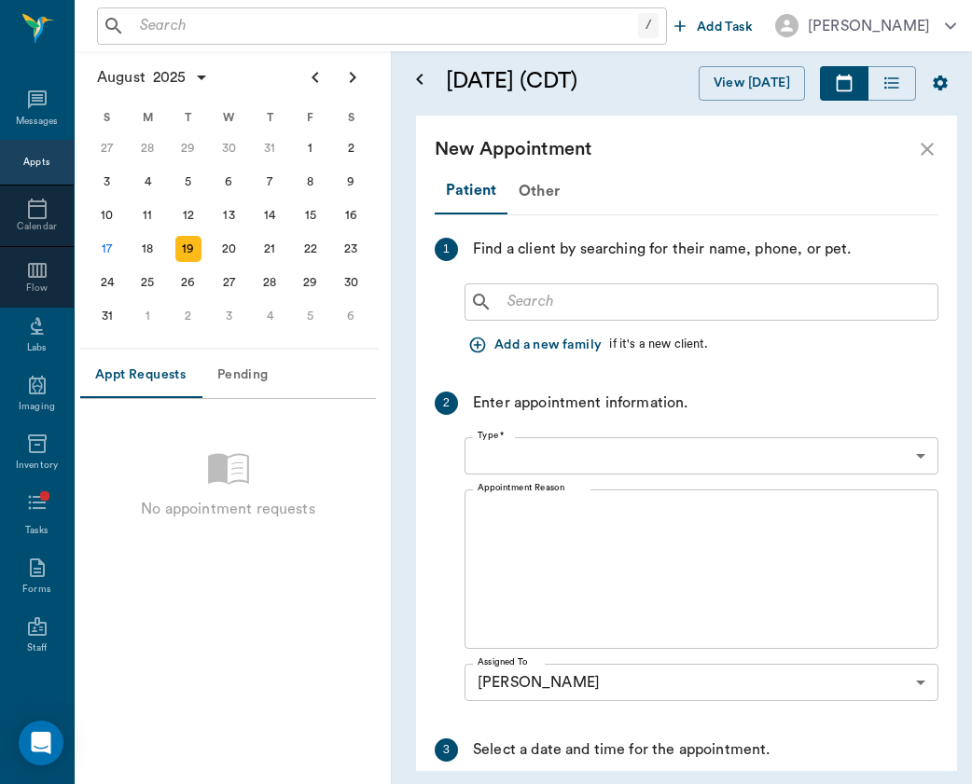
type input "08/19/2025"
type input "11:00 AM"
type input "11:45 AM"
click at [555, 200] on div "Other" at bounding box center [538, 191] width 63 height 45
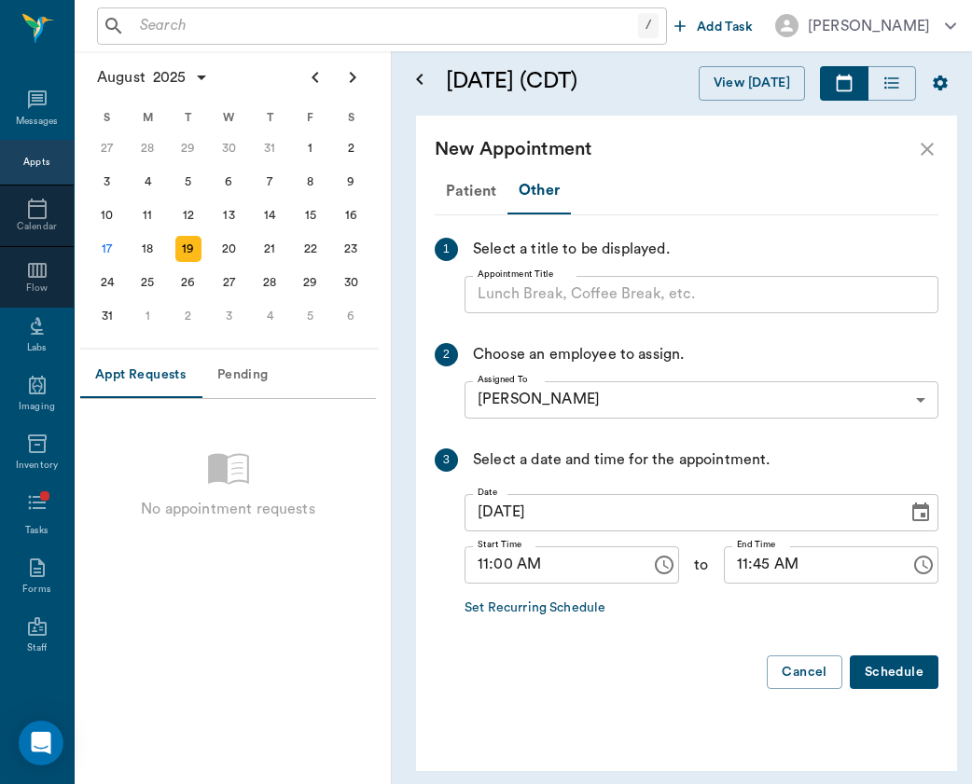
click at [545, 292] on input "Appointment Title" at bounding box center [701, 294] width 474 height 37
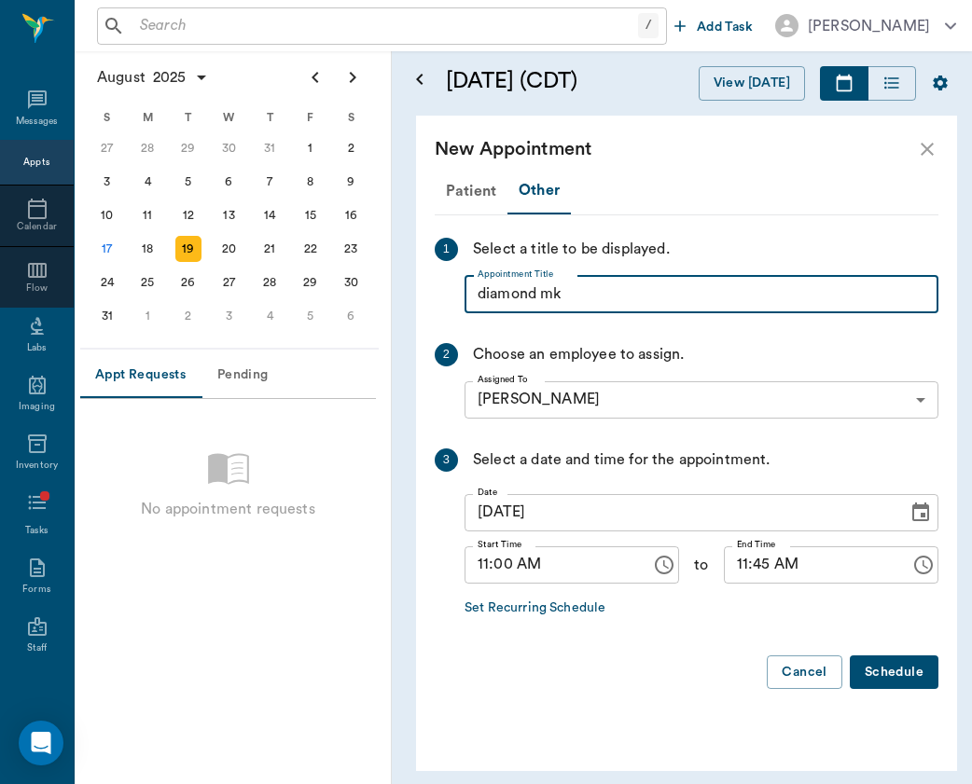
type input "diamond mk"
click at [737, 565] on input "11:45 AM" at bounding box center [810, 565] width 173 height 37
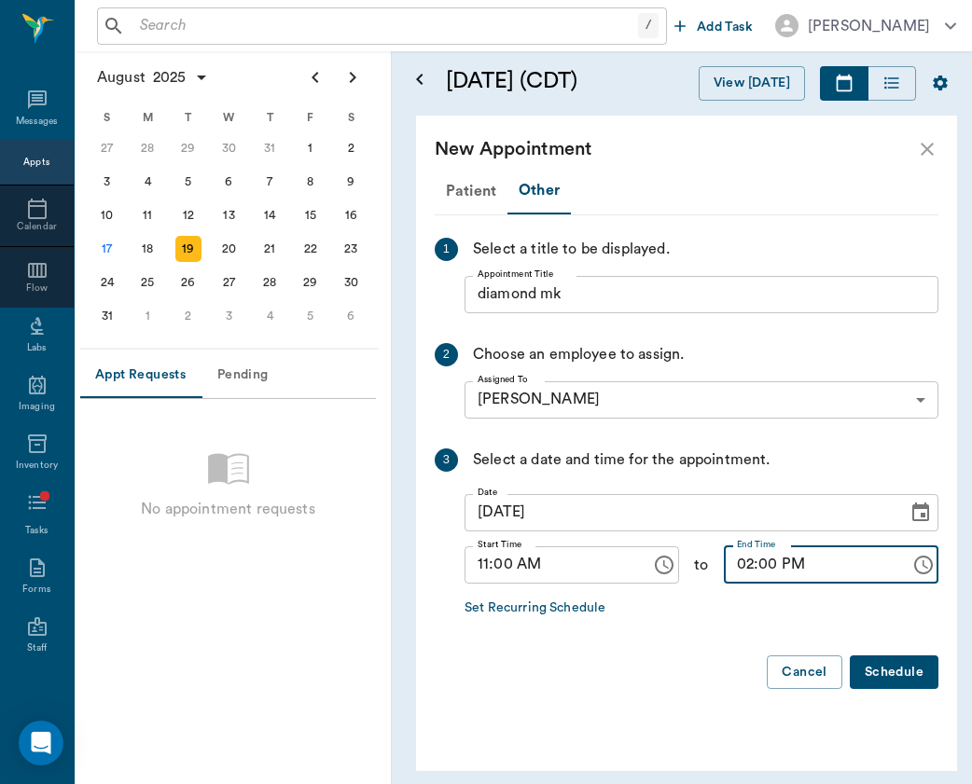
click at [748, 562] on input "02:00 PM" at bounding box center [810, 565] width 173 height 37
type input "03:00 PM"
click at [893, 663] on button "Schedule" at bounding box center [894, 673] width 89 height 35
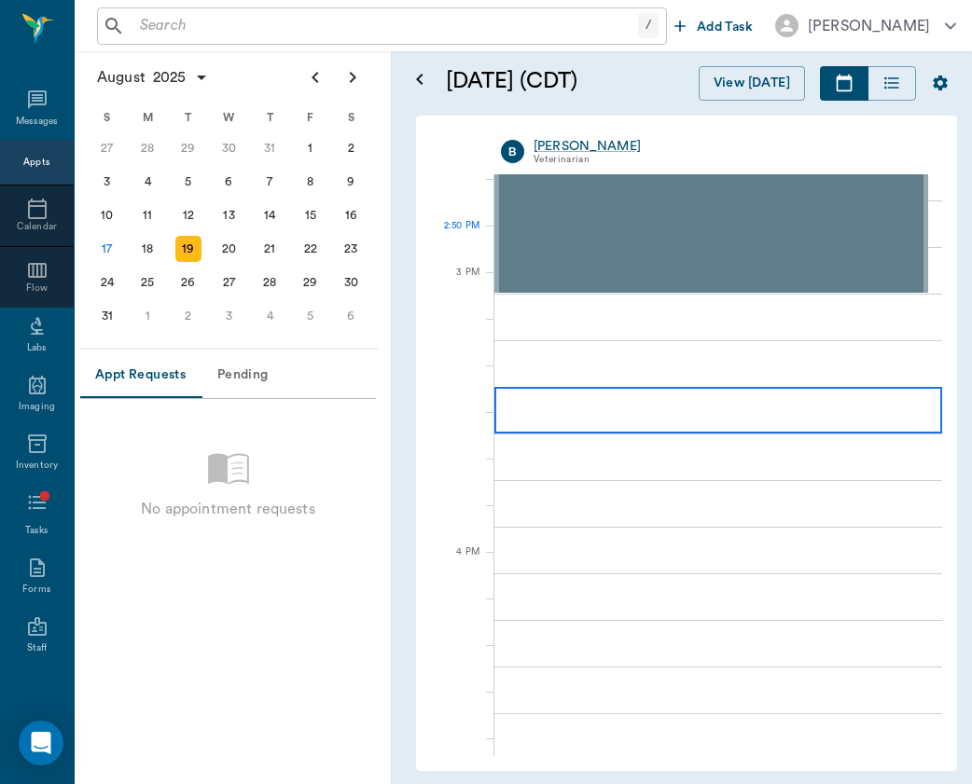
scroll to position [1835, 0]
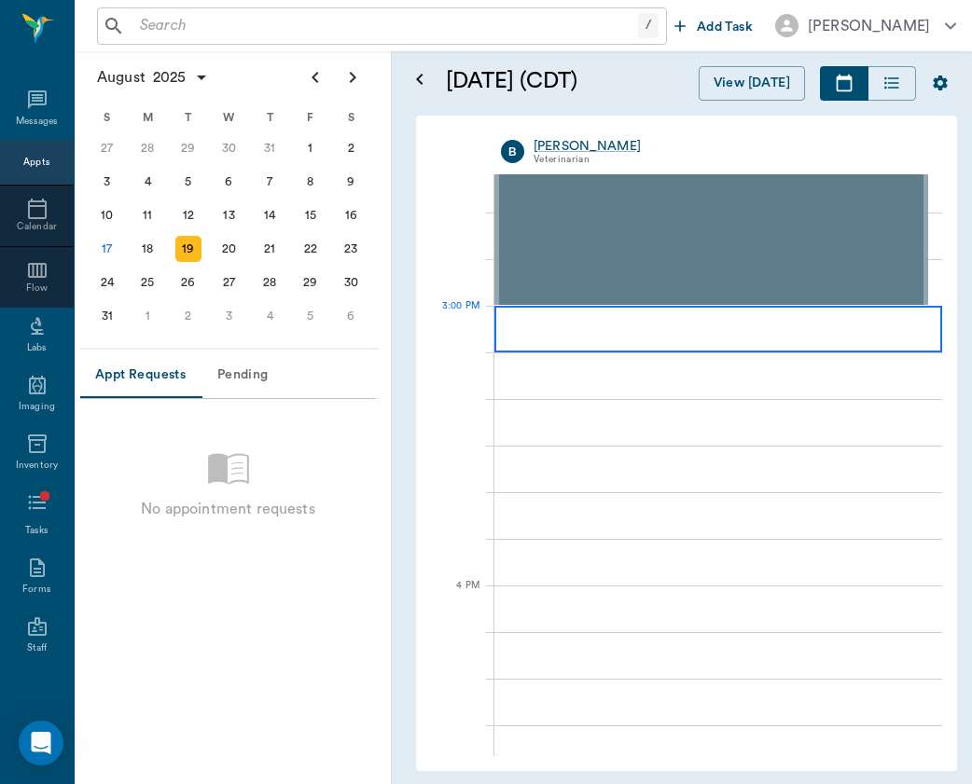
click at [635, 327] on div at bounding box center [718, 329] width 448 height 47
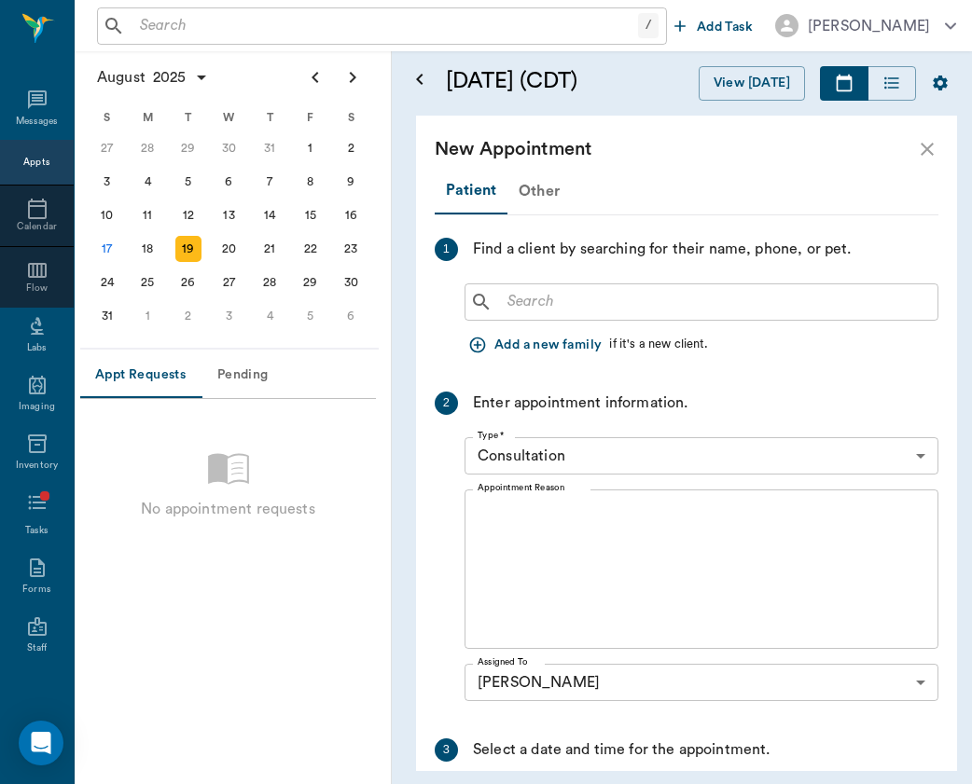
scroll to position [0, 0]
click at [544, 187] on div "Other" at bounding box center [538, 191] width 63 height 45
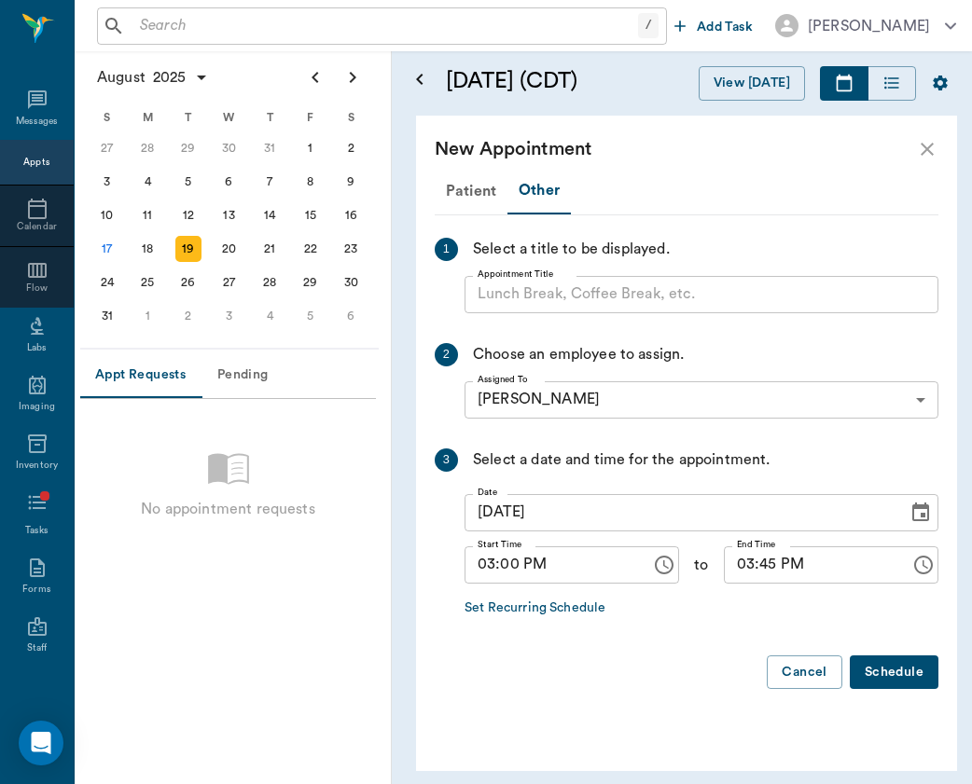
click at [544, 305] on input "Appointment Title" at bounding box center [701, 294] width 474 height 37
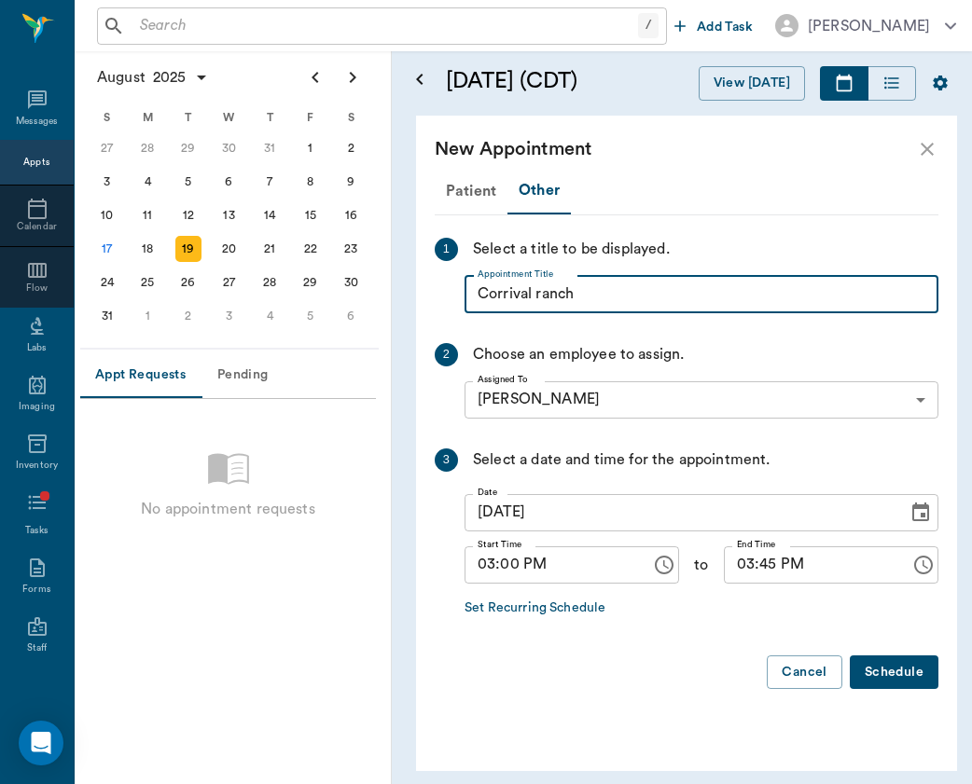
type input "Corrival ranch"
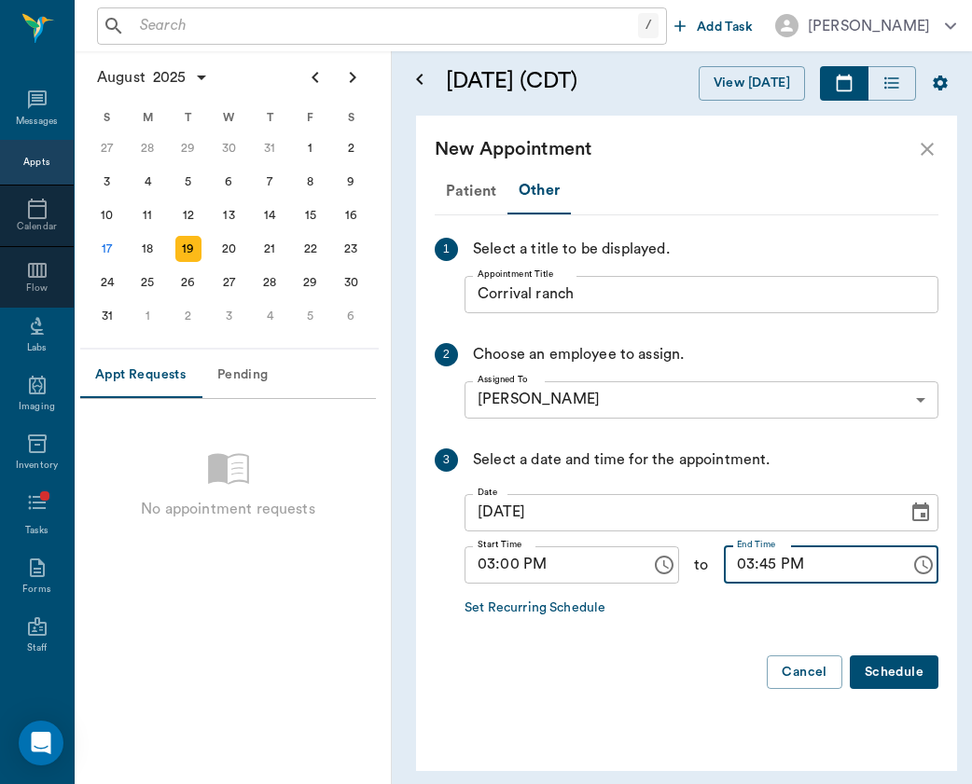
click at [743, 561] on input "03:45 PM" at bounding box center [810, 565] width 173 height 37
type input "06:00 PM"
click at [907, 664] on button "Schedule" at bounding box center [894, 673] width 89 height 35
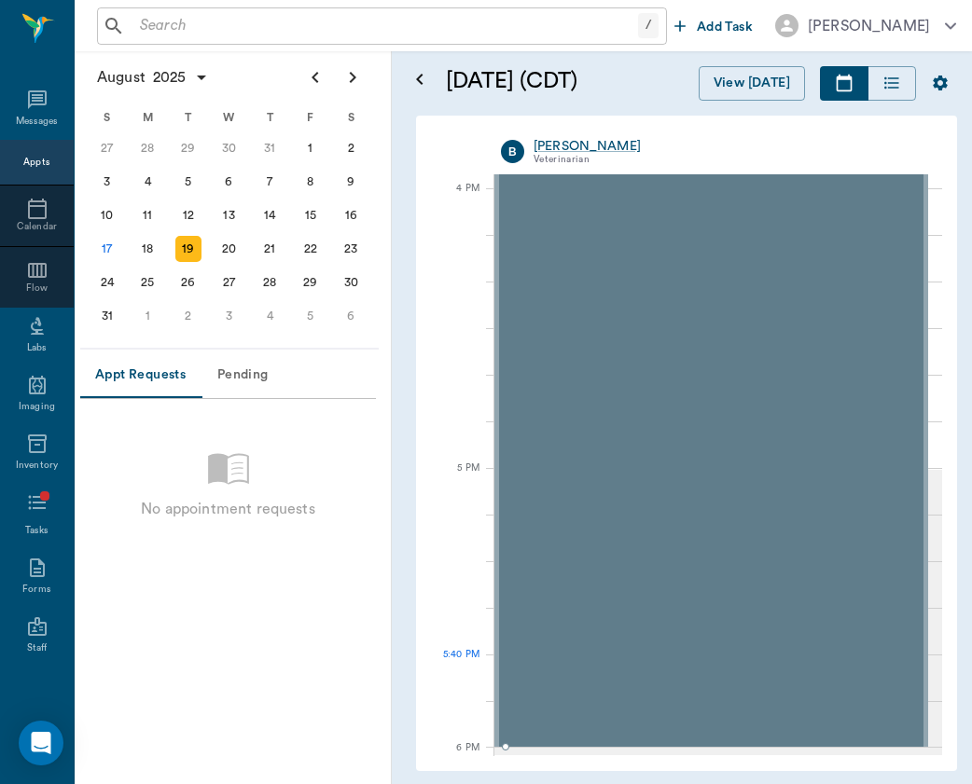
scroll to position [2231, 0]
